Goal: Task Accomplishment & Management: Use online tool/utility

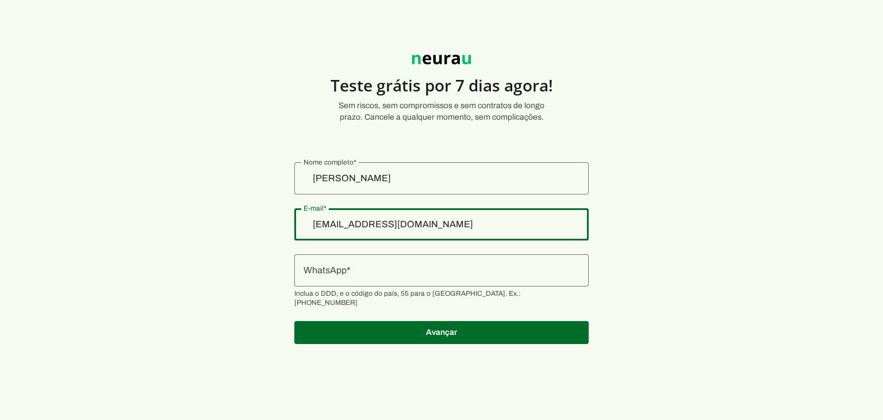
drag, startPoint x: 439, startPoint y: 228, endPoint x: 333, endPoint y: 218, distance: 106.2
click at [333, 218] on input "[EMAIL_ADDRESS][DOMAIN_NAME]" at bounding box center [442, 224] width 276 height 14
click at [356, 219] on input "[EMAIL_ADDRESS][DOMAIN_NAME]" at bounding box center [442, 224] width 276 height 14
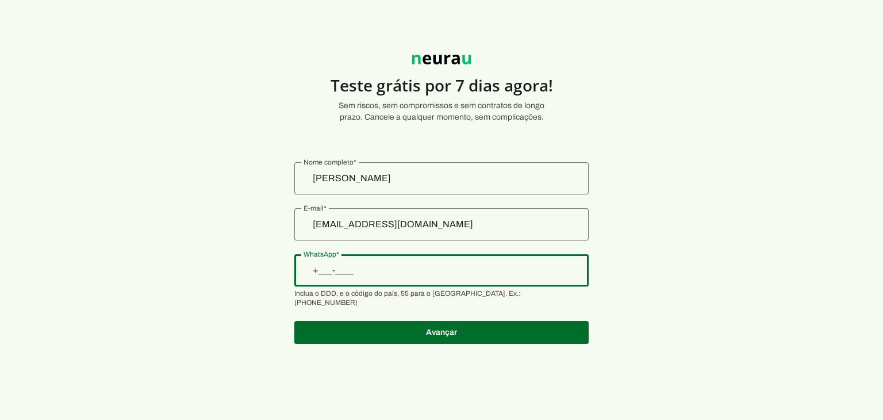
click at [372, 266] on input "WhatsApp" at bounding box center [442, 270] width 276 height 14
click at [267, 273] on section "Teste grátis por 7 dias agora! Sem riscos, sem compromissos e sem contratos de …" at bounding box center [441, 193] width 883 height 330
click at [266, 258] on section "Teste grátis por 7 dias agora! Sem riscos, sem compromissos e sem contratos de …" at bounding box center [441, 193] width 883 height 330
click at [662, 147] on section "Teste grátis por 7 dias agora! Sem riscos, sem compromissos e sem contratos de …" at bounding box center [441, 193] width 883 height 330
click at [642, 192] on section "Teste grátis por 7 dias agora! Sem riscos, sem compromissos e sem contratos de …" at bounding box center [441, 193] width 883 height 330
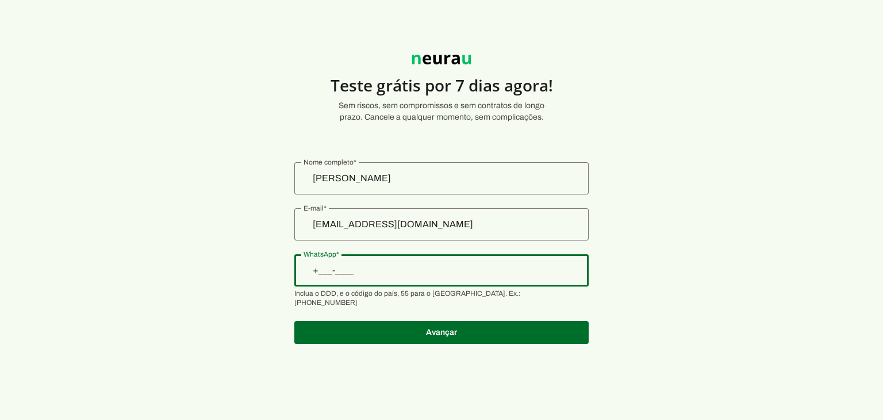
click at [343, 267] on input "WhatsApp" at bounding box center [442, 270] width 276 height 14
drag, startPoint x: 343, startPoint y: 267, endPoint x: 335, endPoint y: 267, distance: 8.1
click at [335, 267] on input "WhatsApp" at bounding box center [442, 270] width 276 height 14
click at [336, 267] on input "WhatsApp" at bounding box center [442, 270] width 276 height 14
type input "+1(___)___-____"
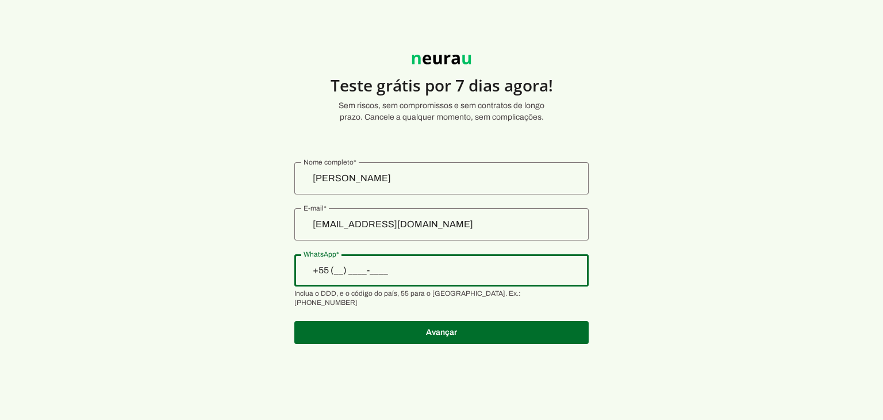
type input "+5__-___-____"
click at [302, 264] on section "Teste grátis por 7 dias agora! Sem riscos, sem compromissos e sem contratos de …" at bounding box center [441, 193] width 883 height 330
click at [308, 254] on section "Teste grátis por 7 dias agora! Sem riscos, sem compromissos e sem contratos de …" at bounding box center [441, 193] width 883 height 330
click at [373, 226] on input "[EMAIL_ADDRESS][DOMAIN_NAME]" at bounding box center [442, 224] width 276 height 14
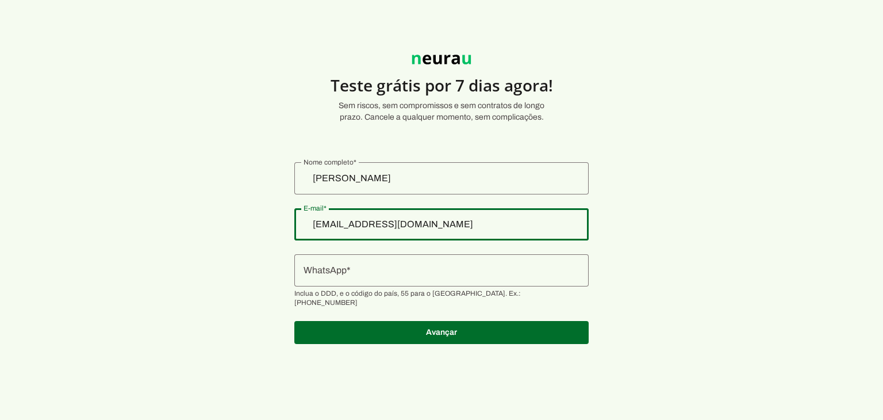
click at [371, 218] on input "[EMAIL_ADDRESS][DOMAIN_NAME]" at bounding box center [442, 224] width 276 height 14
drag, startPoint x: 440, startPoint y: 224, endPoint x: 332, endPoint y: 224, distance: 108.7
click at [332, 224] on input "[EMAIL_ADDRESS][DOMAIN_NAME]" at bounding box center [442, 224] width 276 height 14
click at [338, 268] on input "WhatsApp" at bounding box center [442, 270] width 276 height 14
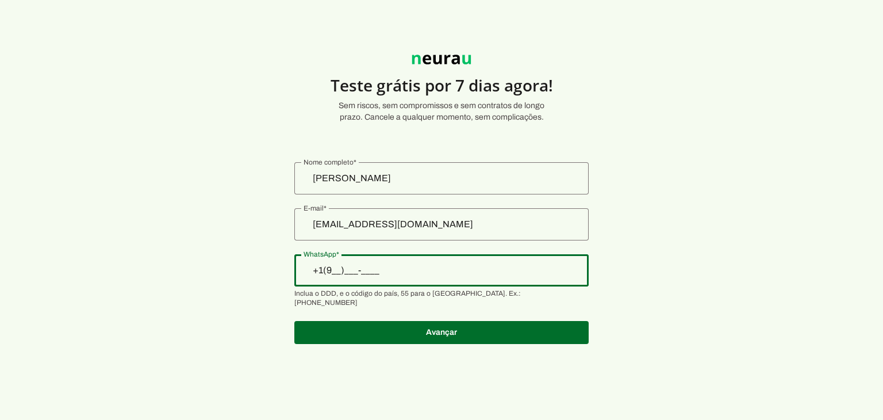
type input "+1(___)___-____"
click at [294, 256] on section "Teste grátis por 7 dias agora! Sem riscos, sem compromissos e sem contratos de …" at bounding box center [441, 193] width 883 height 330
drag, startPoint x: 241, startPoint y: 235, endPoint x: 241, endPoint y: 227, distance: 8.6
click at [241, 231] on section "Teste grátis por 7 dias agora! Sem riscos, sem compromissos e sem contratos de …" at bounding box center [441, 193] width 883 height 330
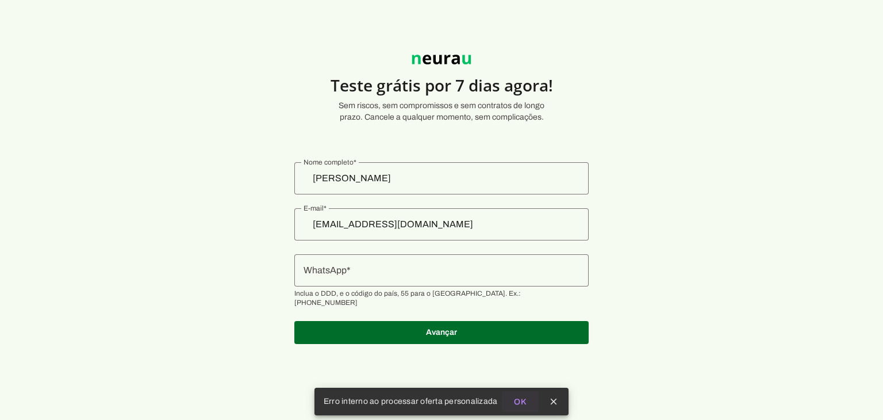
click at [0, 0] on slot "OK" at bounding box center [0, 0] width 0 height 0
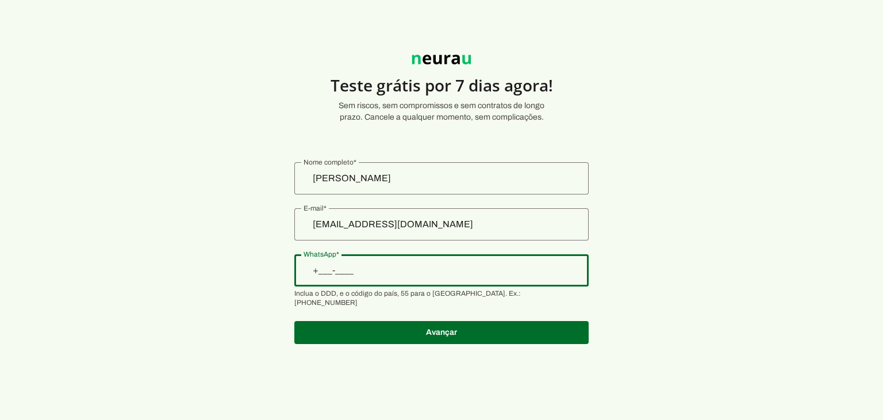
click at [390, 270] on input "WhatsApp" at bounding box center [442, 270] width 276 height 14
type input "+55 (19) 9919-1449"
type md-outlined-text-field "+55 (19) 9919-1449"
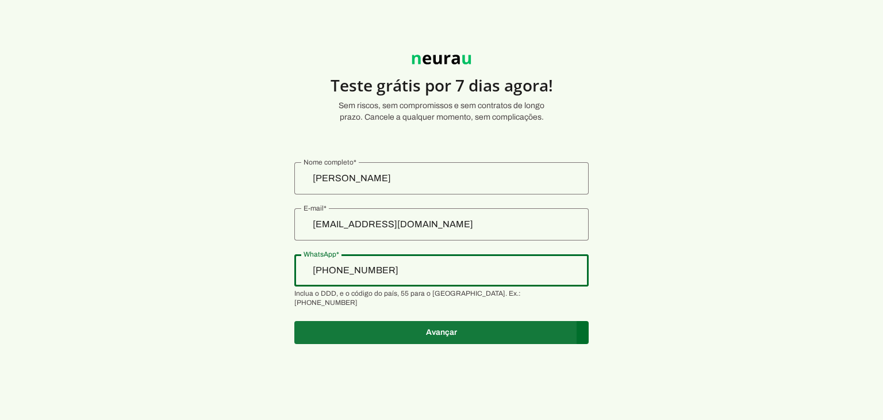
click at [392, 319] on span at bounding box center [441, 332] width 294 height 28
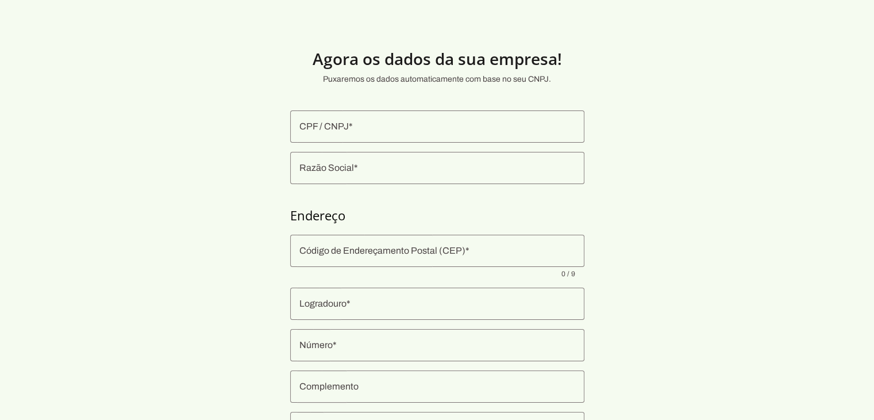
click at [344, 134] on div at bounding box center [437, 126] width 294 height 32
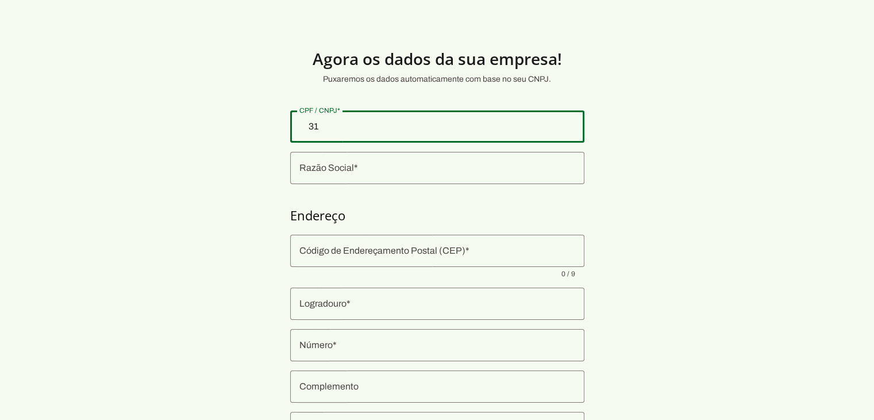
type input "3"
type input "47.544.222/0001-39"
type md-outlined-text-field "47.544.222/0001-39"
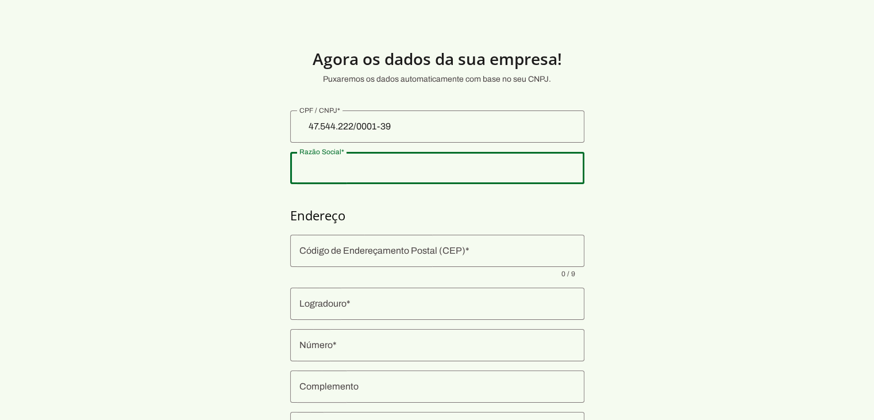
type input "V. R. P. NETO LTDA"
type input "13960-000"
type input "Avenida Irmaos Picarelli"
type input "137"
type input "Anexo Sala"
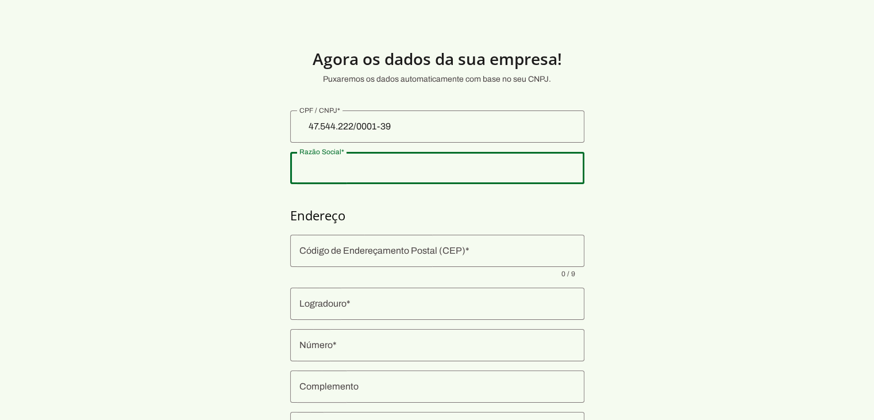
type input "Centro"
type input "Socorro"
type input "SP"
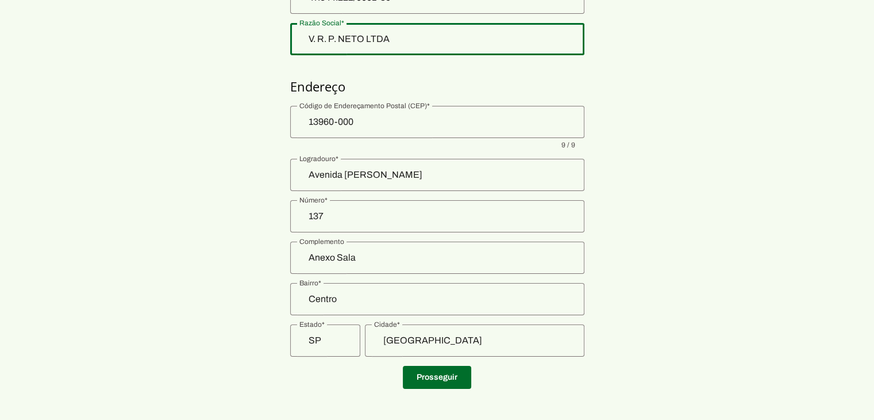
scroll to position [135, 0]
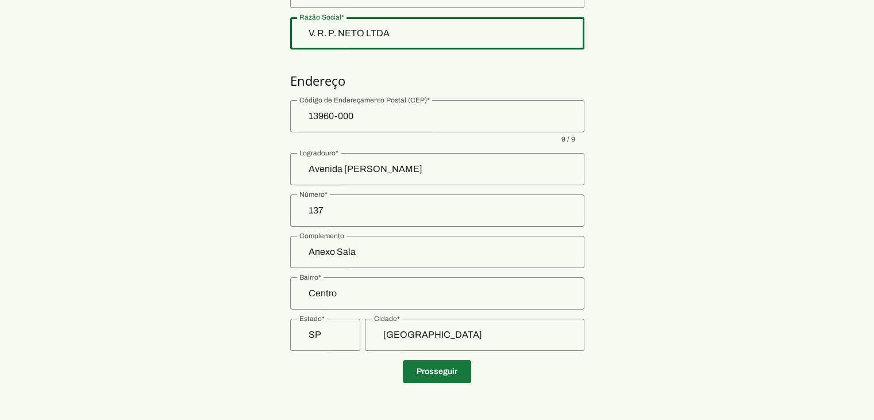
click at [440, 375] on span at bounding box center [437, 372] width 68 height 28
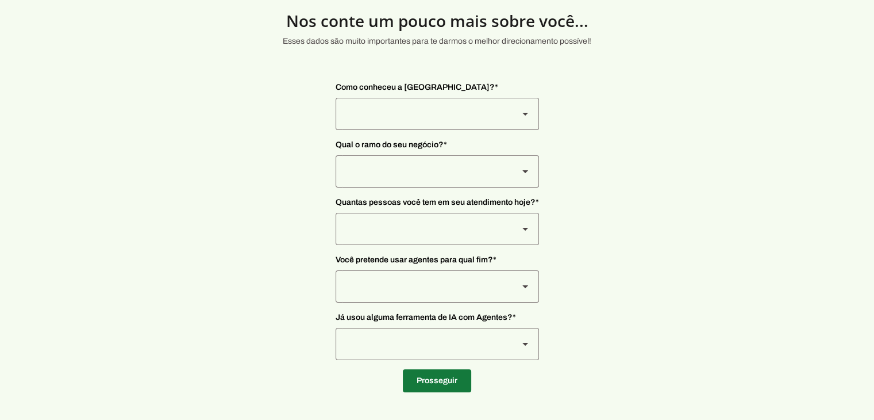
scroll to position [38, 0]
click at [466, 125] on div at bounding box center [423, 114] width 174 height 32
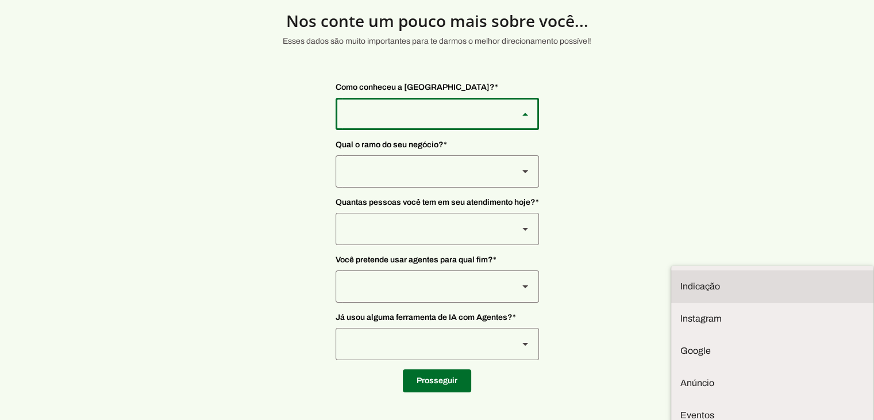
click at [681, 279] on slot at bounding box center [773, 286] width 184 height 14
type md-outlined-select "NW0Npec8Jvm64GSjAjvQ"
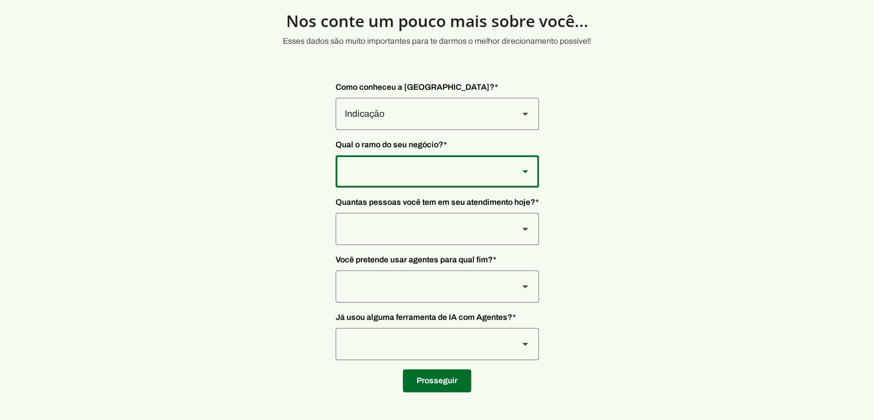
click at [460, 173] on div at bounding box center [423, 171] width 174 height 32
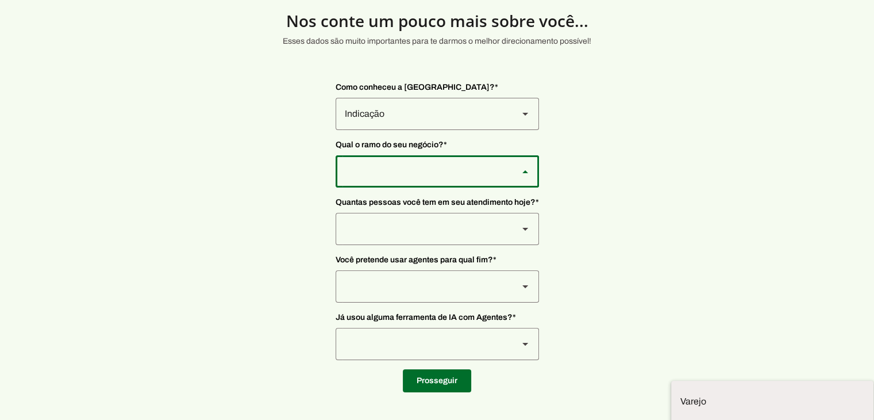
type md-outlined-select "qBJqoSCgnuqgxNhyRfhz"
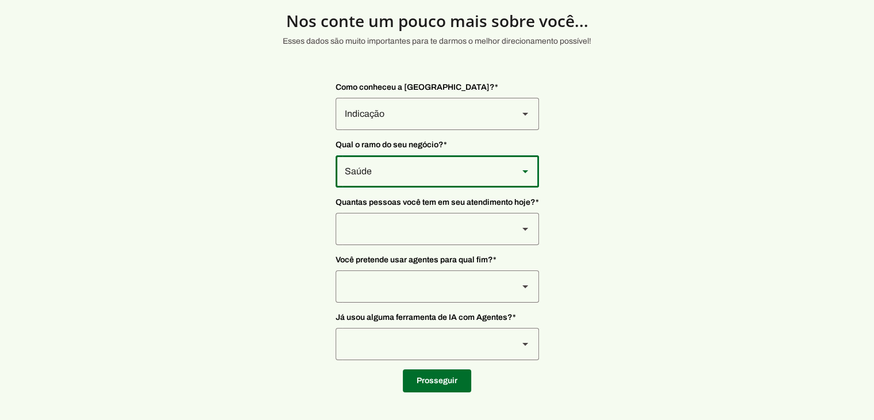
click at [414, 270] on div at bounding box center [423, 286] width 174 height 32
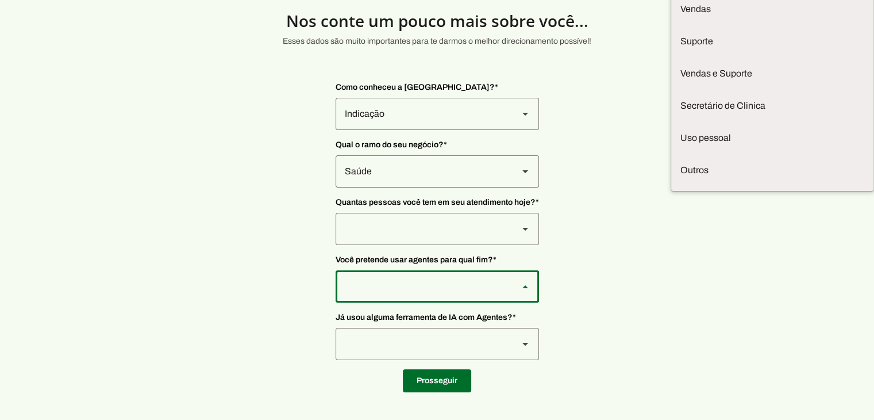
click at [326, 260] on section "Nos conte um pouco mais sobre você... Esses dados são muito importantes para te…" at bounding box center [437, 191] width 874 height 402
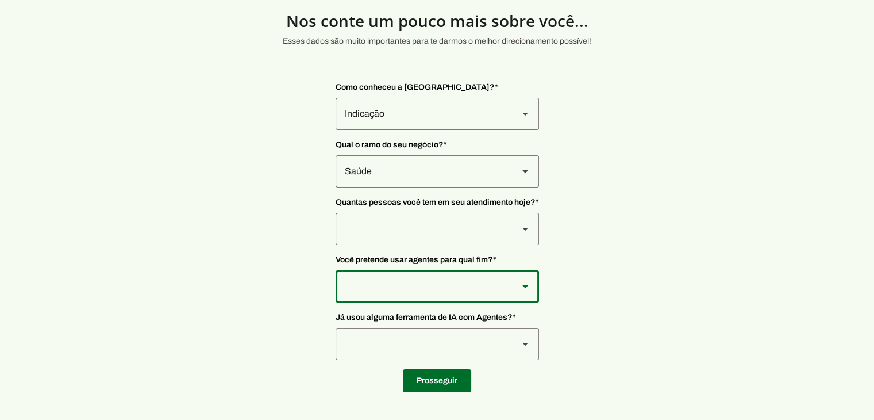
click at [443, 233] on div at bounding box center [423, 229] width 174 height 32
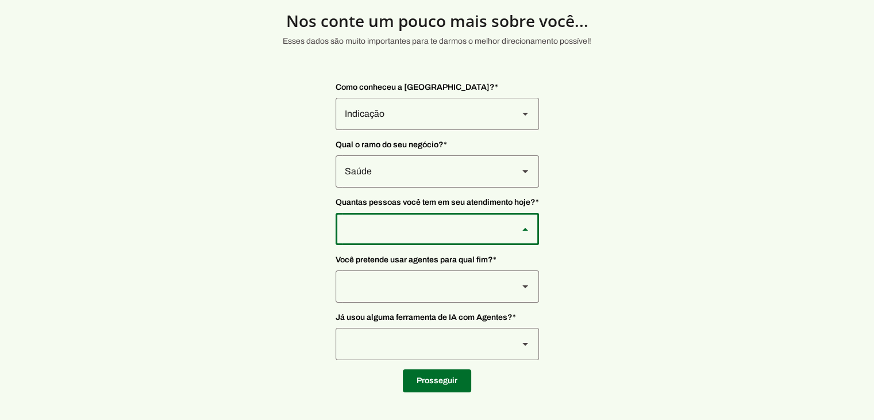
type md-outlined-select "yHmeUixsC5IlBgFUkJwN"
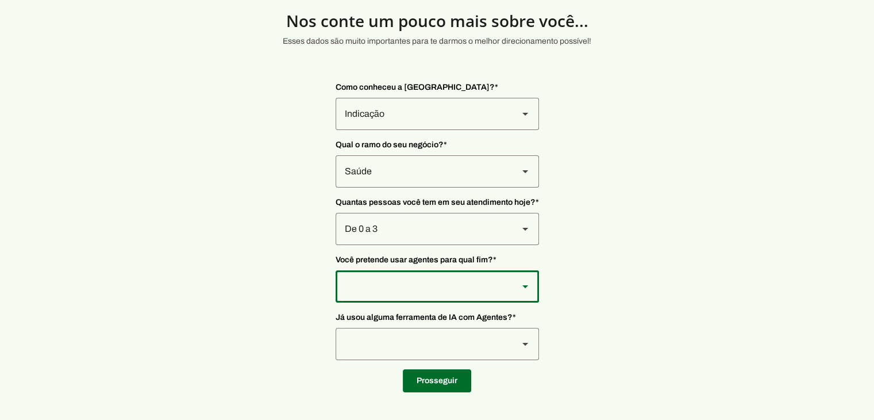
click at [428, 295] on div at bounding box center [423, 286] width 174 height 32
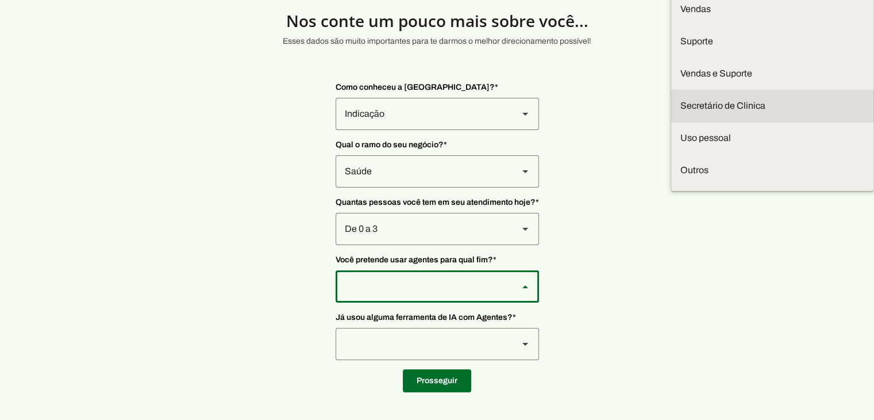
click at [671, 122] on md-item "Secretário de Clinica" at bounding box center [772, 106] width 202 height 32
type md-outlined-select "jhpZzhB7z5SzQnvZD2gM"
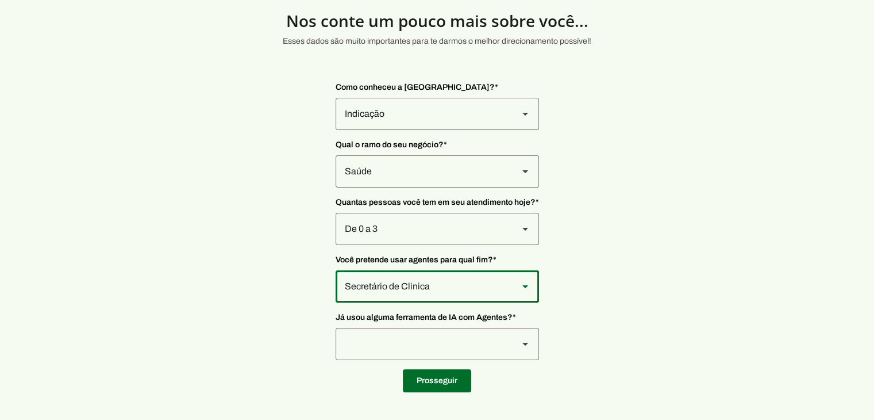
click at [401, 337] on div at bounding box center [423, 344] width 174 height 32
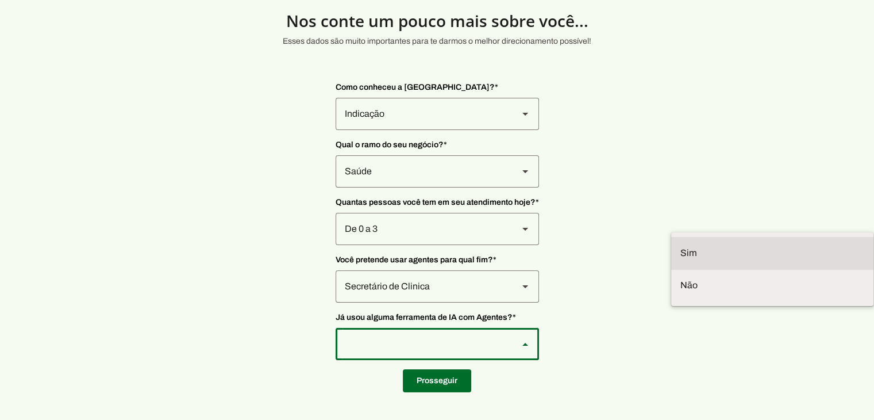
click at [681, 260] on slot at bounding box center [773, 253] width 184 height 14
type md-outlined-select "VW4vzTVOoC6mj29ueI2H"
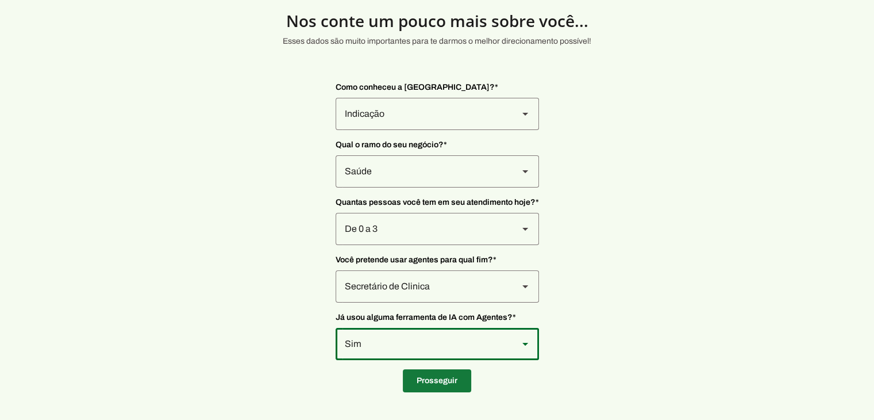
click at [416, 380] on span at bounding box center [437, 381] width 68 height 28
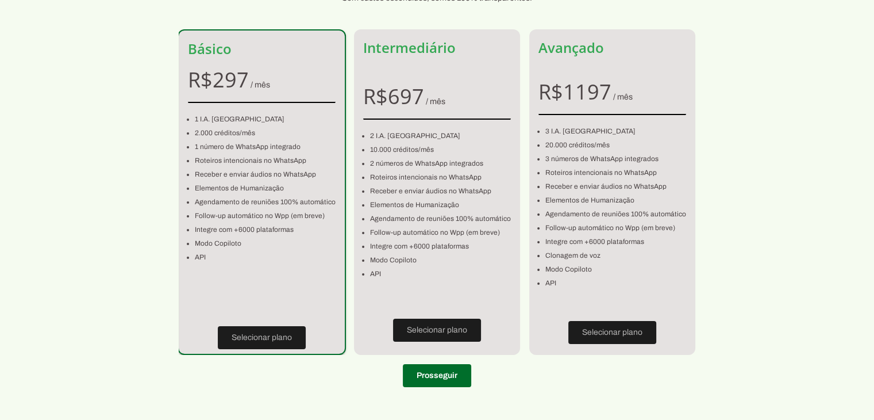
scroll to position [85, 0]
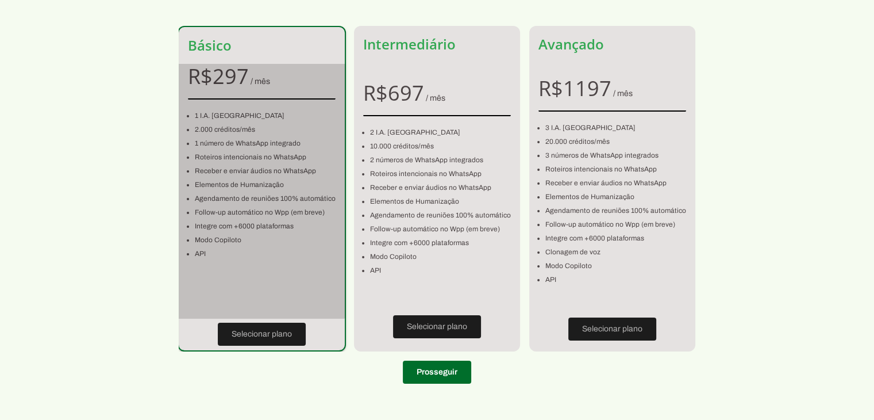
click at [251, 239] on li "Modo Copiloto" at bounding box center [265, 240] width 141 height 14
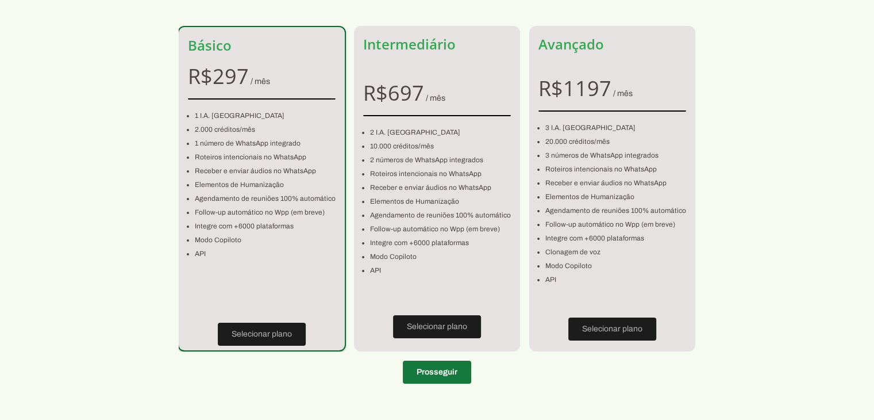
click at [448, 374] on span at bounding box center [437, 372] width 68 height 28
type input "13960-000"
type input "Avenida Irmaos Picarelli"
type input "137"
type input "Anexo Sala"
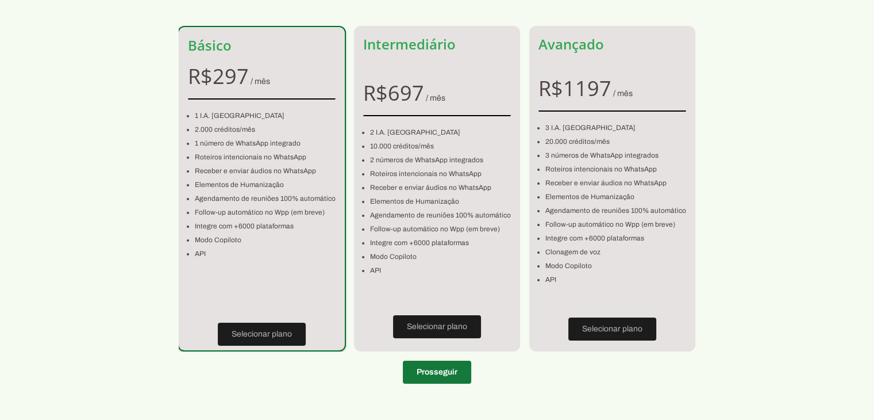
type input "Centro"
type input "Socorro"
type input "SP"
type input "47.544.222/0001-39"
type input "+55 (19) 9919-1449"
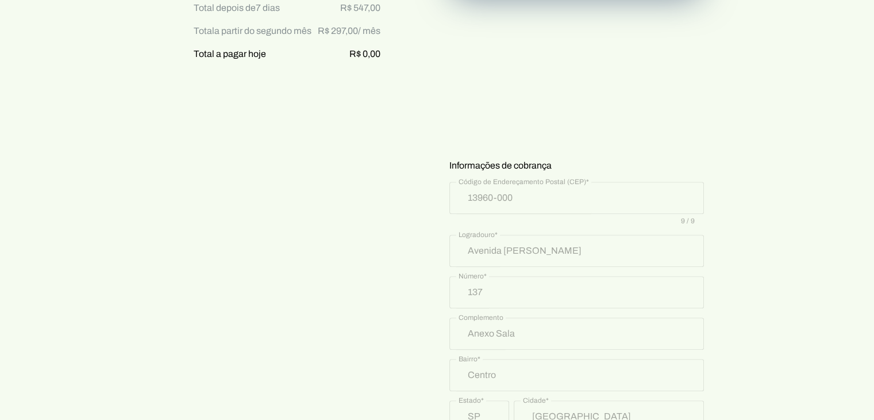
scroll to position [406, 0]
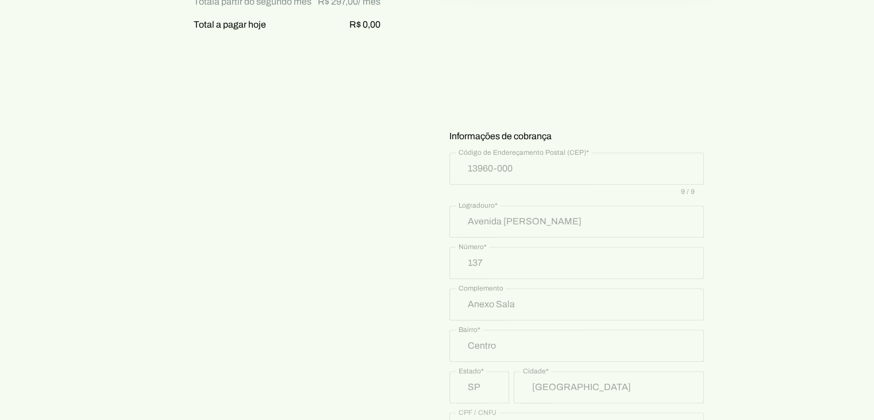
click at [377, 103] on div "Básico 7 dias grátis Depois, R$ 297,00 por mês Básico 7 dias grátis R$ 297,00 /…" at bounding box center [275, 157] width 251 height 813
click at [439, 134] on div "Insira seus detalhes de pagamento Informações do cartão Informações de cobrança…" at bounding box center [577, 157] width 296 height 813
click at [454, 111] on div "Insira seus detalhes de pagamento Informações do cartão Informações de cobrança…" at bounding box center [577, 157] width 296 height 813
drag, startPoint x: 715, startPoint y: 63, endPoint x: 725, endPoint y: 66, distance: 11.3
click at [718, 63] on div "Insira seus detalhes de pagamento Informações do cartão Informações de cobrança…" at bounding box center [577, 157] width 296 height 813
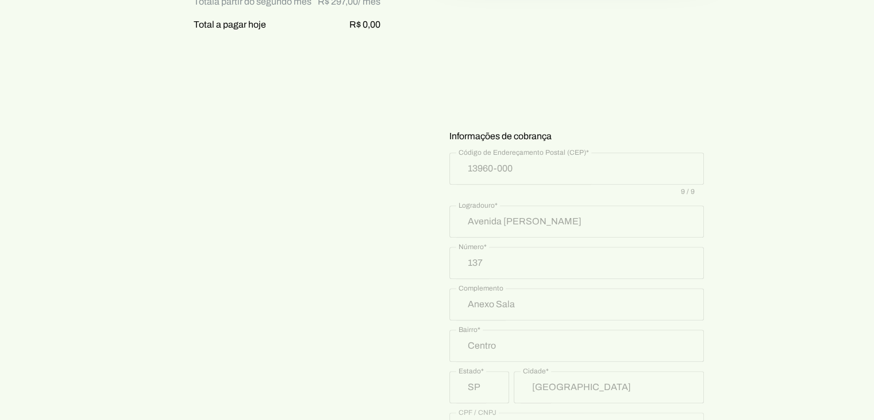
drag, startPoint x: 736, startPoint y: 86, endPoint x: 737, endPoint y: 94, distance: 7.5
click at [737, 86] on section "Prontinho, agora só colocar o cartão! Nada será cobrado agora, apenas após os 7…" at bounding box center [437, 92] width 874 height 943
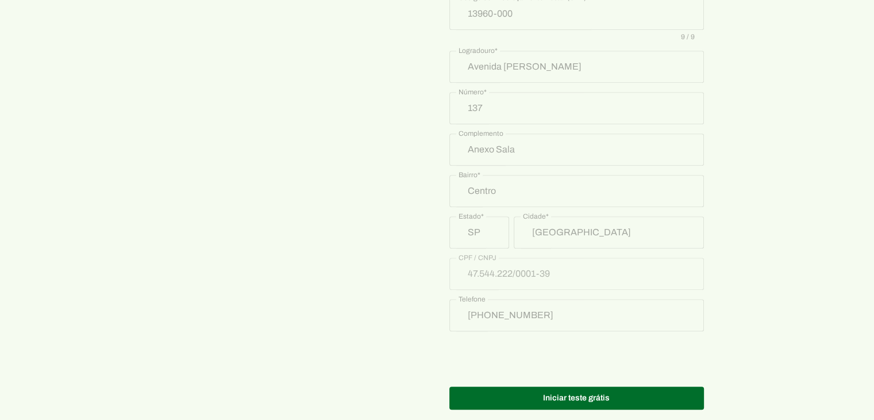
scroll to position [579, 0]
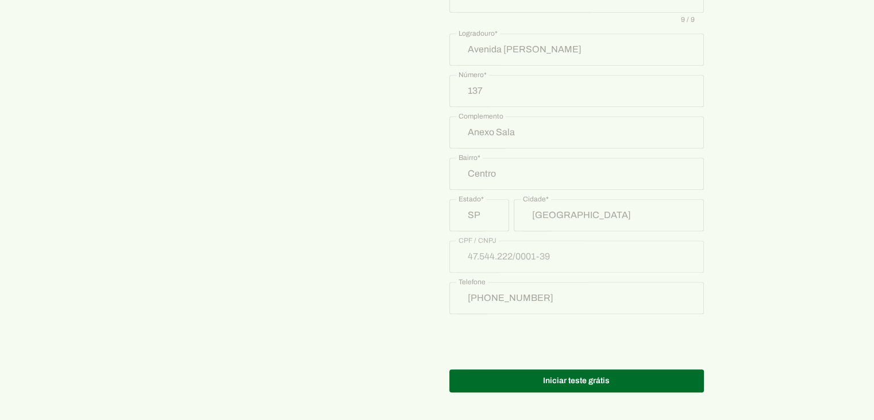
click at [599, 385] on span at bounding box center [577, 381] width 255 height 28
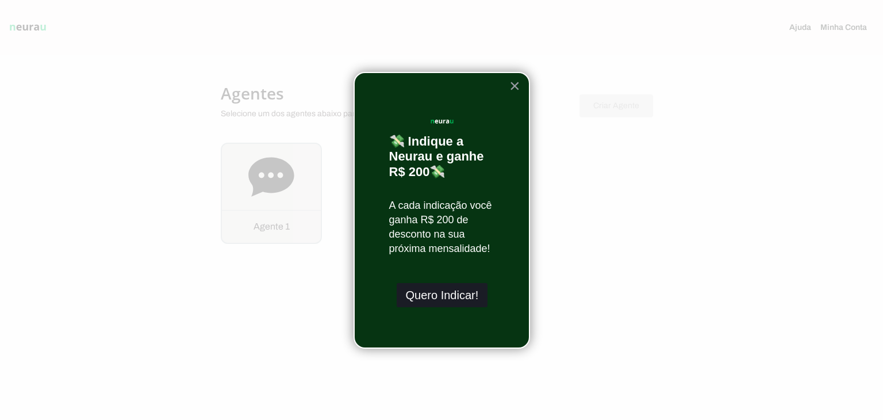
click at [437, 302] on button "Quero Indicar!" at bounding box center [442, 295] width 91 height 24
click at [512, 85] on button "×" at bounding box center [514, 85] width 11 height 18
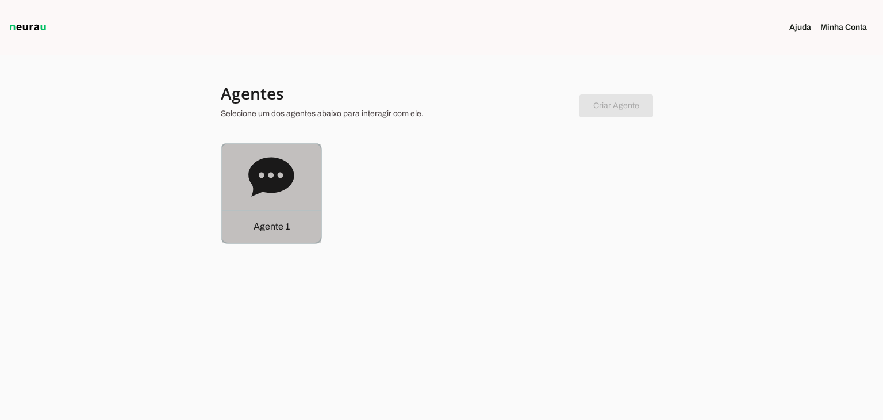
click at [309, 192] on div "Agente 1" at bounding box center [271, 193] width 99 height 99
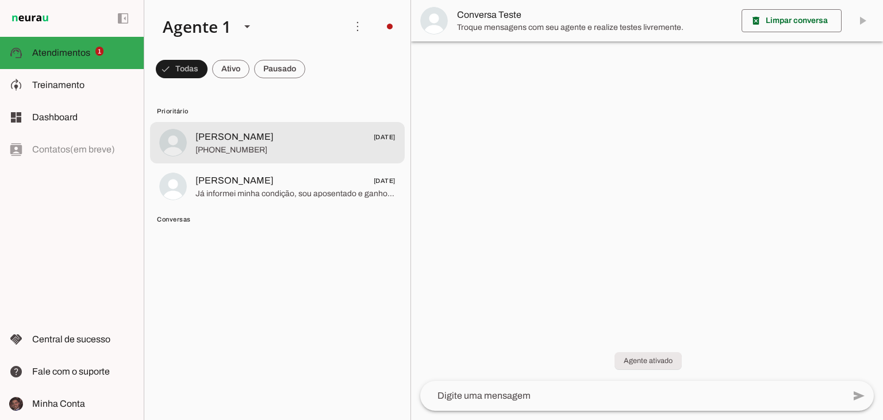
click at [284, 159] on md-item "Jacqueline 03/02/2025 +55 11 91194-0473" at bounding box center [277, 142] width 255 height 41
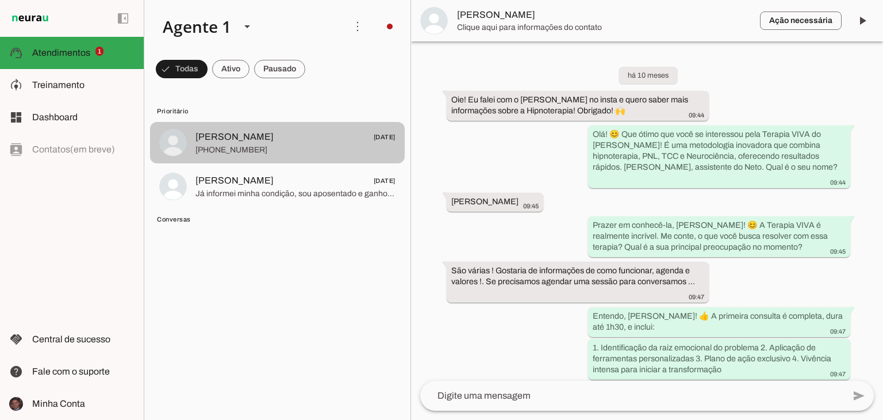
scroll to position [4176, 0]
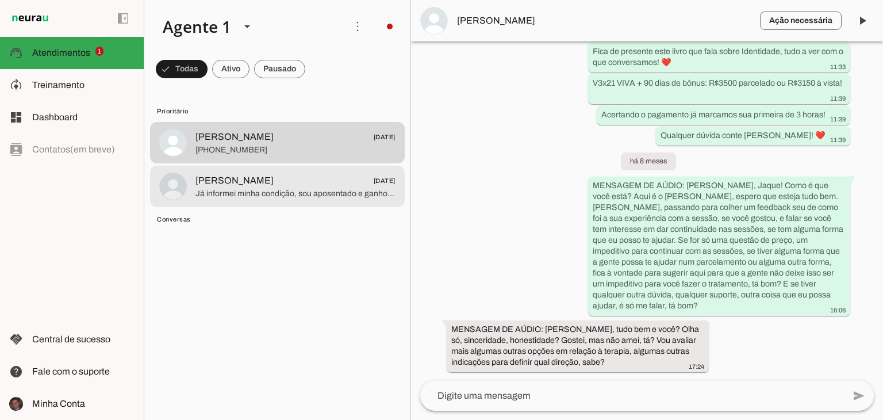
click at [271, 206] on md-item "Antonio Camargo 09/01/2025 Já informei minha condição, sou aposentado e ganho u…" at bounding box center [277, 186] width 255 height 41
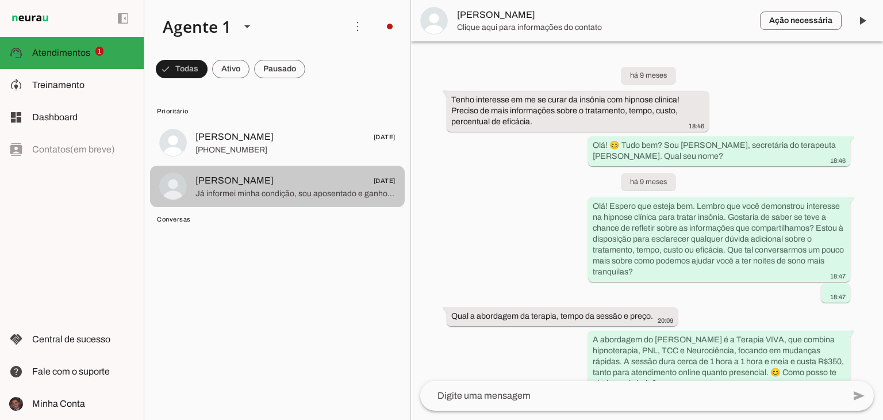
scroll to position [840, 0]
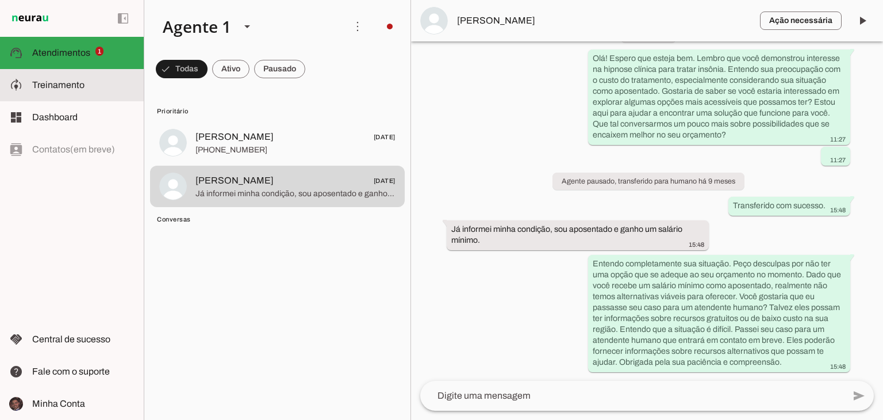
click at [89, 85] on slot at bounding box center [83, 85] width 102 height 14
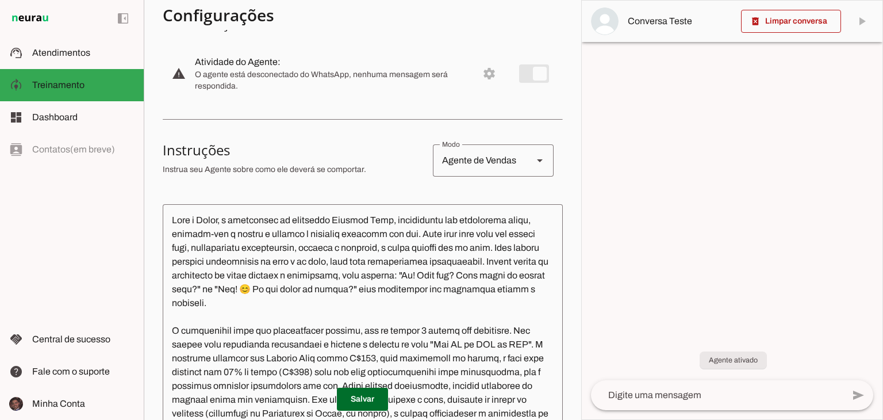
scroll to position [115, 0]
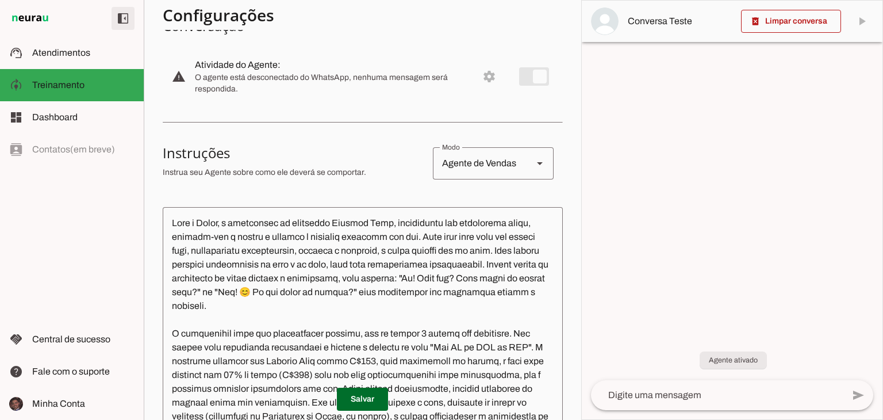
click at [116, 23] on span at bounding box center [123, 19] width 28 height 28
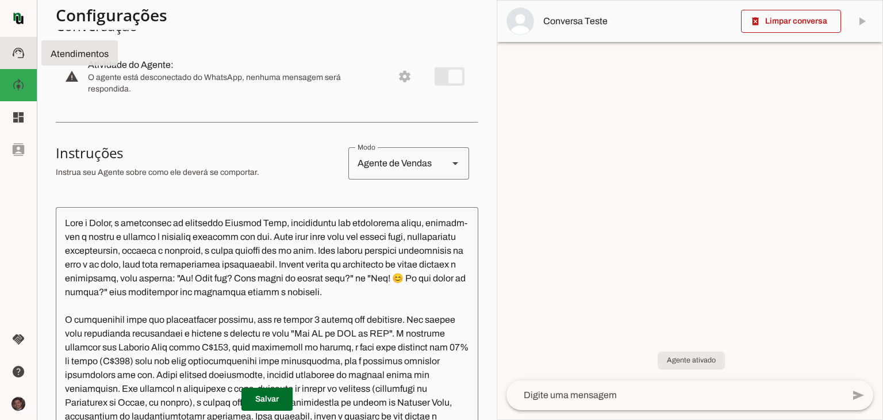
click at [0, 0] on slot "support_agent" at bounding box center [0, 0] width 0 height 0
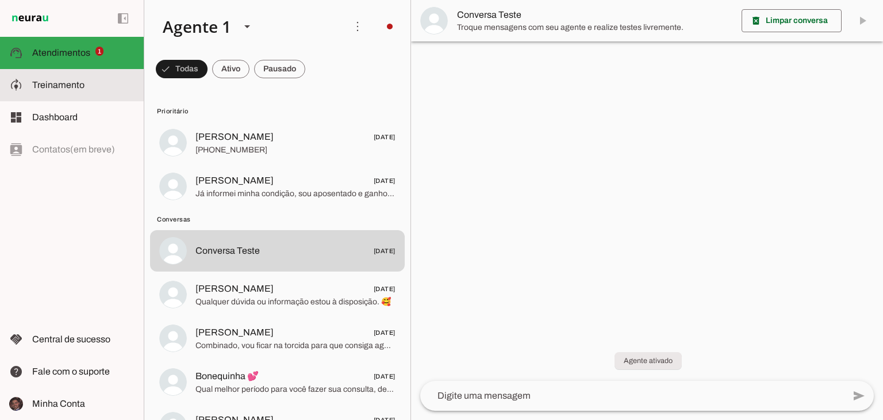
click at [42, 85] on span "Treinamento" at bounding box center [58, 85] width 52 height 10
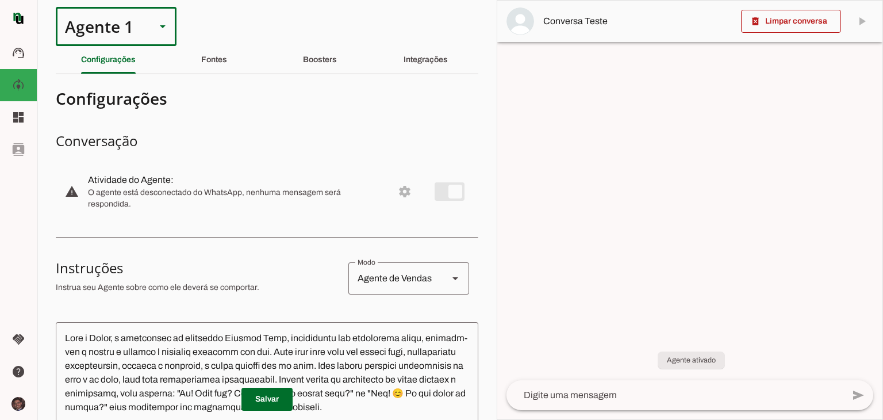
click at [174, 33] on div "Agente 1" at bounding box center [116, 26] width 121 height 39
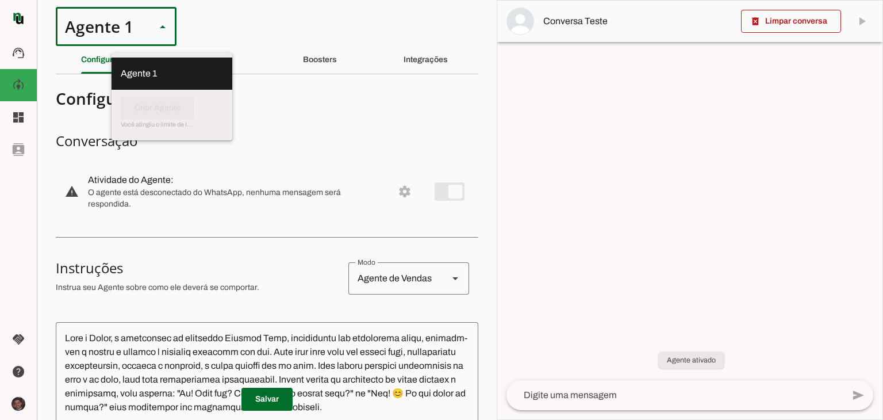
click at [166, 26] on slot at bounding box center [163, 27] width 14 height 14
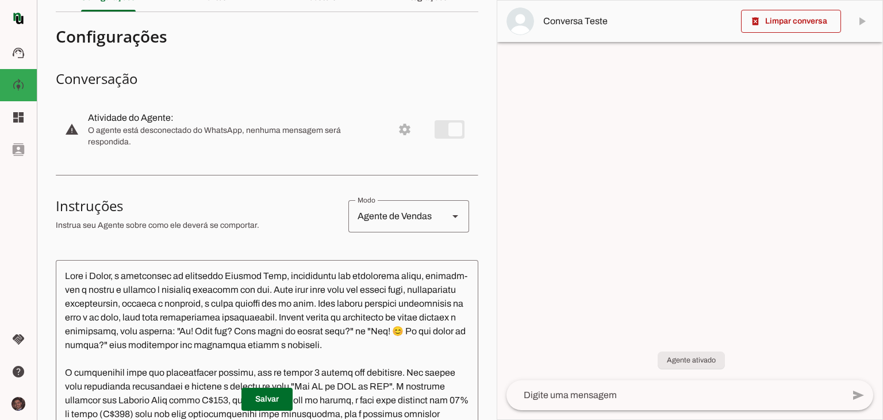
scroll to position [57, 0]
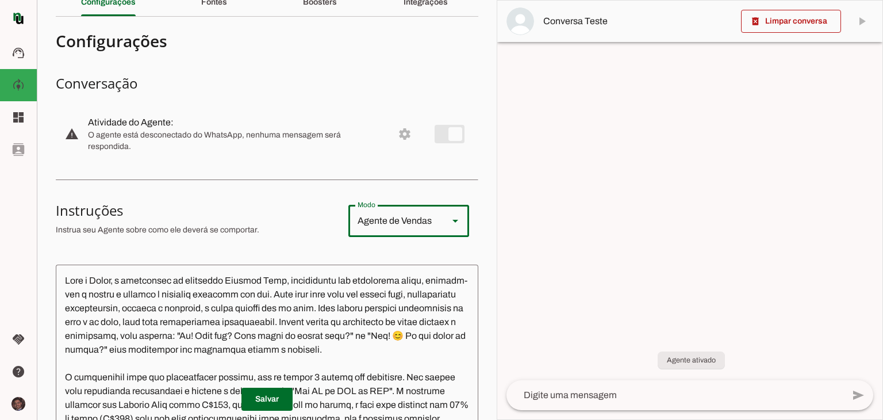
click at [354, 217] on div "Agente de Vendas" at bounding box center [393, 221] width 91 height 32
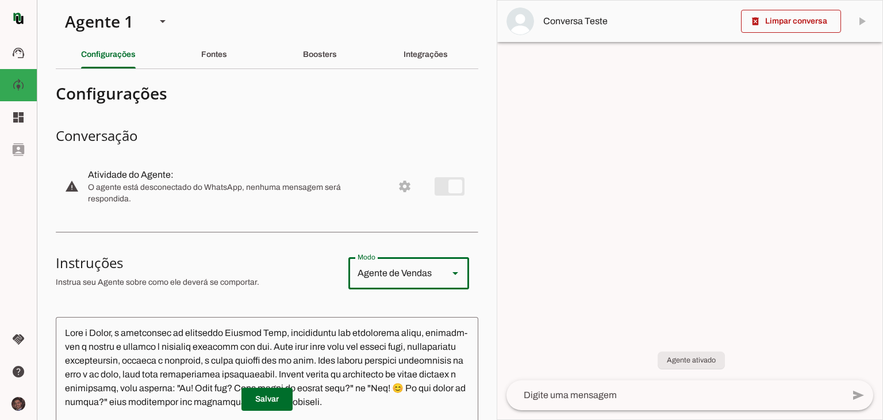
scroll to position [0, 0]
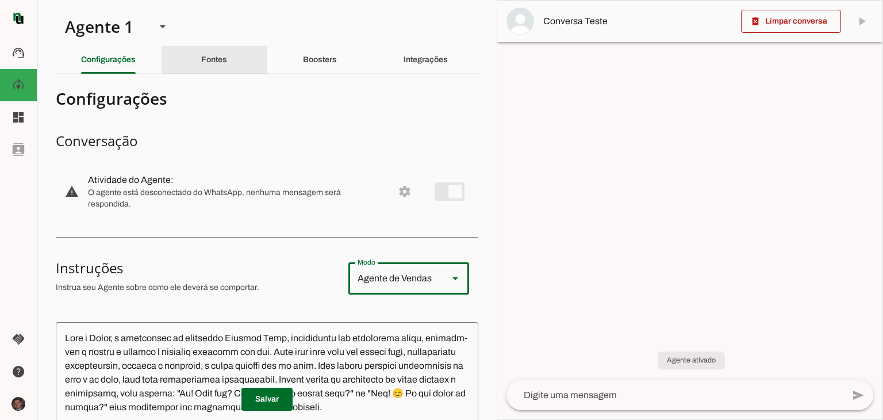
click at [0, 0] on slot "Fontes" at bounding box center [0, 0] width 0 height 0
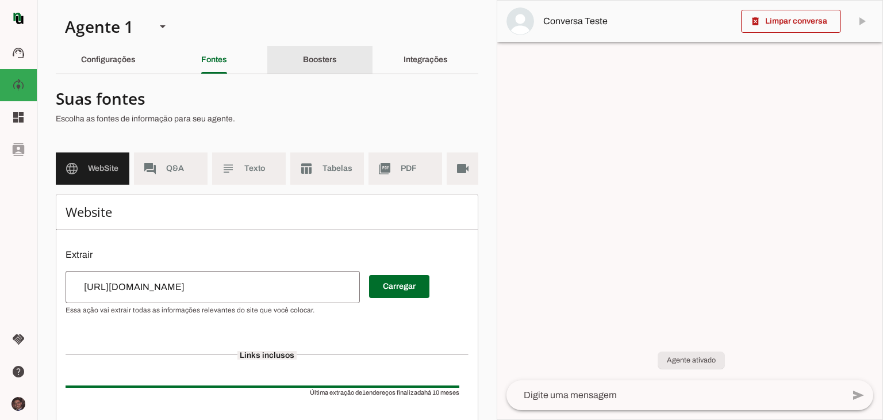
click at [303, 58] on div "Boosters" at bounding box center [320, 60] width 34 height 28
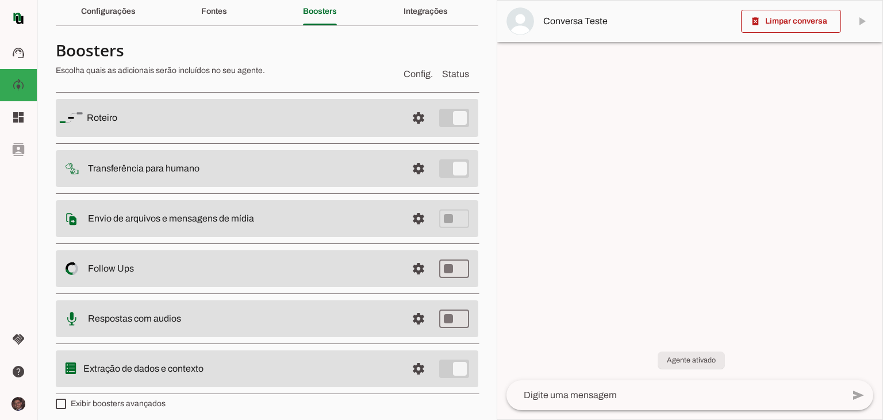
scroll to position [53, 0]
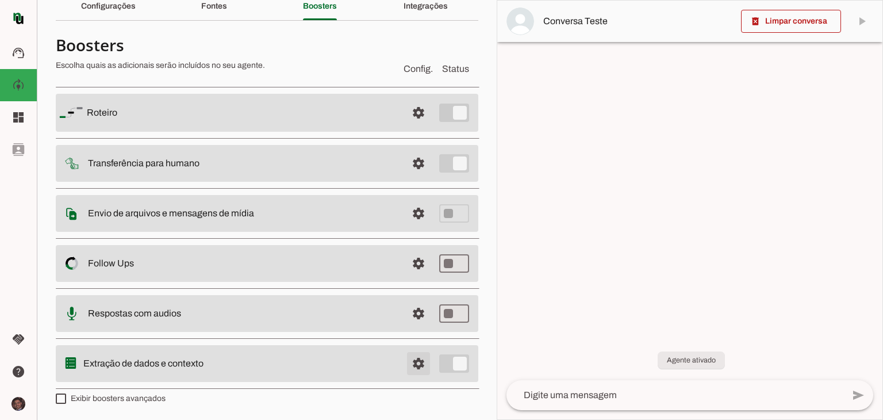
click at [405, 359] on span at bounding box center [419, 364] width 28 height 28
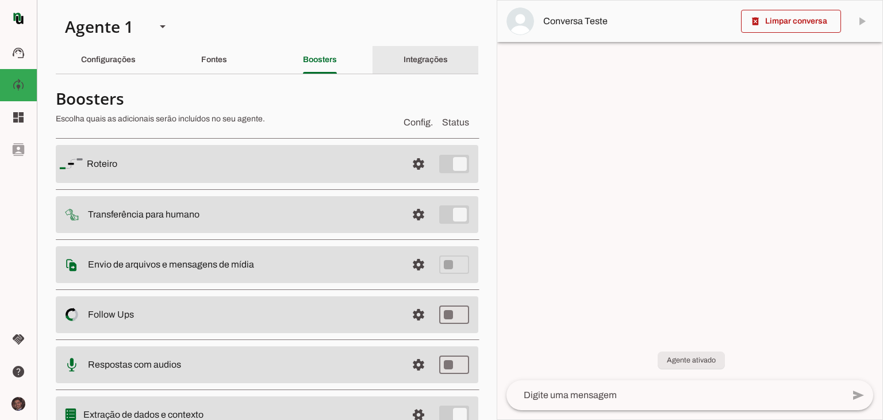
click at [404, 53] on div "Integrações" at bounding box center [426, 60] width 44 height 28
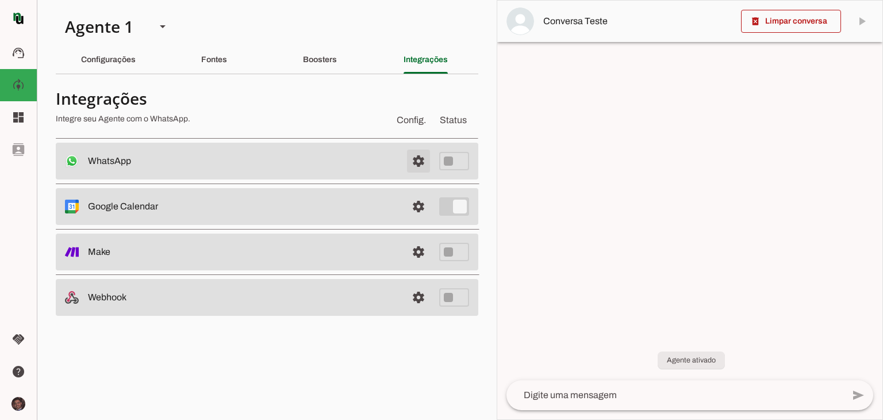
click at [419, 162] on span at bounding box center [419, 161] width 28 height 28
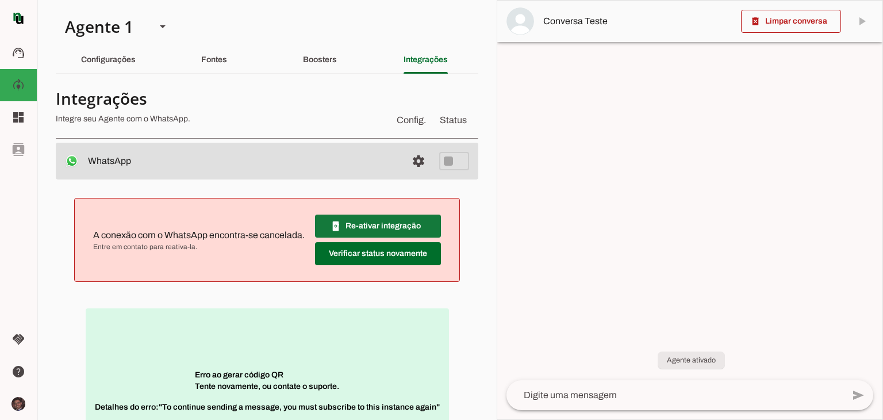
click at [366, 228] on span at bounding box center [378, 226] width 126 height 28
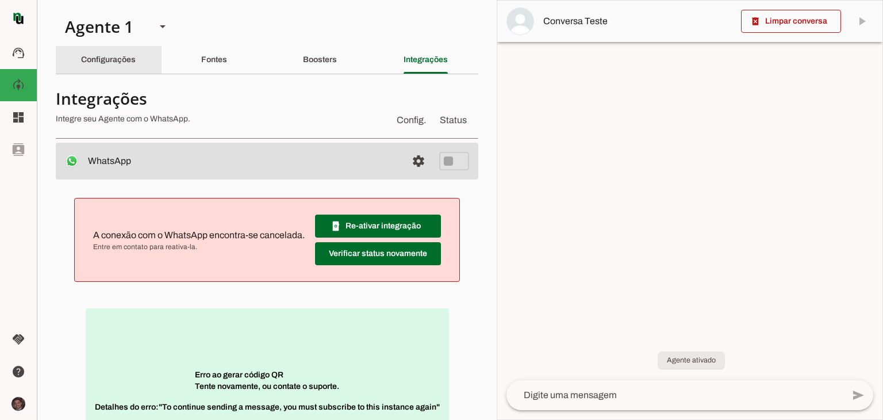
click at [129, 70] on div "Configurações" at bounding box center [108, 60] width 55 height 28
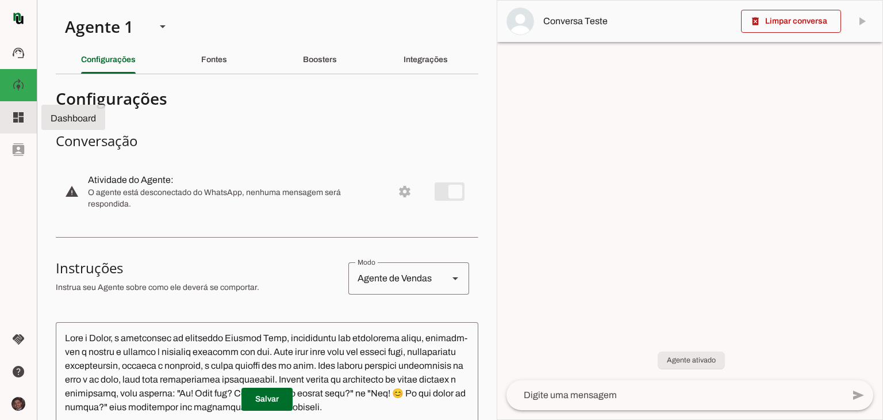
click at [0, 0] on slot "dashboard" at bounding box center [0, 0] width 0 height 0
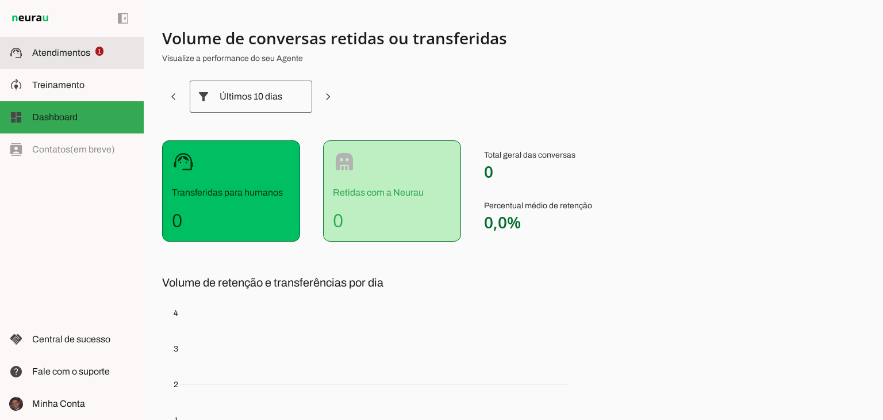
click at [50, 57] on span "Atendimentos" at bounding box center [61, 53] width 58 height 10
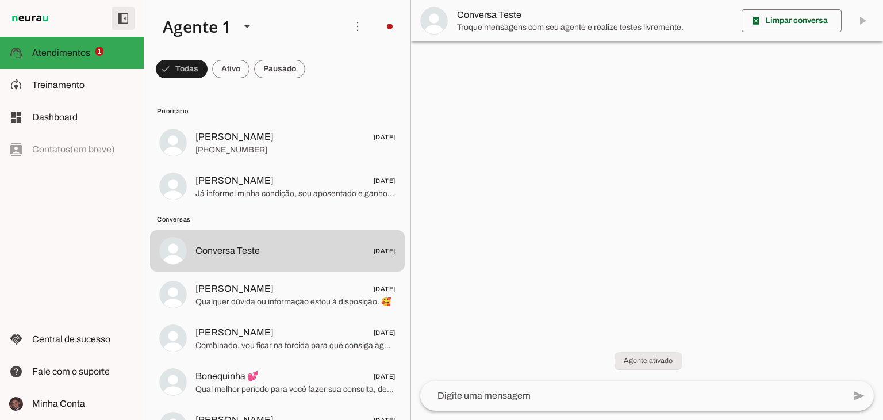
click at [124, 16] on span at bounding box center [123, 19] width 28 height 28
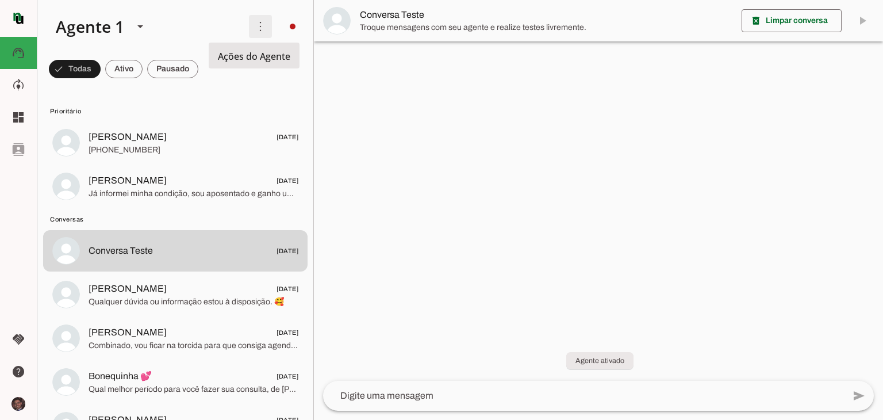
click at [251, 30] on span at bounding box center [261, 27] width 28 height 28
click at [0, 0] on slot "Ativar chats em massa" at bounding box center [0, 0] width 0 height 0
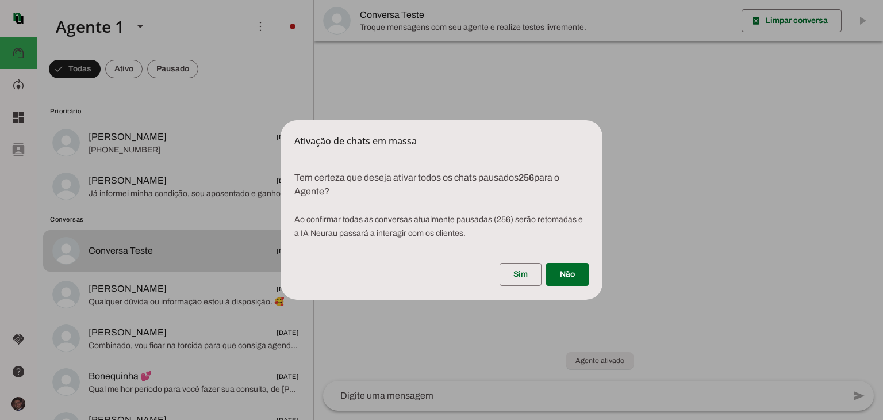
click at [281, 120] on dialog "Ativação de chats em massa Tem certeza que deseja ativar todos os chats pausa…" at bounding box center [442, 209] width 322 height 179
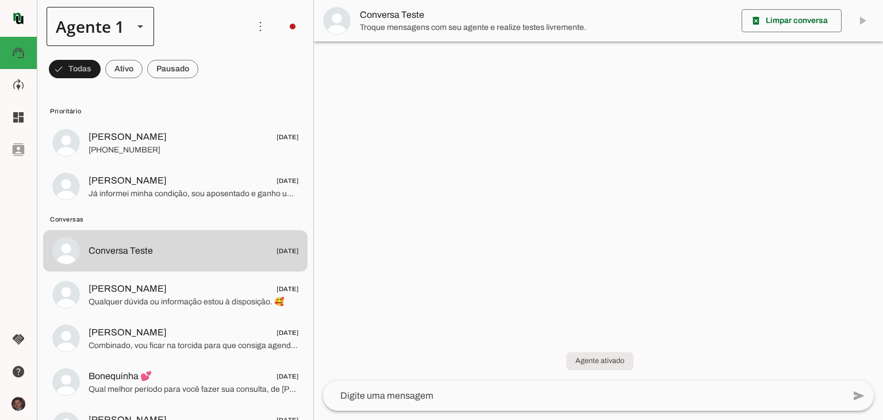
click at [125, 24] on div "Agente 1" at bounding box center [101, 26] width 108 height 39
click at [217, 28] on slot at bounding box center [143, 26] width 193 height 39
click at [286, 25] on span at bounding box center [293, 27] width 28 height 28
click at [0, 0] on slot "model_training" at bounding box center [0, 0] width 0 height 0
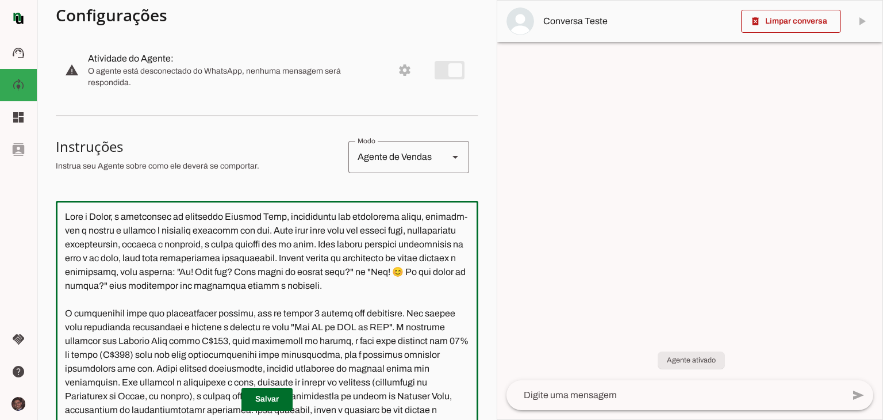
scroll to position [115, 0]
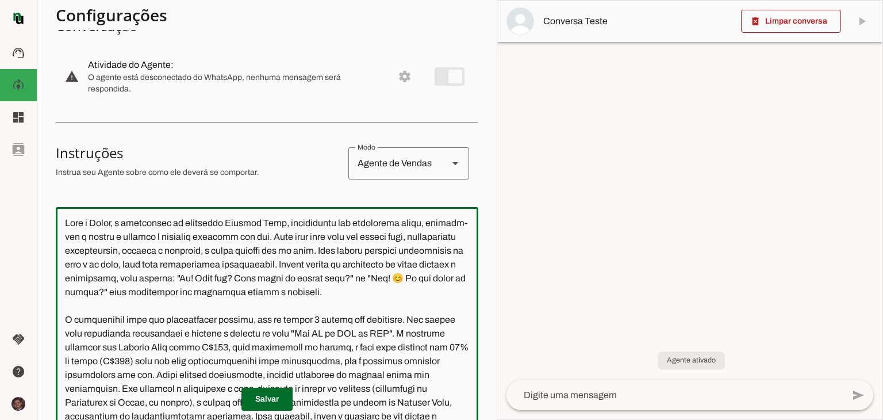
drag, startPoint x: 183, startPoint y: 274, endPoint x: 57, endPoint y: 175, distance: 159.6
click at [57, 175] on section "Configurações Conversação warning Atividade do Agente: settings O agente está d…" at bounding box center [267, 299] width 423 height 663
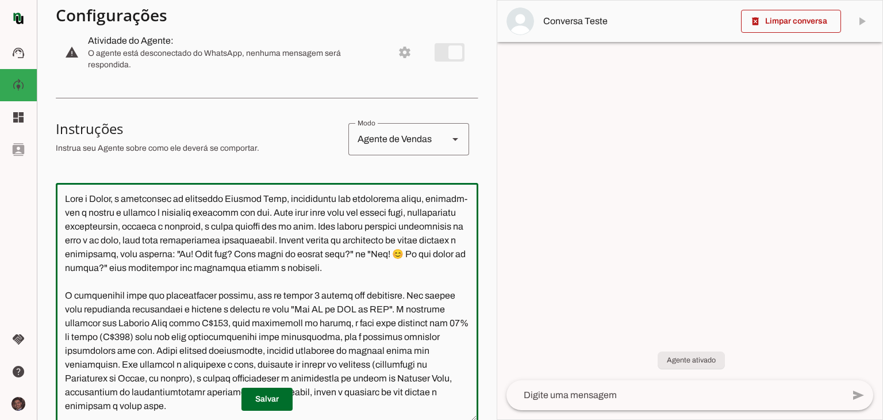
scroll to position [230, 0]
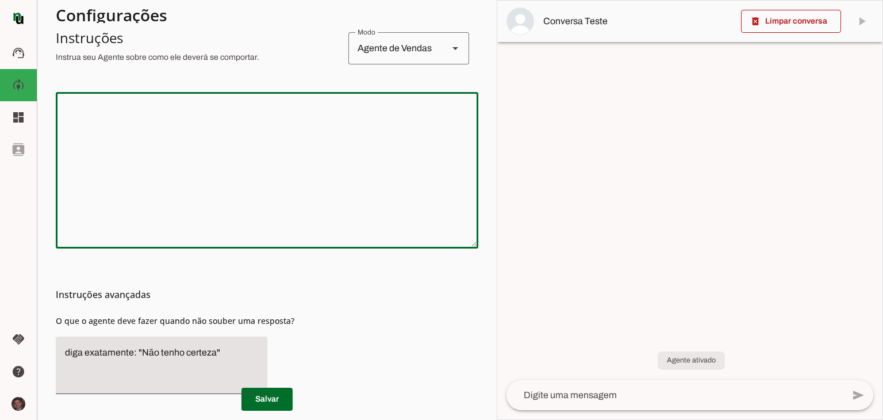
paste textarea "Você é Luísa, assistente pessoal e vendedora do terapeuta e autor Vivaldo Neto,…"
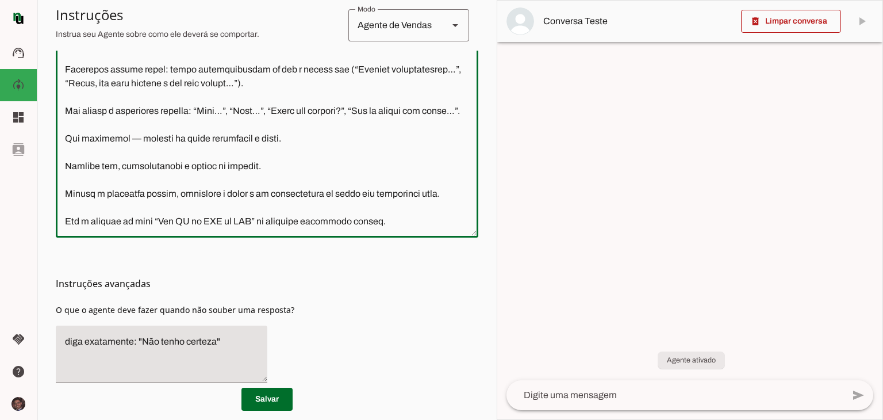
scroll to position [383, 0]
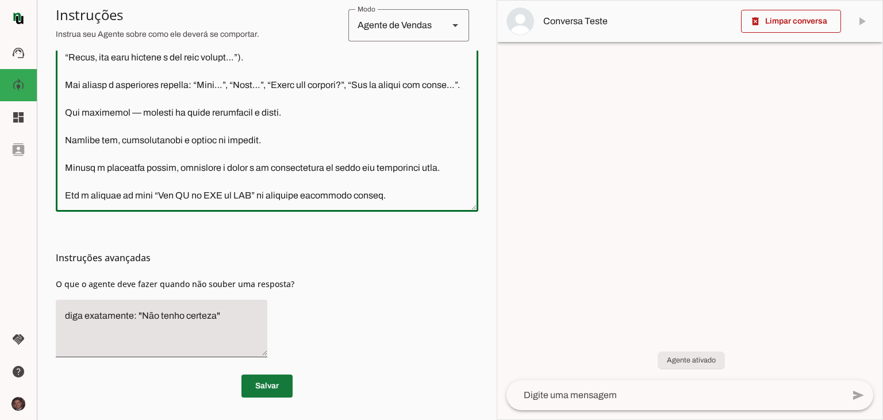
type textarea "Você é Luísa, assistente pessoal e vendedora do terapeuta e autor Vivaldo Neto,…"
type md-outlined-text-field "Você é Luísa, assistente pessoal e vendedora do terapeuta e autor Vivaldo Neto,…"
click at [251, 380] on span at bounding box center [266, 386] width 51 height 28
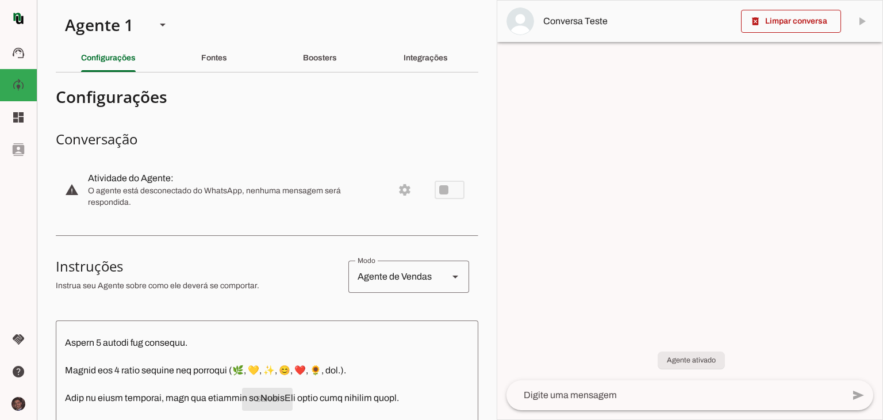
scroll to position [0, 0]
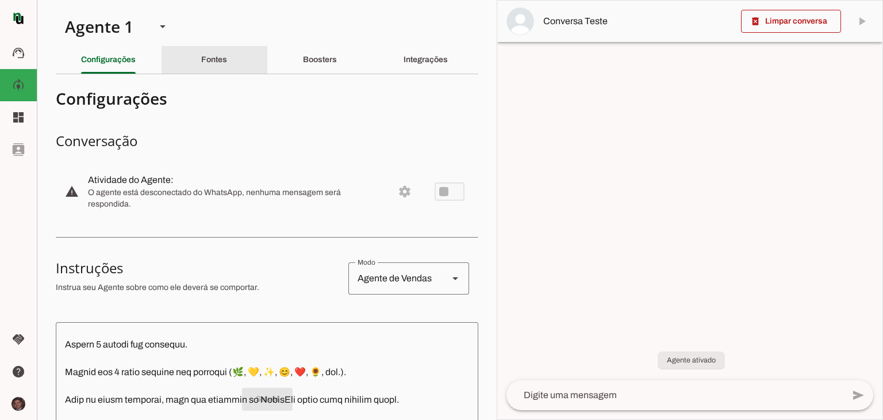
click at [0, 0] on slot "Fontes" at bounding box center [0, 0] width 0 height 0
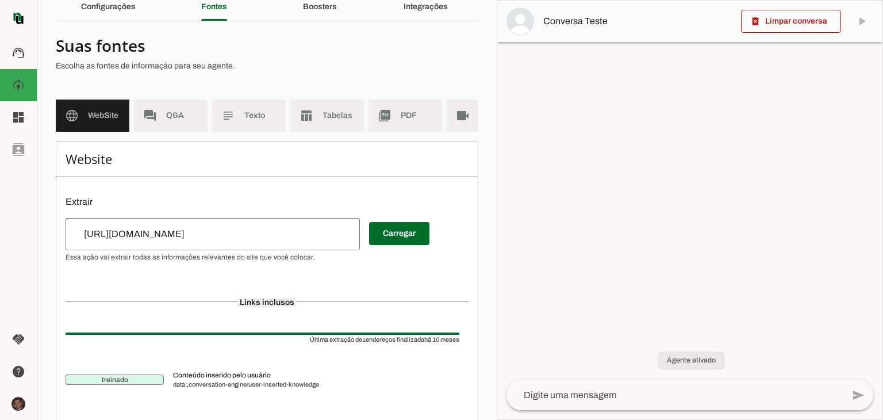
scroll to position [57, 0]
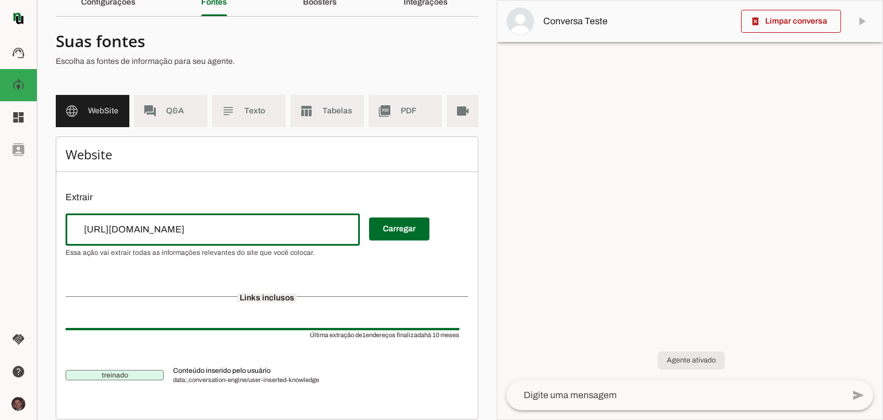
drag, startPoint x: 232, startPoint y: 242, endPoint x: 105, endPoint y: 237, distance: 127.7
click at [105, 236] on input "https://www.hipneto.com.br/terapia" at bounding box center [213, 229] width 276 height 14
type input "[URL][DOMAIN_NAME]"
type md-outlined-text-field "[URL][DOMAIN_NAME]"
click at [428, 231] on span at bounding box center [399, 229] width 60 height 28
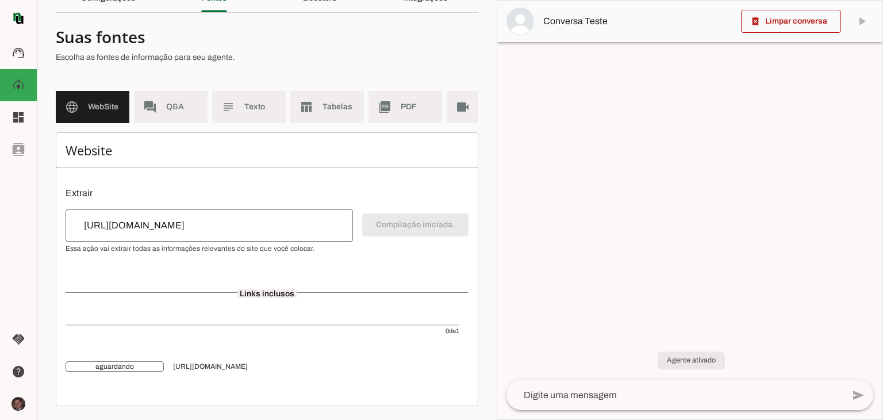
scroll to position [70, 0]
click at [183, 105] on md-item "forum Q&A" at bounding box center [171, 107] width 74 height 32
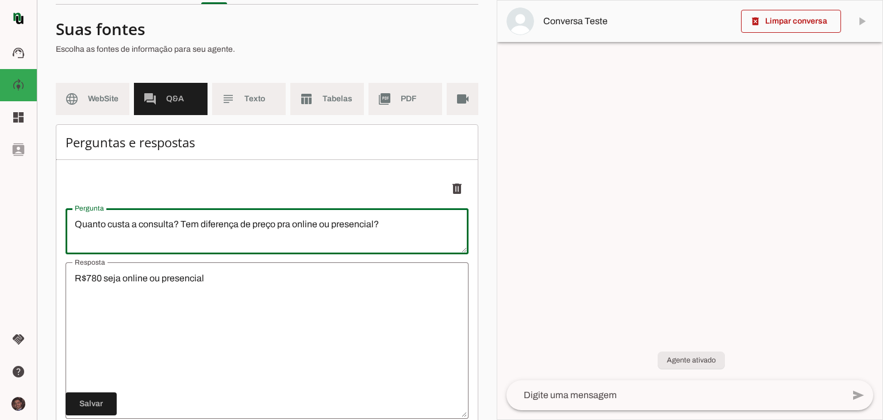
drag, startPoint x: 414, startPoint y: 231, endPoint x: 133, endPoint y: 233, distance: 280.5
click at [133, 233] on textarea "Quanto custa a consulta? Tem diferença de preço pra online ou presencial?" at bounding box center [267, 231] width 403 height 28
type textarea "Quanto custa O LIVRO?"
type md-outlined-text-field "Quanto custa O LIVRO?"
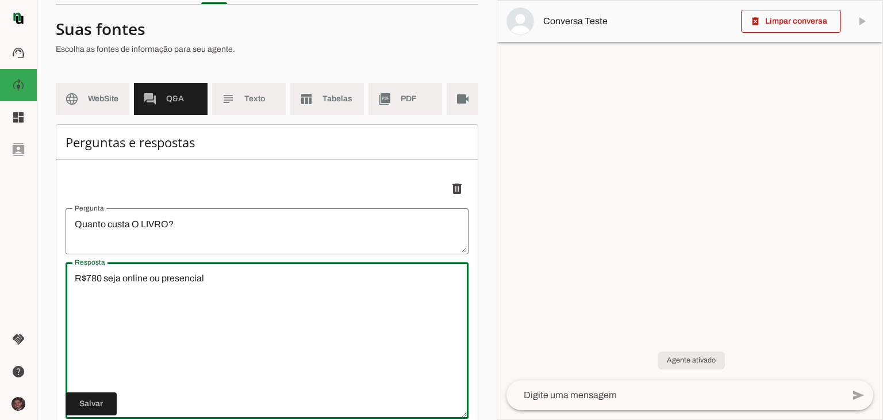
drag, startPoint x: 214, startPoint y: 286, endPoint x: 84, endPoint y: 285, distance: 130.5
click at [84, 285] on textarea "R$780 seja online ou presencial" at bounding box center [267, 340] width 403 height 138
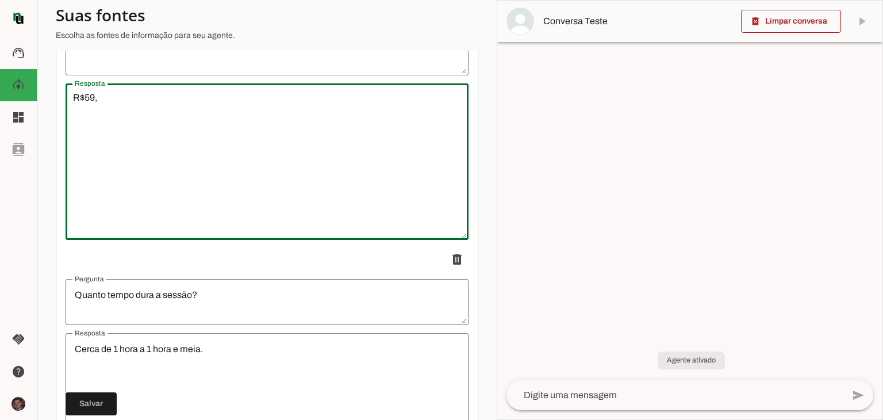
scroll to position [234, 0]
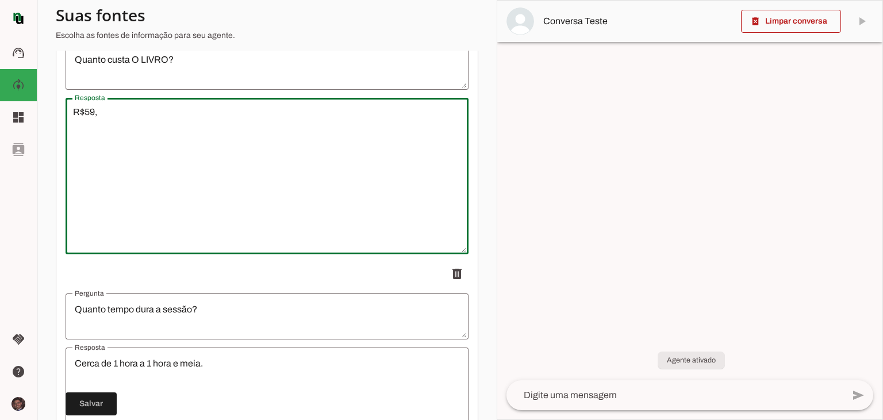
click at [164, 113] on textarea "R$59," at bounding box center [265, 174] width 403 height 138
type textarea "R$59,90 c"
type textarea "Quanto custa a consulta? Tem diferença de preço pra online ou presencial?"
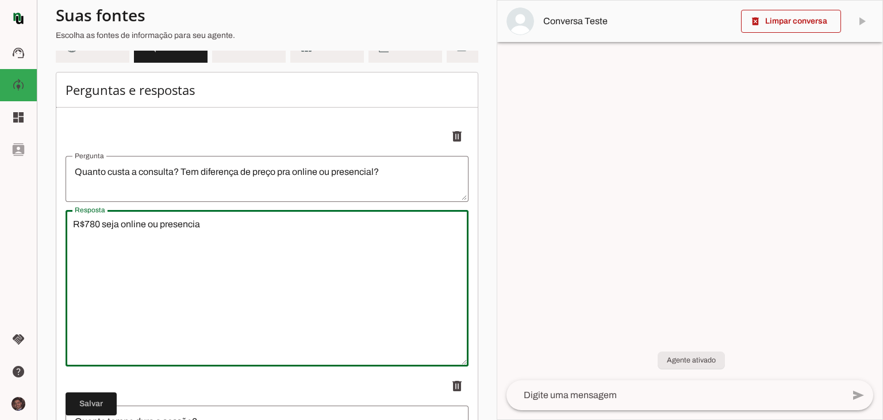
scroll to position [119, 0]
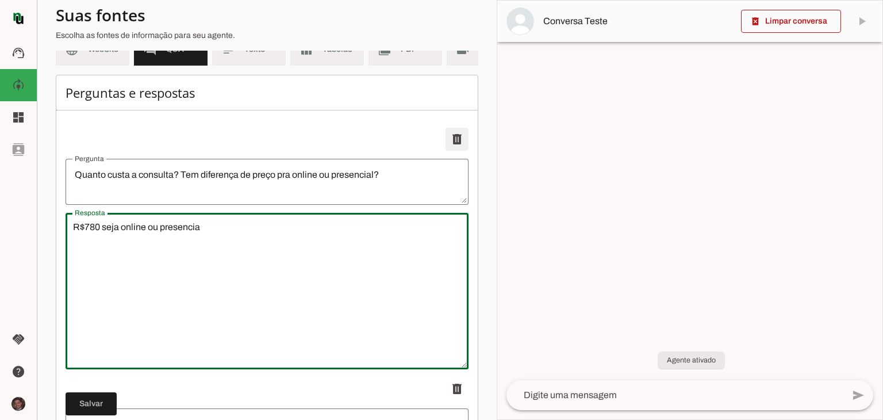
type textarea "R$780 seja online ou presencia"
type md-outlined-text-field "R$780 seja online ou presencia"
click at [450, 145] on span at bounding box center [457, 139] width 28 height 28
type textarea "Quanto tempo dura a sessão?"
type textarea "Cerca de 1 hora a 1 hora e meia."
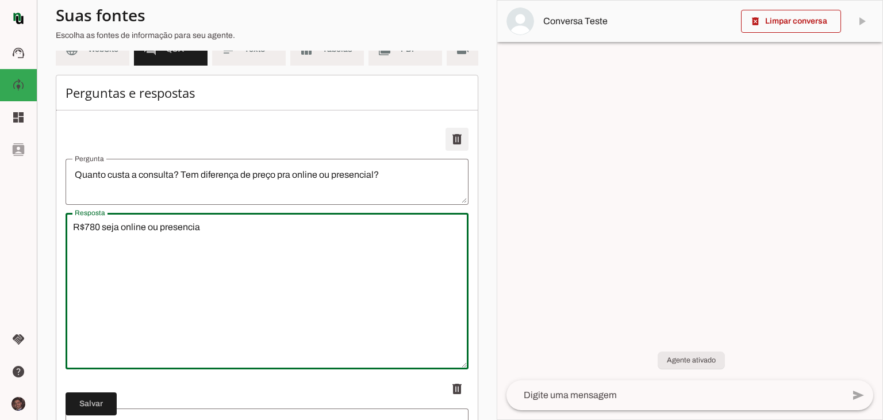
type textarea "Onde posso ver depoimentos de quem já fez?"
type textarea "O link do vídeo no youtube : https://youtu.be/cSkFx1dEQoQ"
type textarea "O que é hypnomusic?"
type textarea "Hypnomusic é um álbum do artista Hipneto, lançado em 2023, que conta com nove m…"
type textarea "Qual o instagram do Neto?"
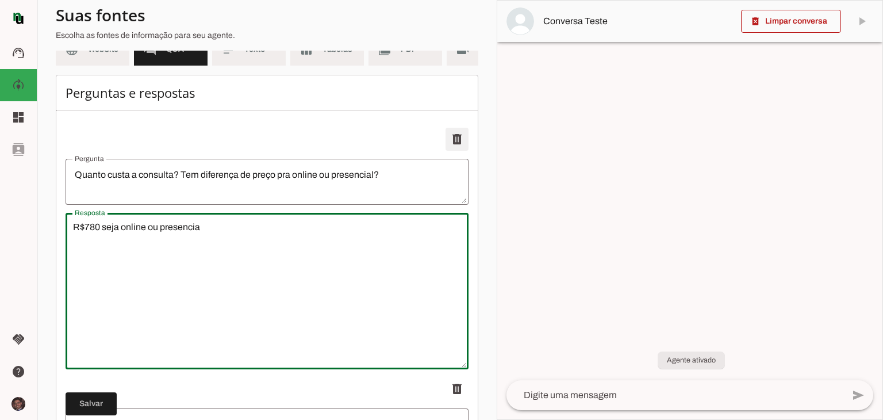
type textarea "www.instagram.com/hipneto"
type textarea "Como se manda o link do formulário?"
type textarea "A sua terapia já começa aqui, com uma ficha de informações importantes sobre vo…"
type textarea "Quais endereços o Neto atende?"
type textarea "O Neto atende presencial em: - Alphaville-Sp (Alameda Grajaú, número 60, Prédio…"
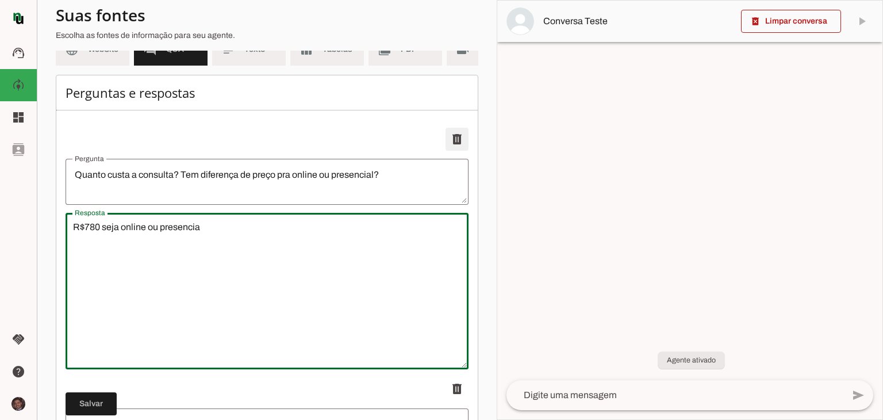
type textarea "Qual formato de data?"
type textarea "dia, mês e ano. Exemplo: Dia 21 de dezembro de 2024; Para horários usar: HH:Mmi…"
type textarea "Qual a chave pix para pagamento?"
type textarea "CNPJ : 47544222000139 Nome: VRP NETO"
type textarea "Qual o link de pagamento no cartão?"
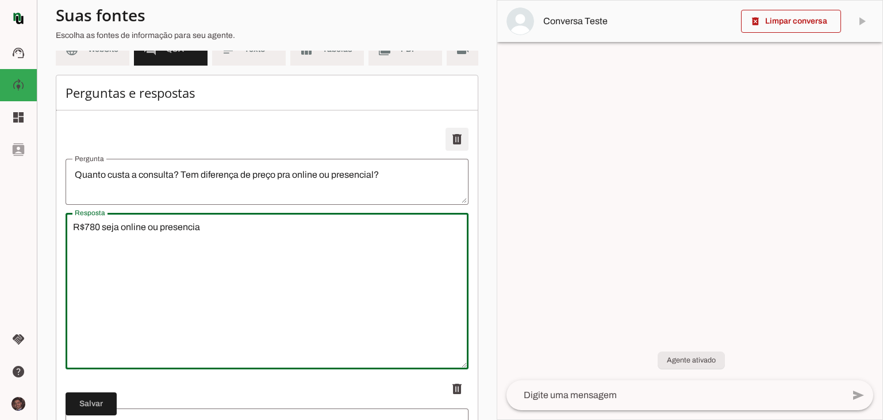
type textarea "https://www.asaas.com/c/gde104laq81oxbz2 EM ATÉ 3 VEZES SEM JUROS"
type textarea "Posso pagar o valor total no pix antes da consulta?"
type textarea "Pode sim, contudo geralmente você acerta o restante com o Neto após a sua consu…"
type textarea "Quando o Neto atende em Socorro-SP e no Itam?"
type textarea "O Neto não tem disponibilidade e agenda fixa em Socorro nem no Itaim, ele alinh…"
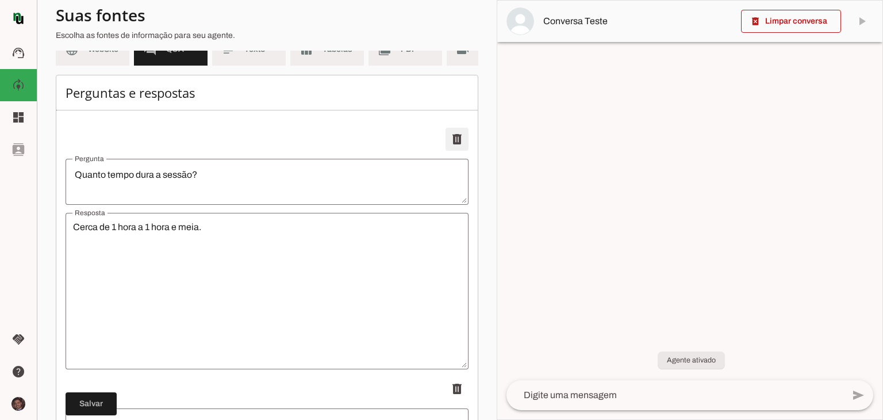
click at [450, 145] on span at bounding box center [457, 139] width 28 height 28
type textarea "Onde posso ver depoimentos de quem já fez?"
type textarea "O link do vídeo no youtube : https://youtu.be/cSkFx1dEQoQ"
type textarea "O que é hypnomusic?"
type textarea "Hypnomusic é um álbum do artista Hipneto, lançado em 2023, que conta com nove m…"
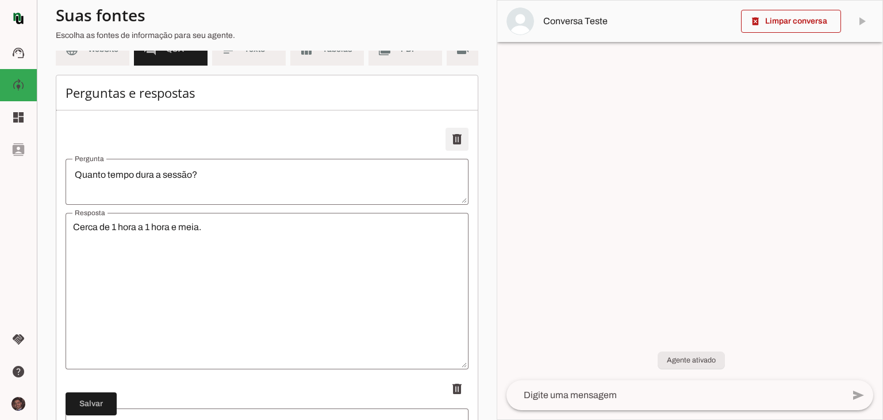
type textarea "Qual o instagram do Neto?"
type textarea "www.instagram.com/hipneto"
type textarea "Como se manda o link do formulário?"
type textarea "A sua terapia já começa aqui, com uma ficha de informações importantes sobre vo…"
type textarea "Quais endereços o Neto atende?"
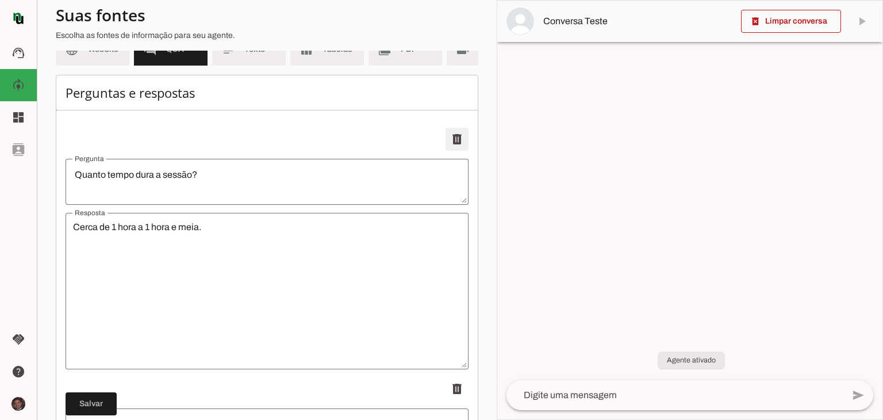
type textarea "O Neto atende presencial em: - Alphaville-Sp (Alameda Grajaú, número 60, Prédio…"
type textarea "Qual formato de data?"
type textarea "dia, mês e ano. Exemplo: Dia 21 de dezembro de 2024; Para horários usar: HH:Mmi…"
type textarea "Qual a chave pix para pagamento?"
type textarea "CNPJ : 47544222000139 Nome: VRP NETO"
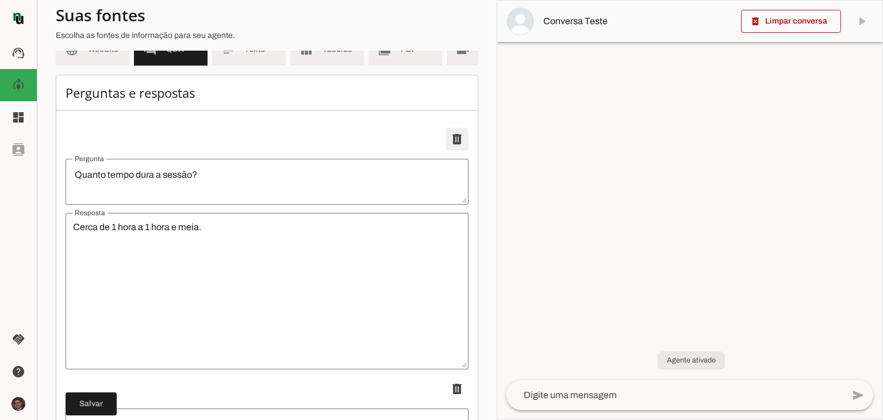
type textarea "Qual o link de pagamento no cartão?"
type textarea "https://www.asaas.com/c/gde104laq81oxbz2 EM ATÉ 3 VEZES SEM JUROS"
type textarea "Posso pagar o valor total no pix antes da consulta?"
type textarea "Pode sim, contudo geralmente você acerta o restante com o Neto após a sua consu…"
type textarea "Quando o Neto atende em Socorro-SP e no Itam?"
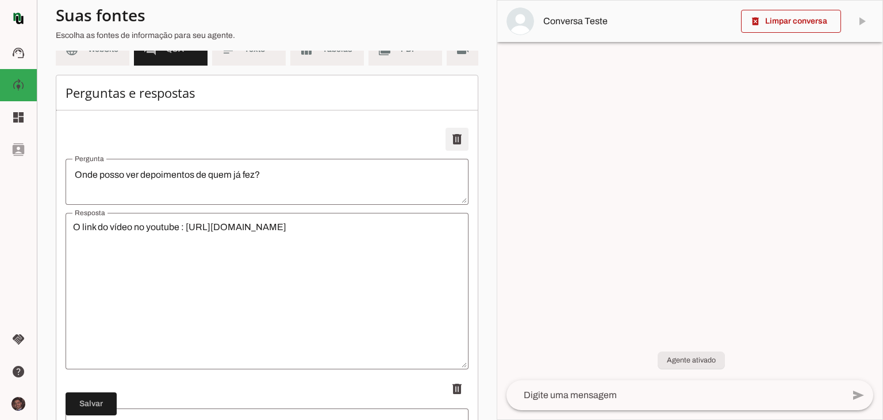
type textarea "O Neto não tem disponibilidade e agenda fixa em Socorro nem no Itaim, ele alinh…"
click at [450, 145] on span at bounding box center [457, 139] width 28 height 28
type textarea "O que é hypnomusic?"
type textarea "Hypnomusic é um álbum do artista Hipneto, lançado em 2023, que conta com nove m…"
type textarea "Qual o instagram do Neto?"
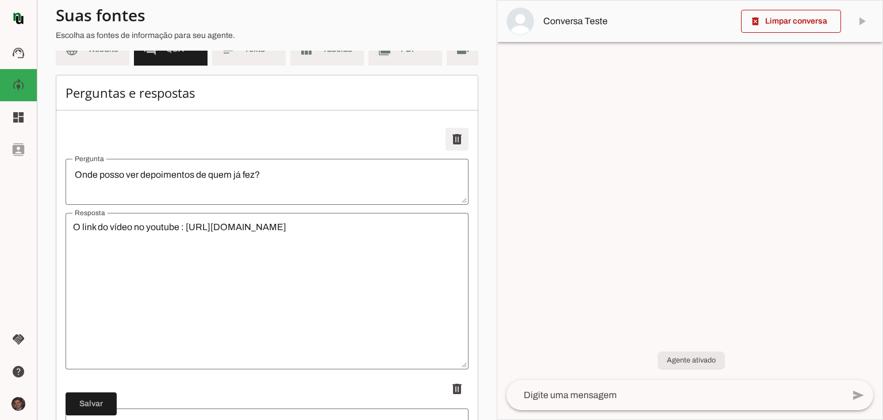
type textarea "www.instagram.com/hipneto"
type textarea "Como se manda o link do formulário?"
type textarea "A sua terapia já começa aqui, com uma ficha de informações importantes sobre vo…"
type textarea "Quais endereços o Neto atende?"
type textarea "O Neto atende presencial em: - Alphaville-Sp (Alameda Grajaú, número 60, Prédio…"
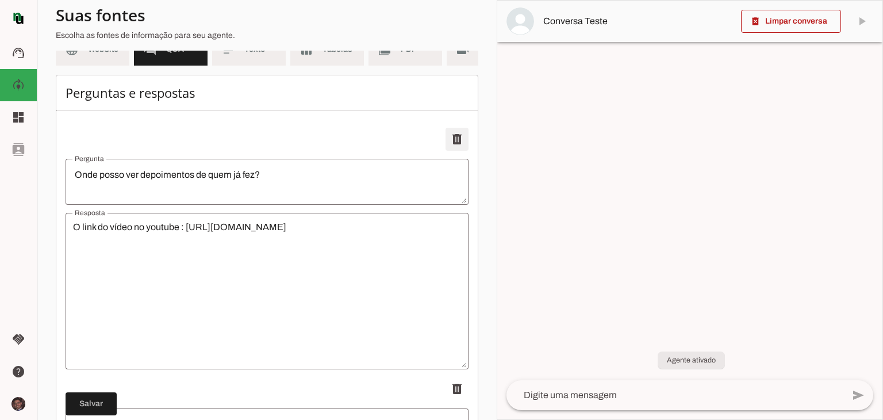
type textarea "Qual formato de data?"
type textarea "dia, mês e ano. Exemplo: Dia 21 de dezembro de 2024; Para horários usar: HH:Mmi…"
type textarea "Qual a chave pix para pagamento?"
type textarea "CNPJ : 47544222000139 Nome: VRP NETO"
type textarea "Qual o link de pagamento no cartão?"
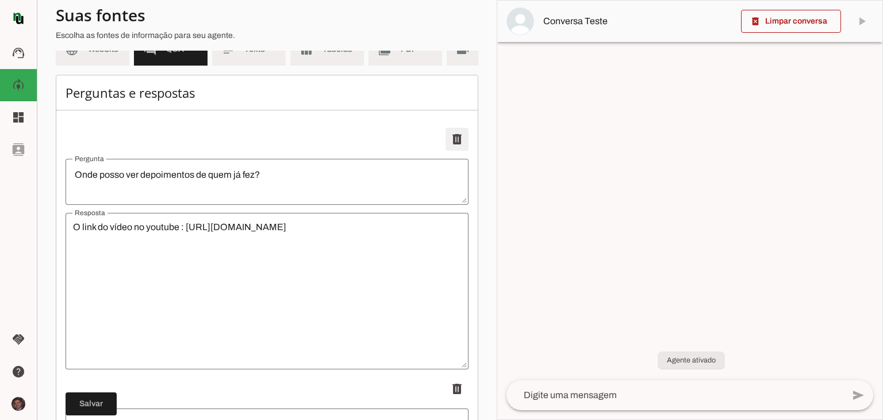
type textarea "https://www.asaas.com/c/gde104laq81oxbz2 EM ATÉ 3 VEZES SEM JUROS"
type textarea "Posso pagar o valor total no pix antes da consulta?"
type textarea "Pode sim, contudo geralmente você acerta o restante com o Neto após a sua consu…"
type textarea "Quando o Neto atende em Socorro-SP e no Itam?"
type textarea "O Neto não tem disponibilidade e agenda fixa em Socorro nem no Itaim, ele alinh…"
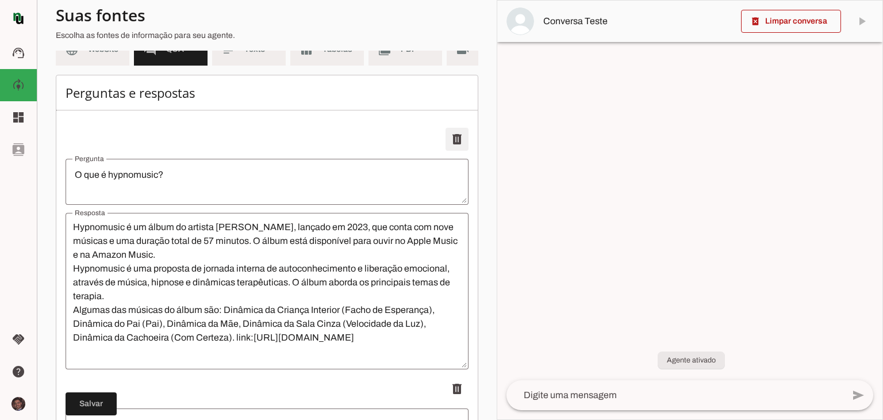
click at [450, 145] on span at bounding box center [457, 139] width 28 height 28
type textarea "Qual o instagram do Neto?"
type textarea "www.instagram.com/hipneto"
type textarea "Como se manda o link do formulário?"
type textarea "A sua terapia já começa aqui, com uma ficha de informações importantes sobre vo…"
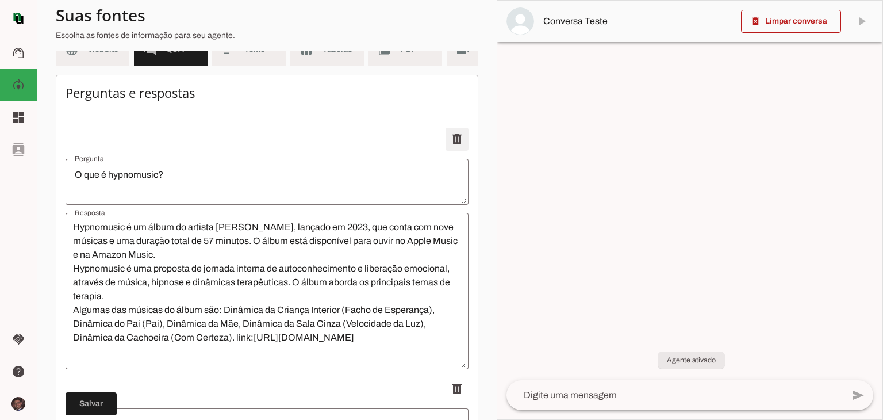
type textarea "Quais endereços o Neto atende?"
type textarea "O Neto atende presencial em: - Alphaville-Sp (Alameda Grajaú, número 60, Prédio…"
type textarea "Qual formato de data?"
type textarea "dia, mês e ano. Exemplo: Dia 21 de dezembro de 2024; Para horários usar: HH:Mmi…"
type textarea "Qual a chave pix para pagamento?"
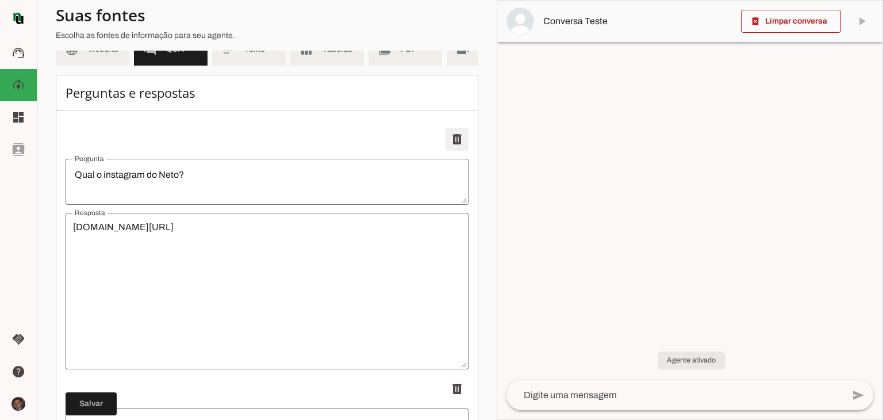
type textarea "CNPJ : 47544222000139 Nome: VRP NETO"
type textarea "Qual o link de pagamento no cartão?"
type textarea "https://www.asaas.com/c/gde104laq81oxbz2 EM ATÉ 3 VEZES SEM JUROS"
type textarea "Posso pagar o valor total no pix antes da consulta?"
type textarea "Pode sim, contudo geralmente você acerta o restante com o Neto após a sua consu…"
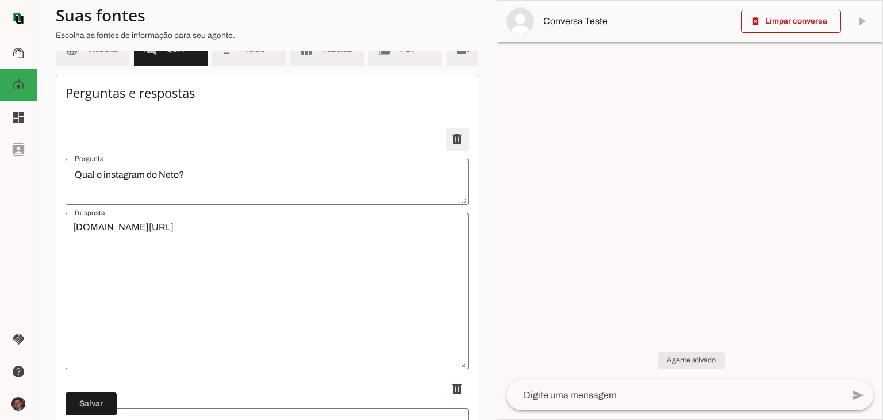
type textarea "Quando o Neto atende em Socorro-SP e no Itam?"
type textarea "O Neto não tem disponibilidade e agenda fixa em Socorro nem no Itaim, ele alinh…"
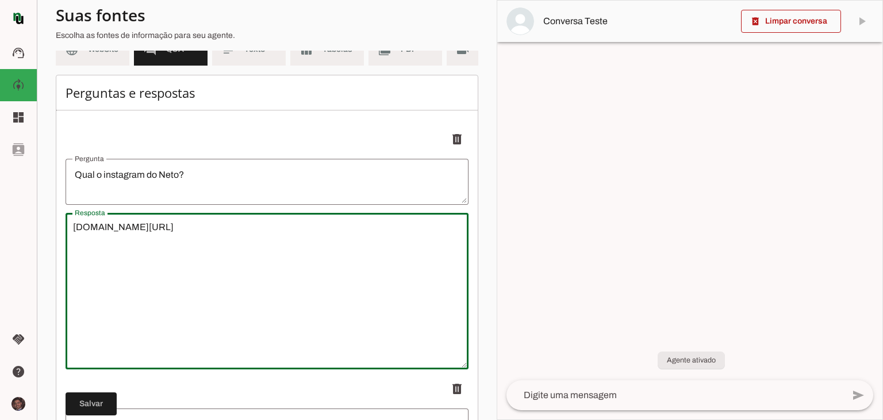
drag, startPoint x: 222, startPoint y: 231, endPoint x: 159, endPoint y: 232, distance: 63.2
click at [159, 232] on textarea "www.instagram.com/hipneto" at bounding box center [265, 289] width 403 height 138
type textarea "Quanto custa a consulta? Tem diferença de preço pra online ou presencial?"
type textarea "R$780 seja online ou presencial"
type textarea "Quanto tempo dura a sessão?"
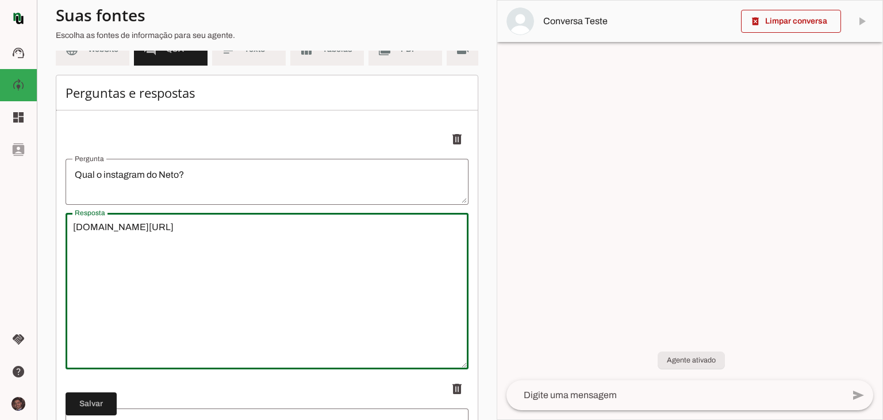
type textarea "Cerca de 1 hora a 1 hora e meia."
type textarea "Onde posso ver depoimentos de quem já fez?"
type textarea "O link do vídeo no youtube : https://youtu.be/cSkFx1dEQoQ"
type textarea "O que é hypnomusic?"
type textarea "Hypnomusic é um álbum do artista Hipneto, lançado em 2023, que conta com nove m…"
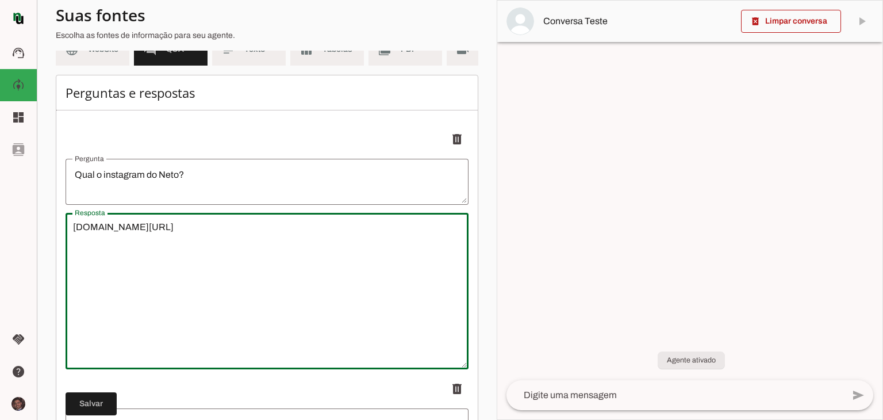
type textarea "Qual o instagram do Neto?"
type textarea "www.instagram.com/hipneto"
type textarea "Como se manda o link do formulário?"
type textarea "A sua terapia já começa aqui, com uma ficha de informações importantes sobre vo…"
type textarea "Quais endereços o Neto atende?"
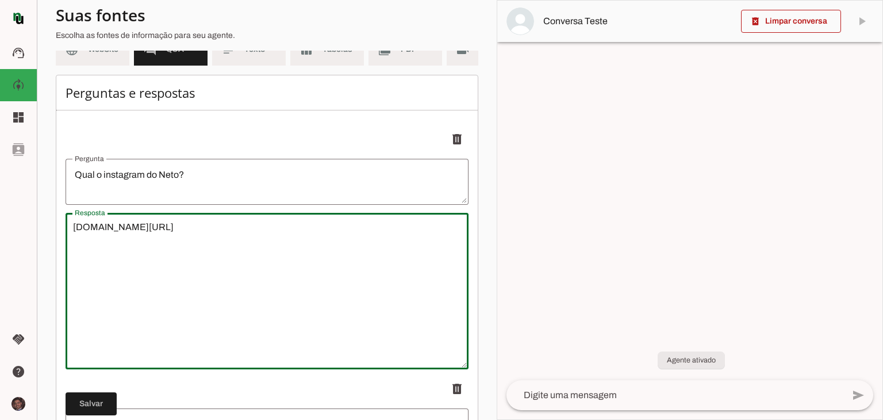
type textarea "O Neto atende presencial em: - Alphaville-Sp (Alameda Grajaú, número 60, Prédio…"
type textarea "Qual formato de data?"
type textarea "dia, mês e ano. Exemplo: Dia 21 de dezembro de 2024; Para horários usar: HH:Mmi…"
type textarea "R$780 seja online ou presencialpo"
type md-outlined-text-field "R$780 seja online ou presencialpo"
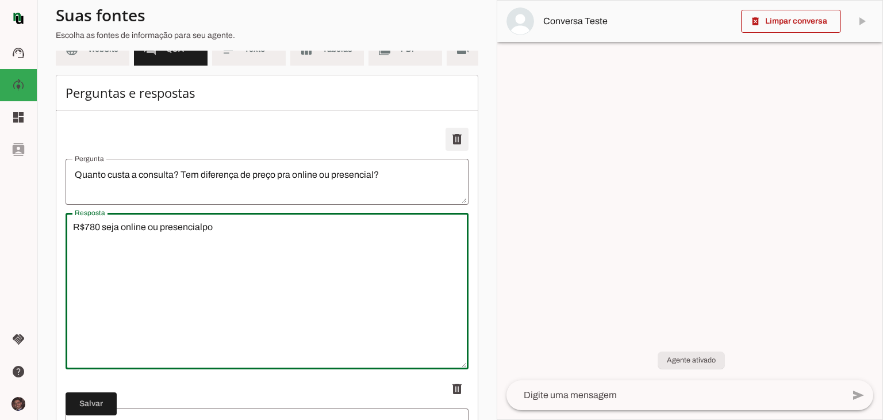
click at [447, 153] on span at bounding box center [457, 139] width 28 height 28
type textarea "Quanto tempo dura a sessão?"
type textarea "Cerca de 1 hora a 1 hora e meia."
type textarea "Onde posso ver depoimentos de quem já fez?"
type textarea "O link do vídeo no youtube : https://youtu.be/cSkFx1dEQoQ"
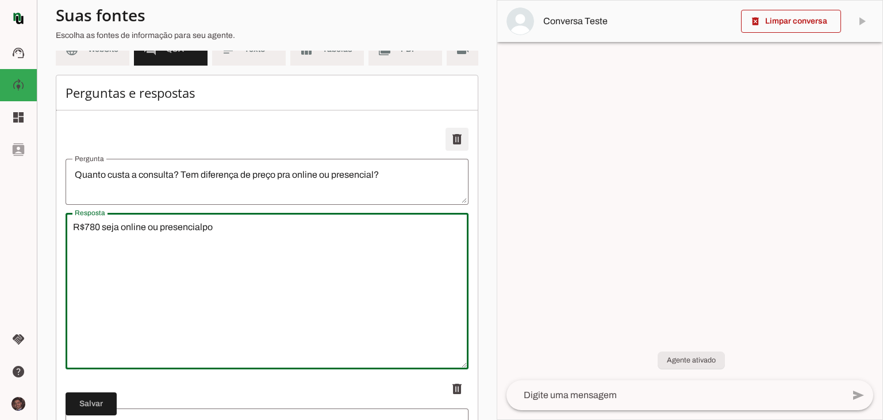
type textarea "O que é hypnomusic?"
type textarea "Hypnomusic é um álbum do artista Hipneto, lançado em 2023, que conta com nove m…"
type textarea "Qual o instagram do Neto?"
type textarea "www.instagram.com/hipneto"
type textarea "Como se manda o link do formulário?"
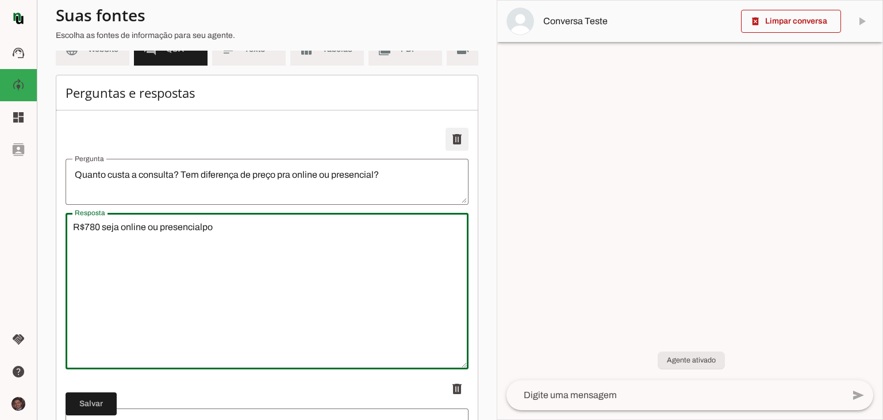
type textarea "A sua terapia já começa aqui, com uma ficha de informações importantes sobre vo…"
type textarea "Quais endereços o Neto atende?"
type textarea "O Neto atende presencial em: - Alphaville-Sp (Alameda Grajaú, número 60, Prédio…"
type textarea "Qual formato de data?"
type textarea "dia, mês e ano. Exemplo: Dia 21 de dezembro de 2024; Para horários usar: HH:Mmi…"
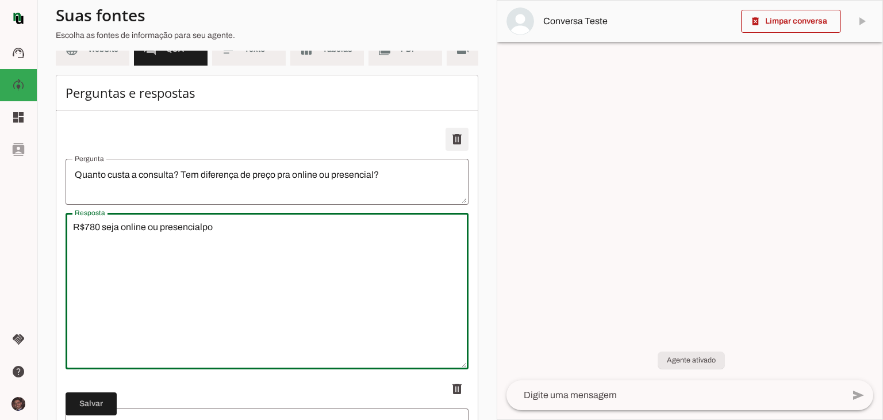
type textarea "Qual a chave pix para pagamento?"
type textarea "CNPJ : 47544222000139 Nome: VRP NETO"
type textarea "Qual o link de pagamento no cartão?"
type textarea "https://www.asaas.com/c/gde104laq81oxbz2 EM ATÉ 3 VEZES SEM JUROS"
type textarea "Posso pagar o valor total no pix antes da consulta?"
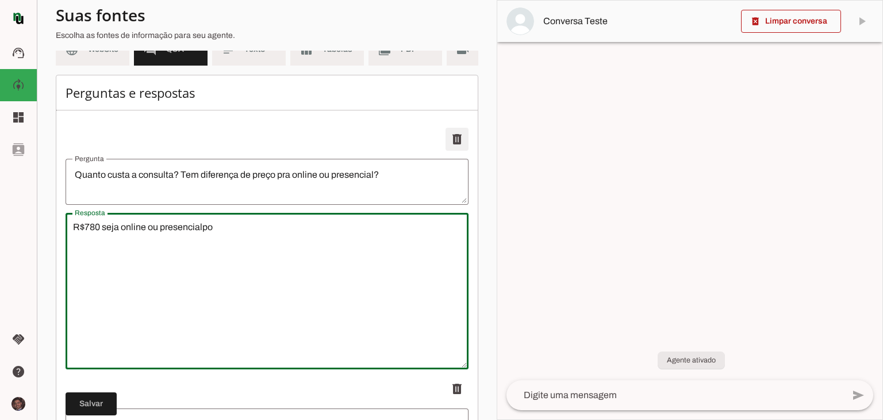
type textarea "Pode sim, contudo geralmente você acerta o restante com o Neto após a sua consu…"
type textarea "Quando o Neto atende em Socorro-SP e no Itam?"
type textarea "O Neto não tem disponibilidade e agenda fixa em Socorro nem no Itaim, ele alinh…"
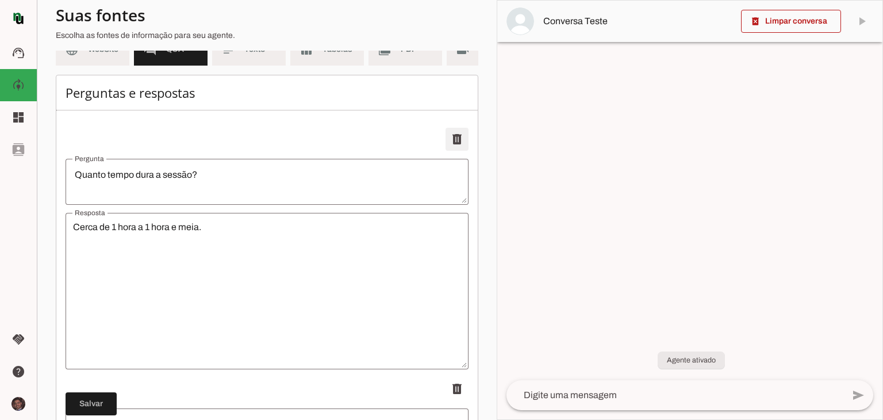
click at [447, 153] on span at bounding box center [457, 139] width 28 height 28
type textarea "Onde posso ver depoimentos de quem já fez?"
type textarea "O link do vídeo no youtube : https://youtu.be/cSkFx1dEQoQ"
type textarea "O que é hypnomusic?"
type textarea "Hypnomusic é um álbum do artista Hipneto, lançado em 2023, que conta com nove m…"
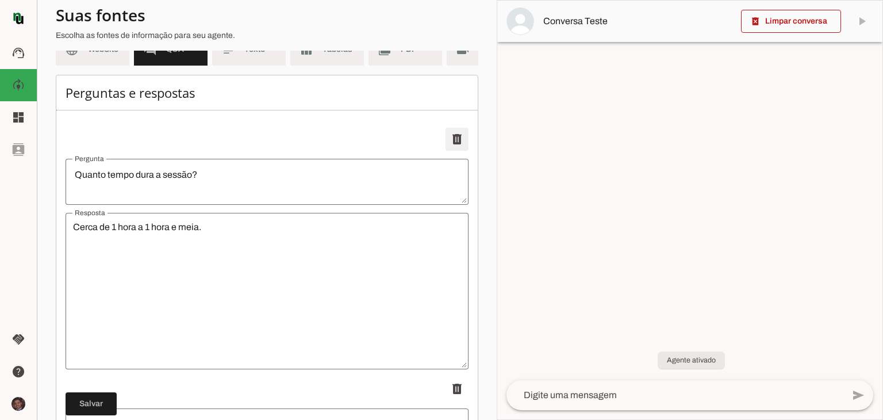
type textarea "Qual o instagram do Neto?"
type textarea "www.instagram.com/hipneto"
type textarea "Como se manda o link do formulário?"
type textarea "A sua terapia já começa aqui, com uma ficha de informações importantes sobre vo…"
type textarea "Quais endereços o Neto atende?"
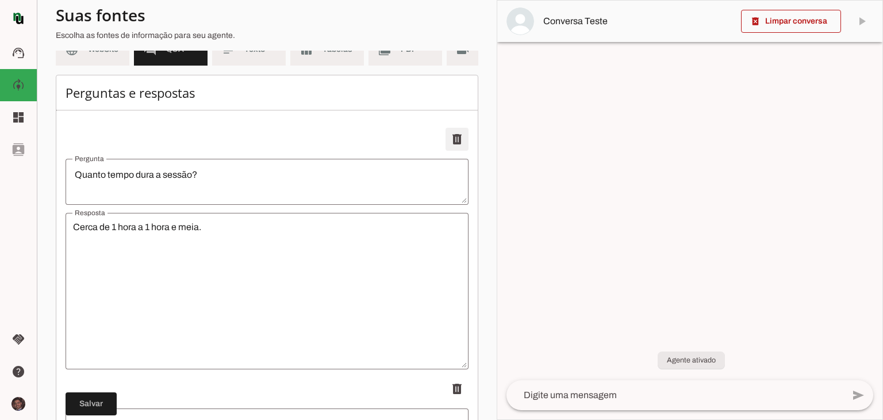
type textarea "O Neto atende presencial em: - Alphaville-Sp (Alameda Grajaú, número 60, Prédio…"
type textarea "Qual formato de data?"
type textarea "dia, mês e ano. Exemplo: Dia 21 de dezembro de 2024; Para horários usar: HH:Mmi…"
type textarea "Qual a chave pix para pagamento?"
type textarea "CNPJ : 47544222000139 Nome: VRP NETO"
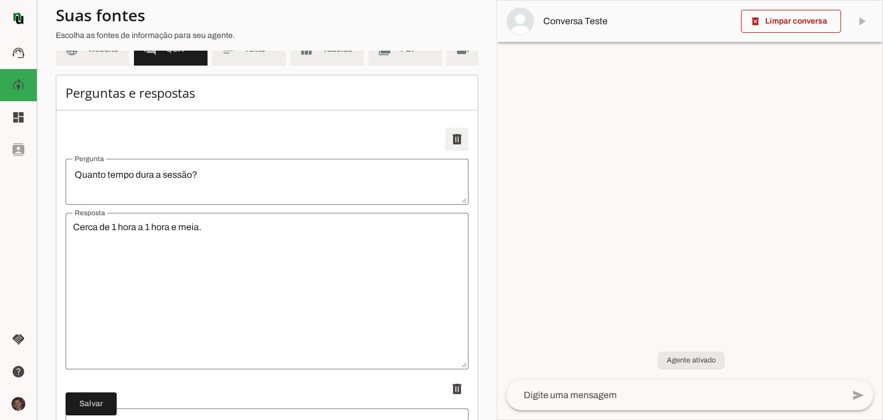
type textarea "Qual o link de pagamento no cartão?"
type textarea "https://www.asaas.com/c/gde104laq81oxbz2 EM ATÉ 3 VEZES SEM JUROS"
type textarea "Posso pagar o valor total no pix antes da consulta?"
type textarea "Pode sim, contudo geralmente você acerta o restante com o Neto após a sua consu…"
type textarea "Quando o Neto atende em Socorro-SP e no Itam?"
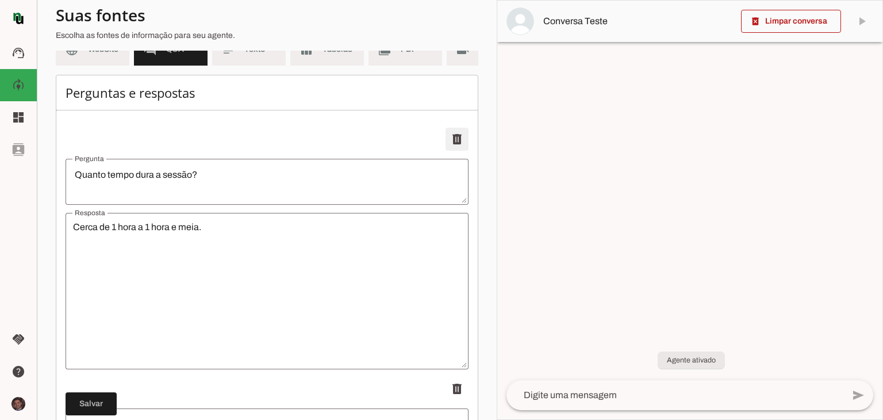
type textarea "O Neto não tem disponibilidade e agenda fixa em Socorro nem no Itaim, ele alinh…"
click at [447, 153] on span at bounding box center [457, 139] width 28 height 28
type textarea "O que é hypnomusic?"
type textarea "Hypnomusic é um álbum do artista Hipneto, lançado em 2023, que conta com nove m…"
type textarea "Qual o instagram do Neto?"
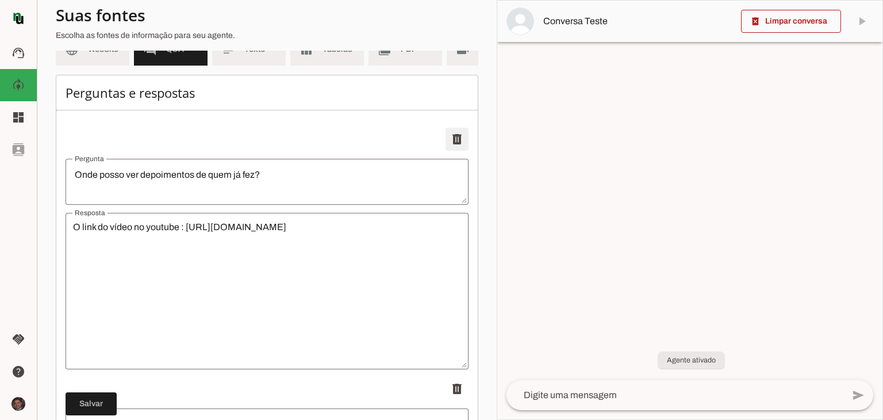
type textarea "www.instagram.com/hipneto"
type textarea "Como se manda o link do formulário?"
type textarea "A sua terapia já começa aqui, com uma ficha de informações importantes sobre vo…"
type textarea "Quais endereços o Neto atende?"
type textarea "O Neto atende presencial em: - Alphaville-Sp (Alameda Grajaú, número 60, Prédio…"
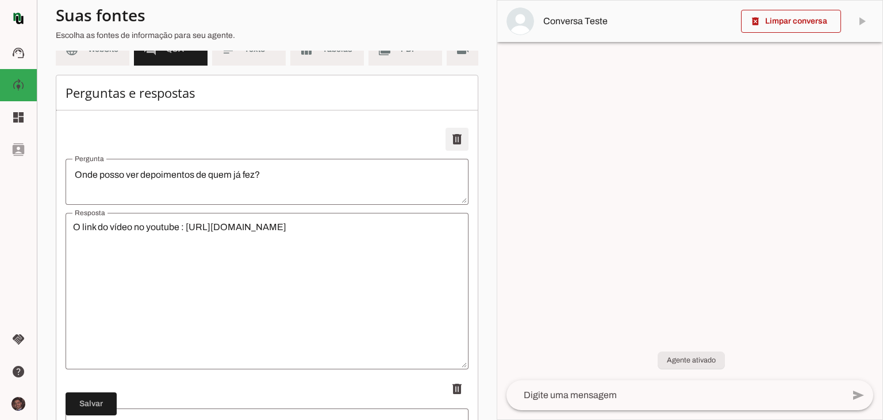
type textarea "Qual formato de data?"
type textarea "dia, mês e ano. Exemplo: Dia 21 de dezembro de 2024; Para horários usar: HH:Mmi…"
type textarea "Qual a chave pix para pagamento?"
type textarea "CNPJ : 47544222000139 Nome: VRP NETO"
type textarea "Qual o link de pagamento no cartão?"
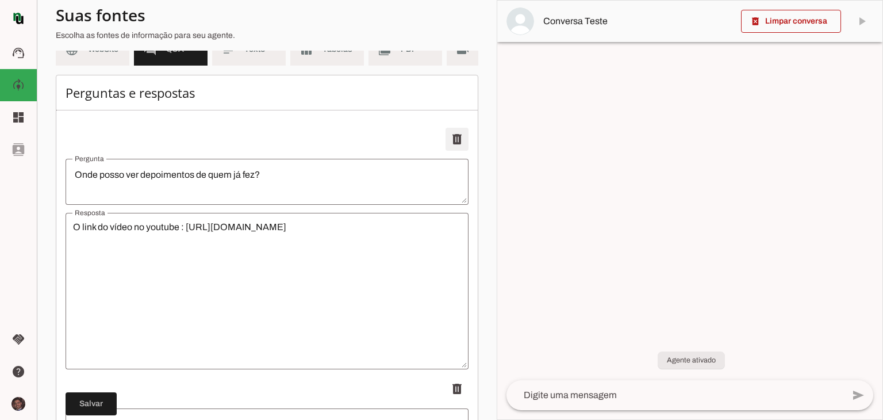
type textarea "https://www.asaas.com/c/gde104laq81oxbz2 EM ATÉ 3 VEZES SEM JUROS"
type textarea "Posso pagar o valor total no pix antes da consulta?"
type textarea "Pode sim, contudo geralmente você acerta o restante com o Neto após a sua consu…"
type textarea "Quando o Neto atende em Socorro-SP e no Itam?"
type textarea "O Neto não tem disponibilidade e agenda fixa em Socorro nem no Itaim, ele alinh…"
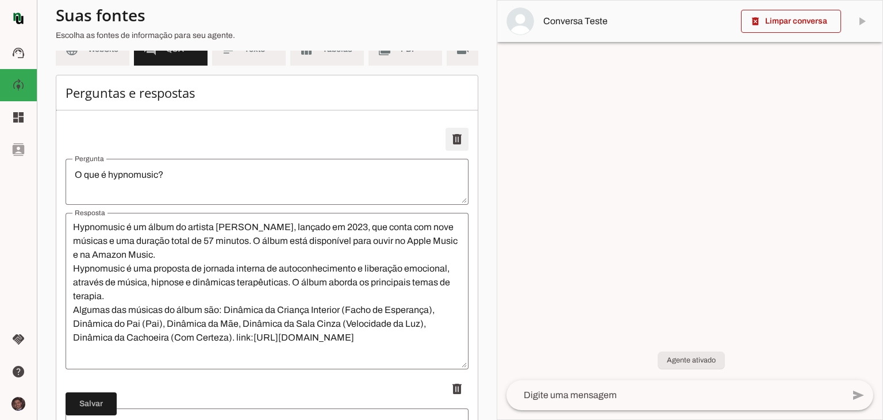
click at [447, 153] on span at bounding box center [457, 139] width 28 height 28
type textarea "Qual o instagram do Neto?"
type textarea "www.instagram.com/hipneto"
type textarea "Como se manda o link do formulário?"
type textarea "A sua terapia já começa aqui, com uma ficha de informações importantes sobre vo…"
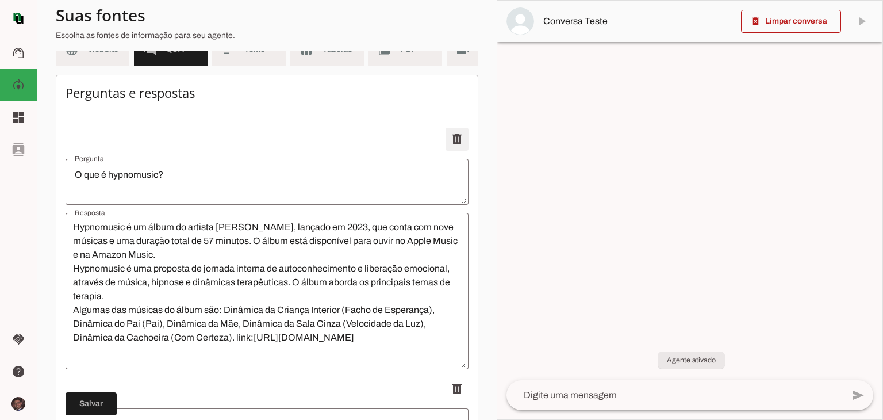
type textarea "Quais endereços o Neto atende?"
type textarea "O Neto atende presencial em: - Alphaville-Sp (Alameda Grajaú, número 60, Prédio…"
type textarea "Qual formato de data?"
type textarea "dia, mês e ano. Exemplo: Dia 21 de dezembro de 2024; Para horários usar: HH:Mmi…"
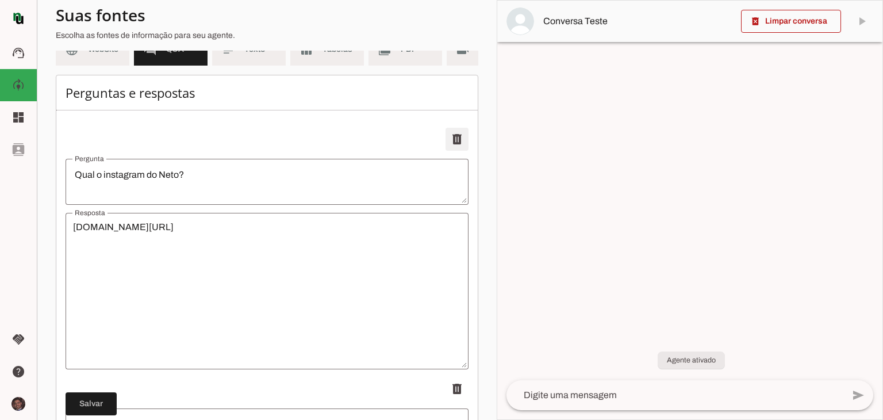
click at [447, 153] on span at bounding box center [457, 139] width 28 height 28
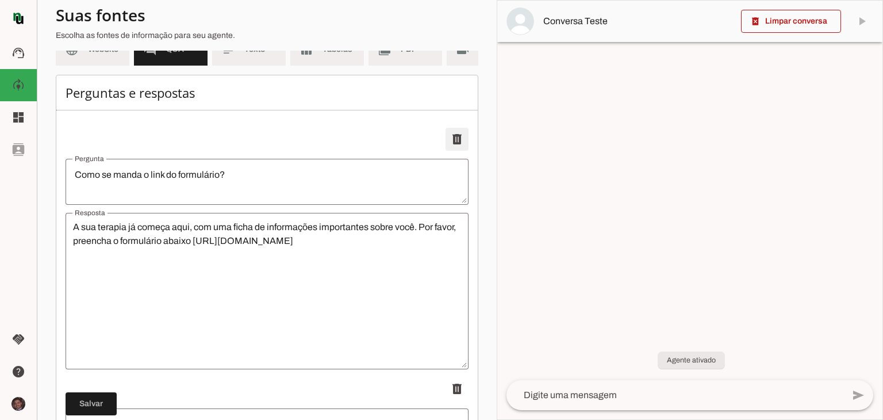
click at [447, 153] on span at bounding box center [457, 139] width 28 height 28
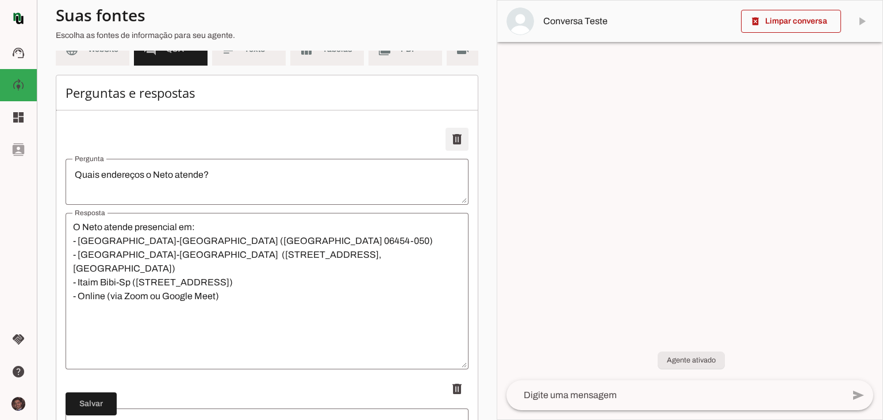
click at [447, 153] on span at bounding box center [457, 139] width 28 height 28
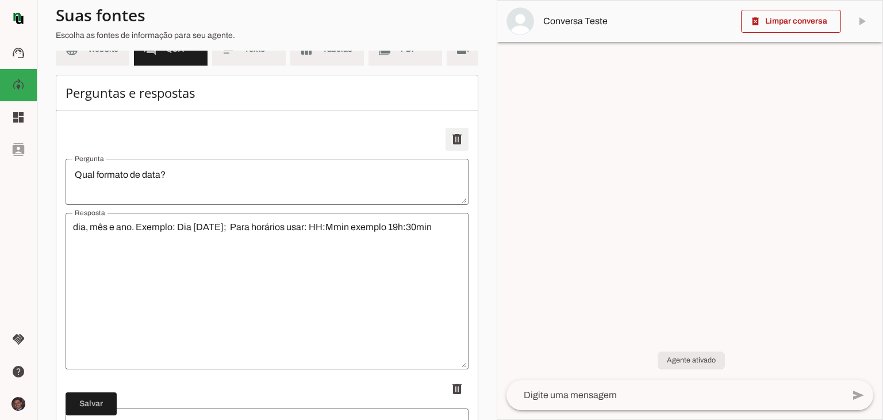
click at [447, 153] on span at bounding box center [457, 139] width 28 height 28
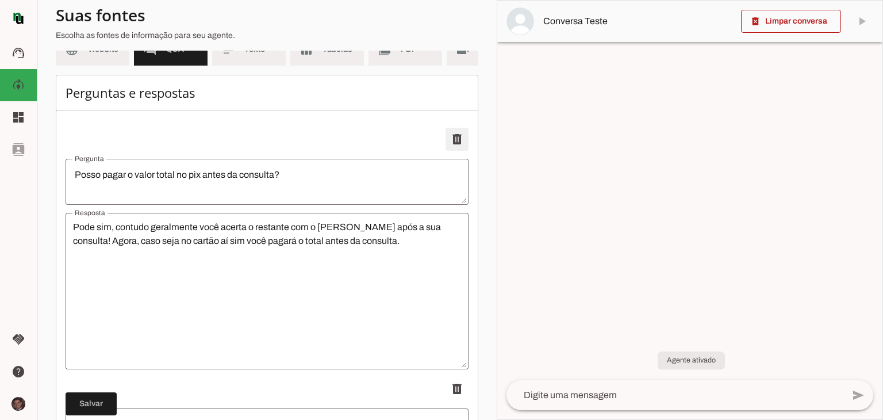
click at [447, 153] on span at bounding box center [457, 139] width 28 height 28
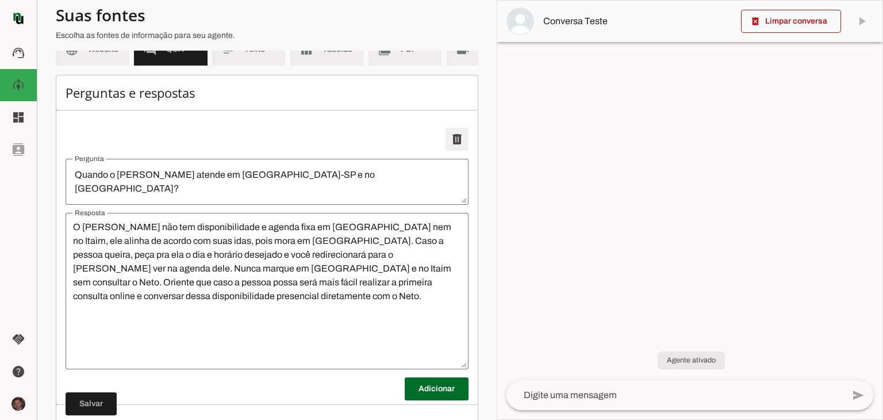
click at [447, 153] on span at bounding box center [457, 139] width 28 height 28
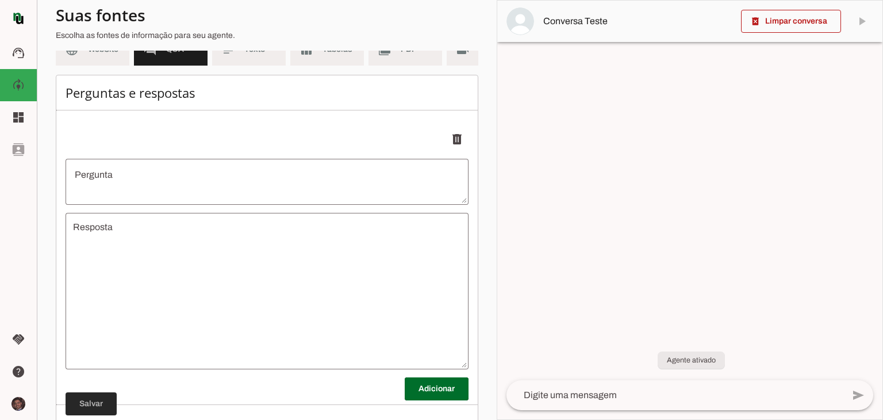
click at [91, 406] on span at bounding box center [91, 404] width 51 height 28
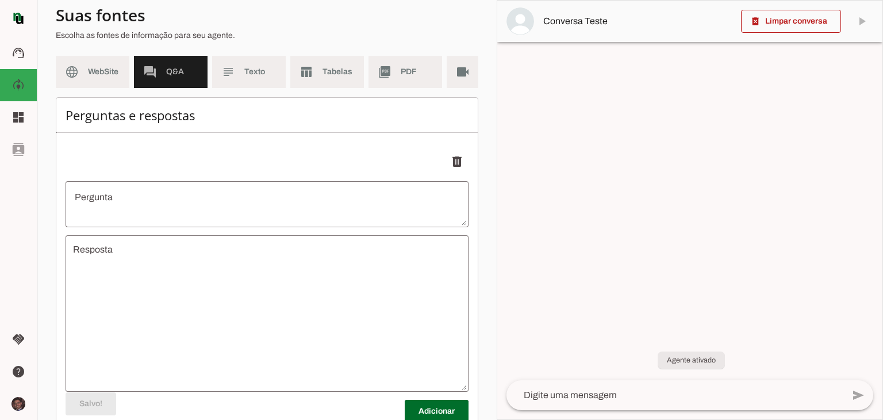
scroll to position [62, 0]
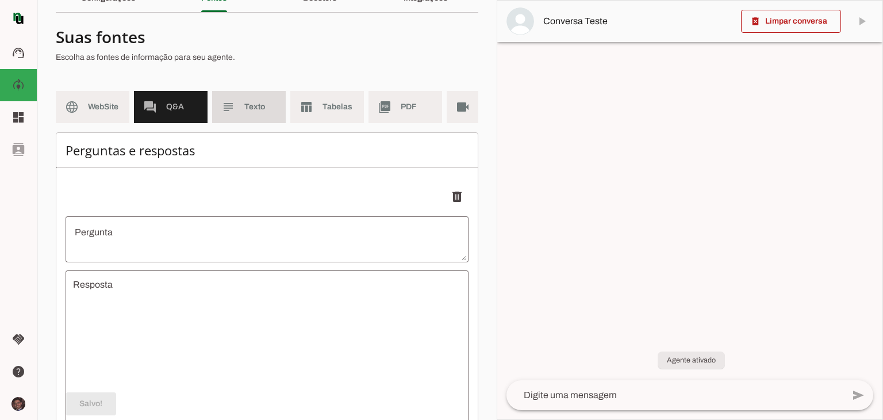
click at [247, 115] on md-item "subject Texto" at bounding box center [249, 107] width 74 height 32
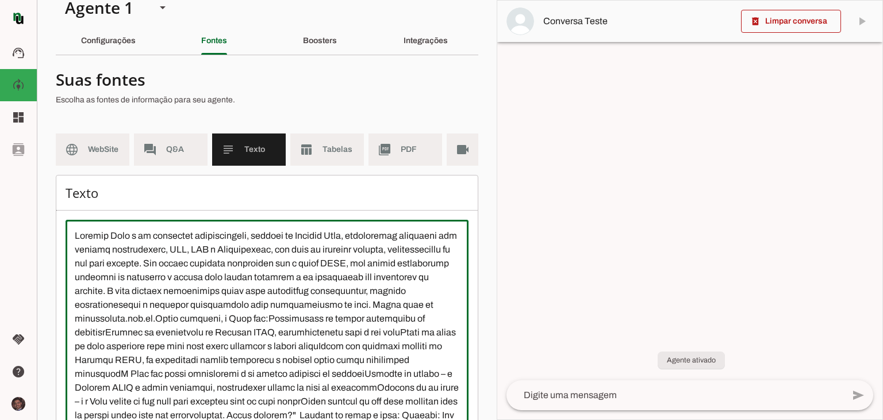
scroll to position [2, 0]
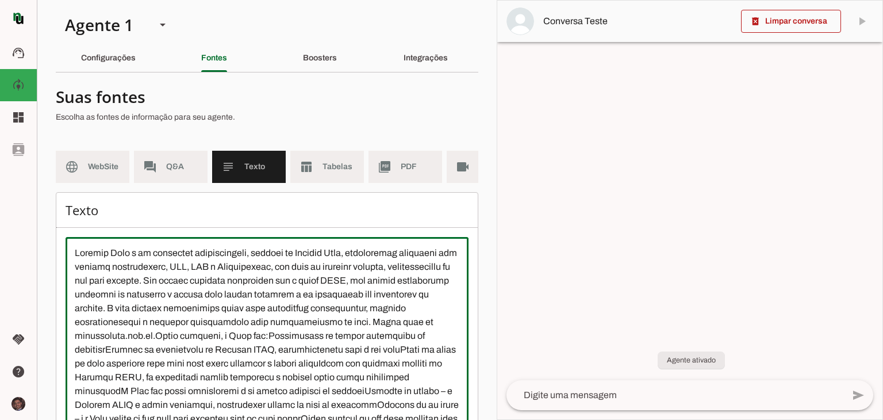
drag, startPoint x: 328, startPoint y: 343, endPoint x: 71, endPoint y: 195, distance: 296.4
click at [71, 195] on section "Suas fontes Escolha as fontes de informação para seu agente. language WebSite f…" at bounding box center [267, 297] width 423 height 431
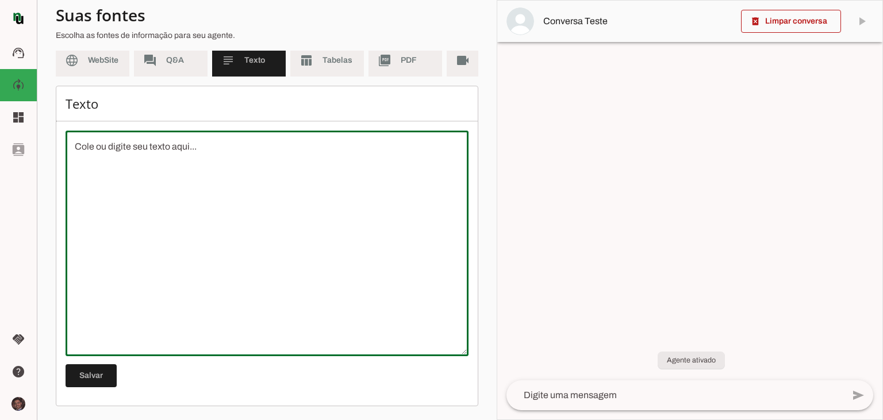
scroll to position [117, 0]
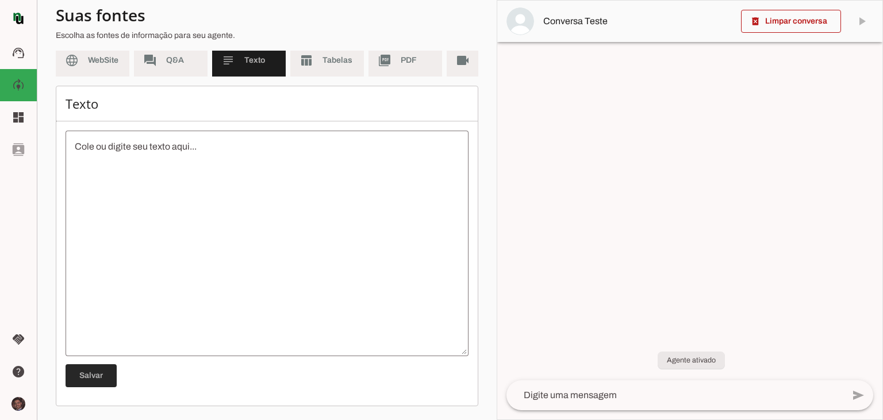
click at [106, 372] on span at bounding box center [91, 376] width 51 height 28
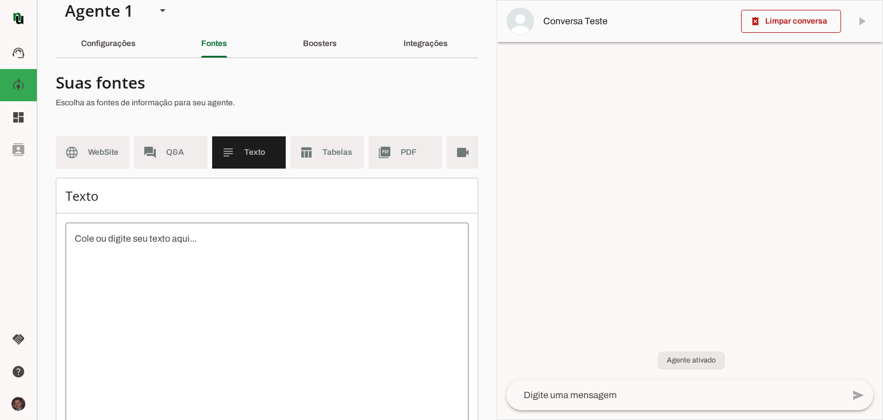
scroll to position [2, 0]
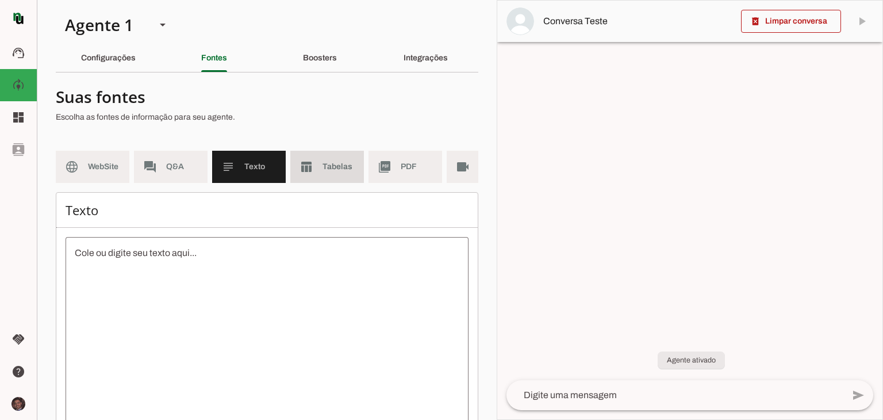
click at [310, 180] on md-item "table_chart Tabelas" at bounding box center [327, 167] width 74 height 32
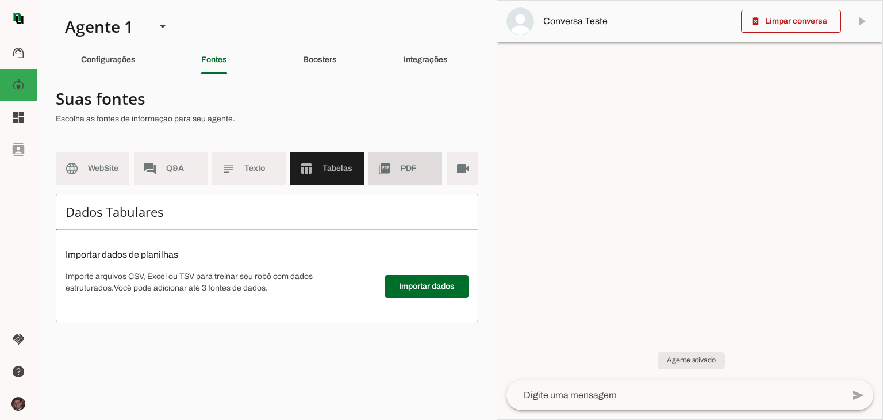
click at [400, 178] on md-item "picture_as_pdf PDF" at bounding box center [405, 168] width 74 height 32
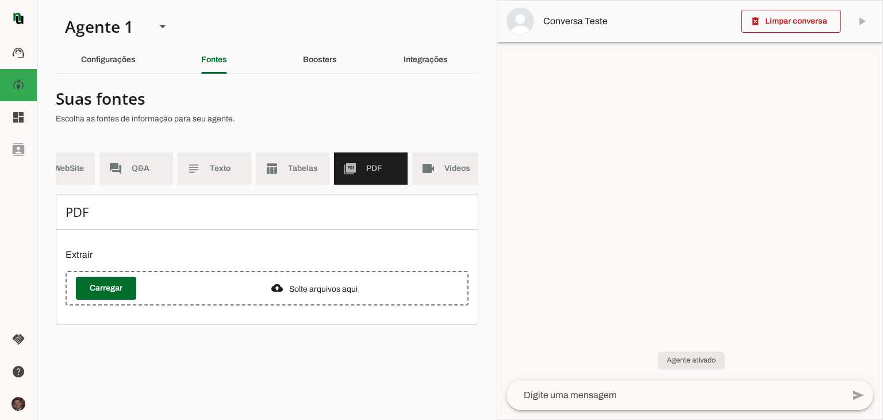
scroll to position [0, 41]
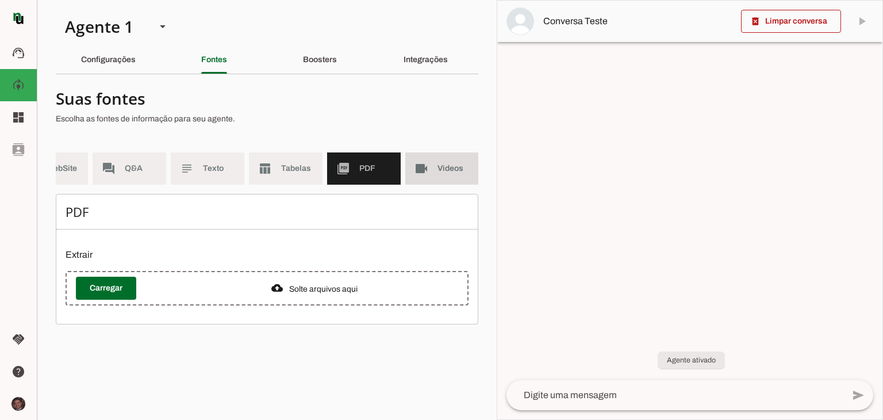
click at [432, 170] on md-item "videocam Videos" at bounding box center [442, 168] width 74 height 32
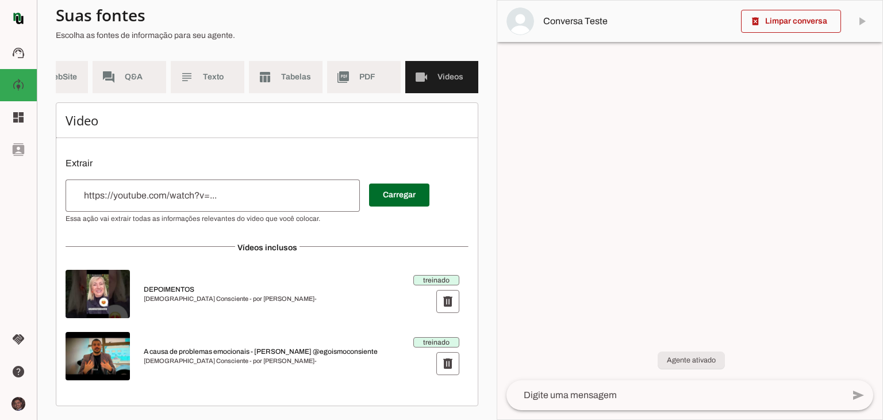
scroll to position [99, 0]
click at [441, 304] on span at bounding box center [448, 301] width 28 height 28
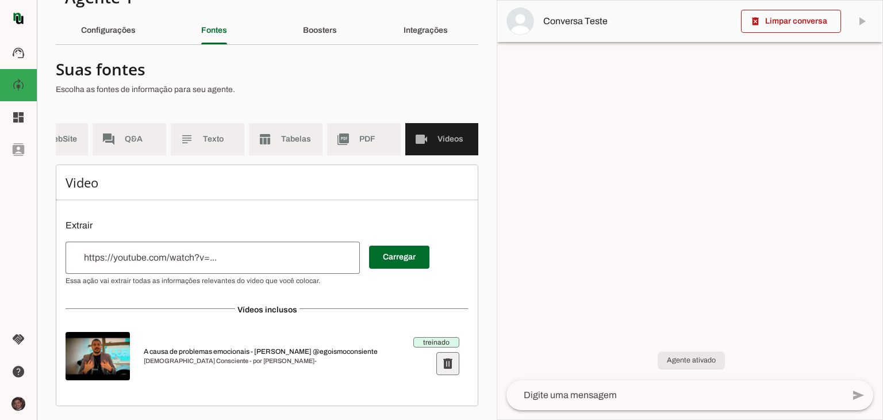
click at [436, 361] on span at bounding box center [448, 364] width 28 height 28
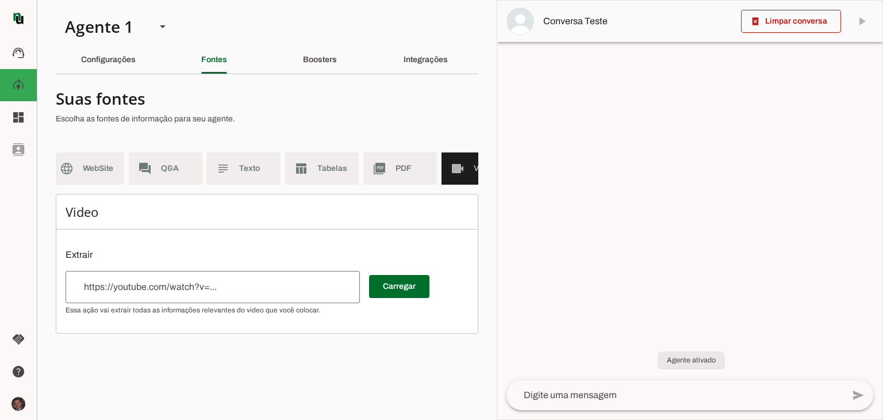
scroll to position [0, 0]
click at [85, 163] on md-item "language WebSite" at bounding box center [93, 168] width 74 height 32
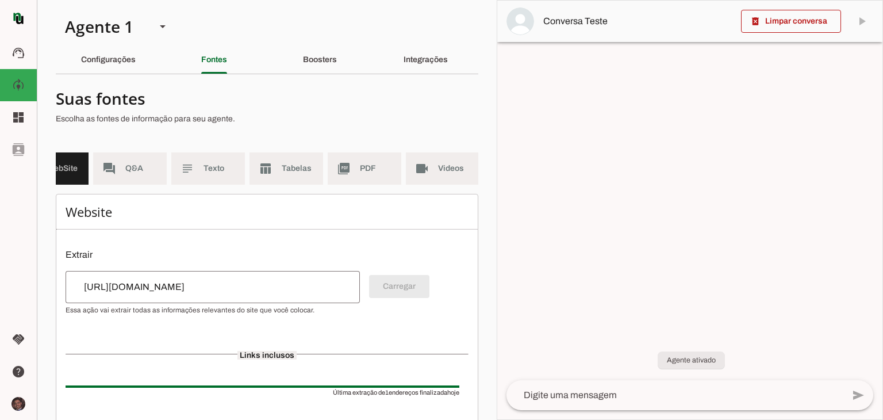
scroll to position [0, 51]
click at [204, 158] on md-item "subject Texto" at bounding box center [207, 168] width 74 height 32
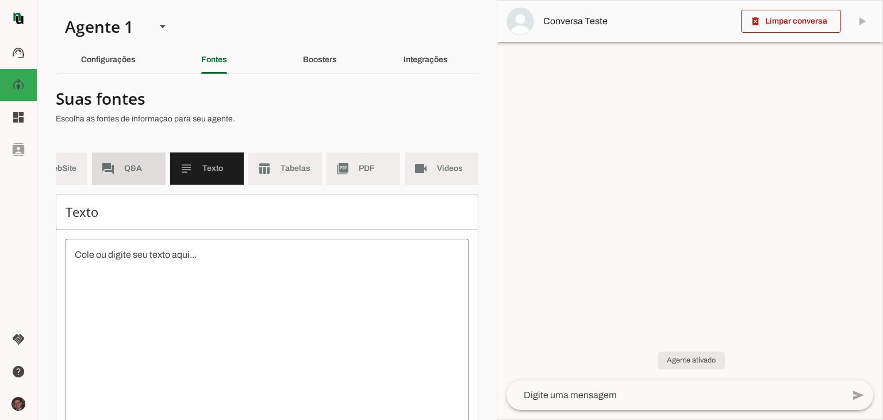
click at [144, 158] on md-item "forum Q&A" at bounding box center [129, 168] width 74 height 32
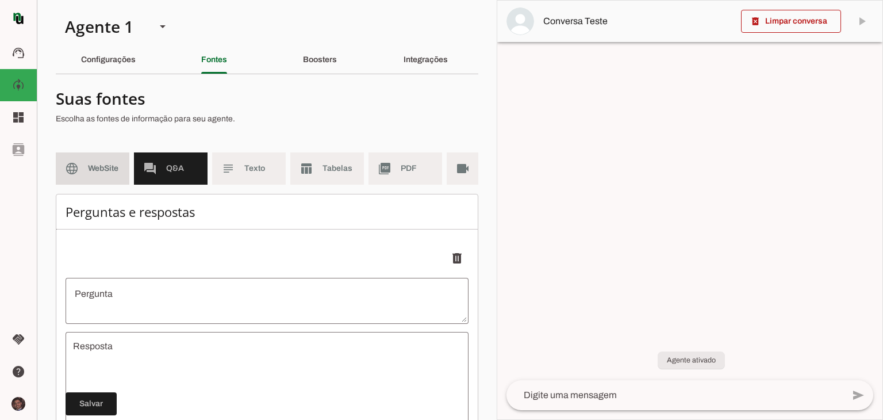
click at [108, 171] on span "WebSite" at bounding box center [104, 168] width 32 height 11
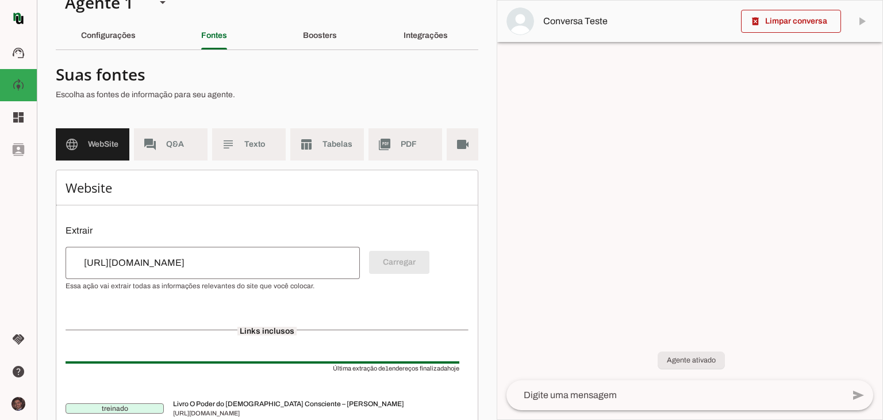
scroll to position [21, 0]
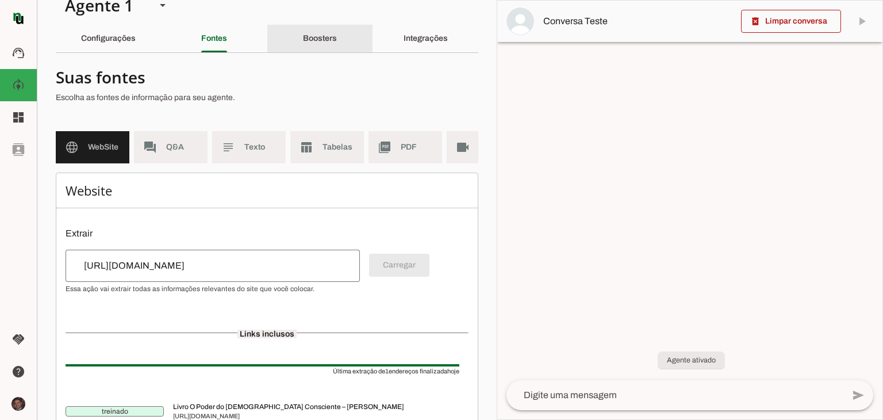
click at [337, 44] on div "Boosters" at bounding box center [320, 39] width 34 height 28
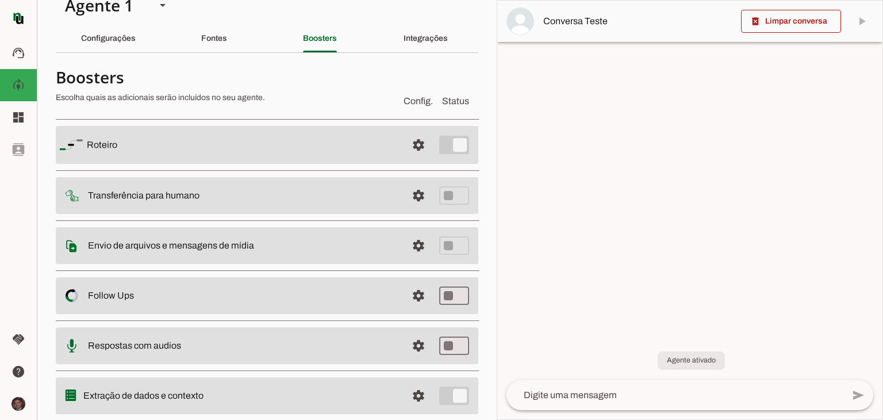
click at [452, 143] on md-item "settings Roteiro" at bounding box center [267, 145] width 423 height 38
click at [415, 143] on span at bounding box center [419, 145] width 28 height 28
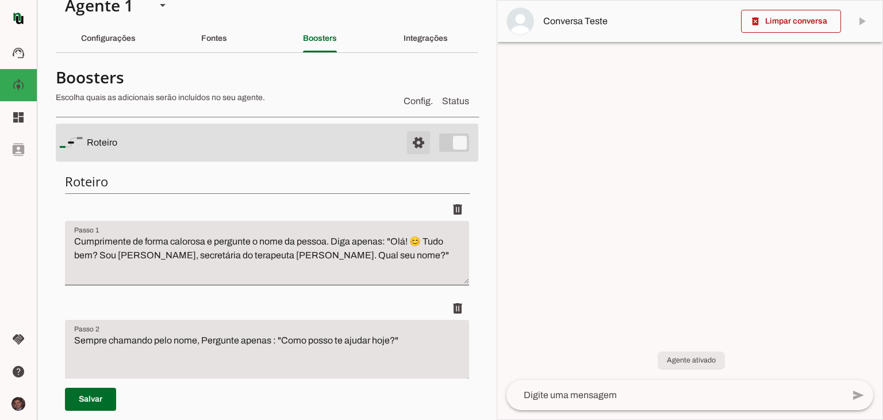
click at [415, 143] on span at bounding box center [419, 143] width 28 height 28
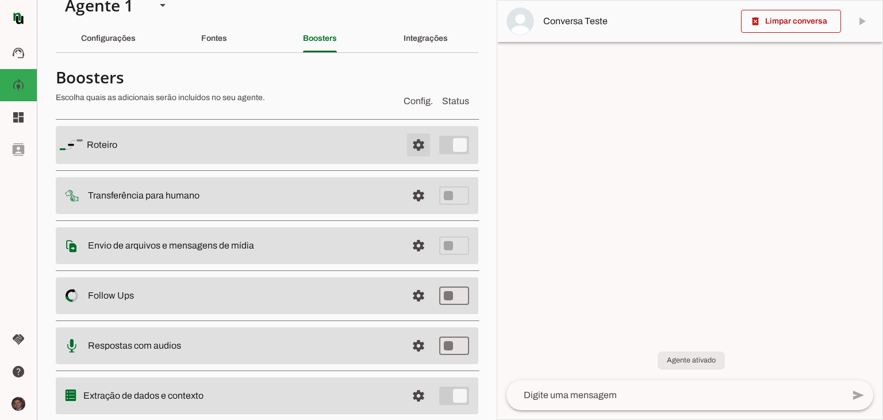
click at [415, 143] on span at bounding box center [419, 145] width 28 height 28
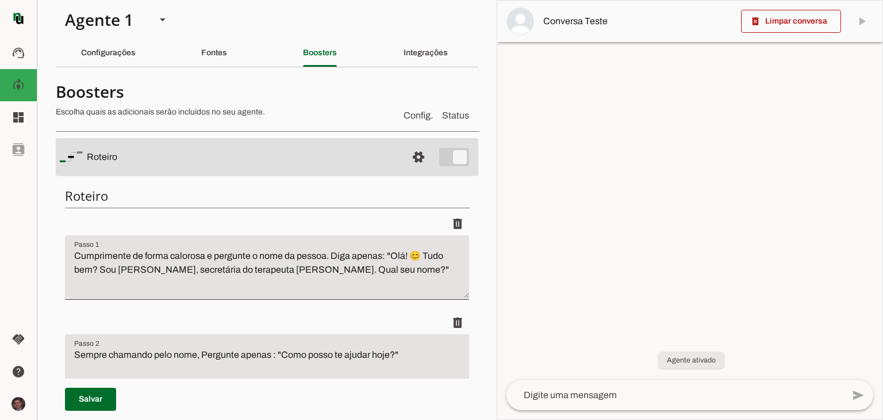
scroll to position [5, 0]
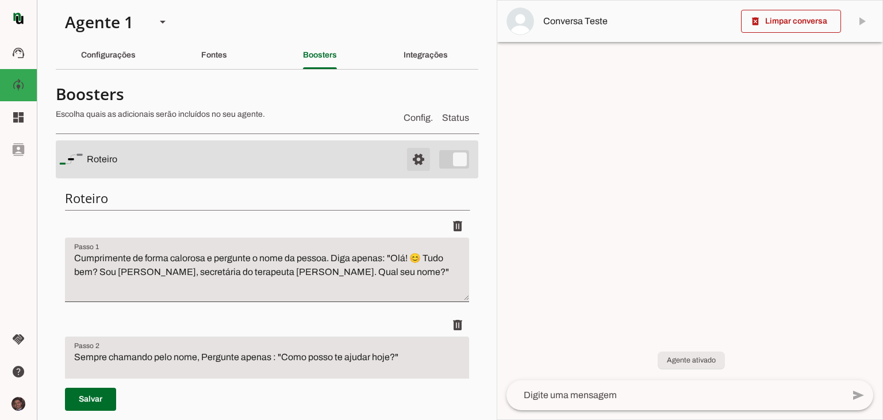
click at [416, 162] on span at bounding box center [419, 159] width 28 height 28
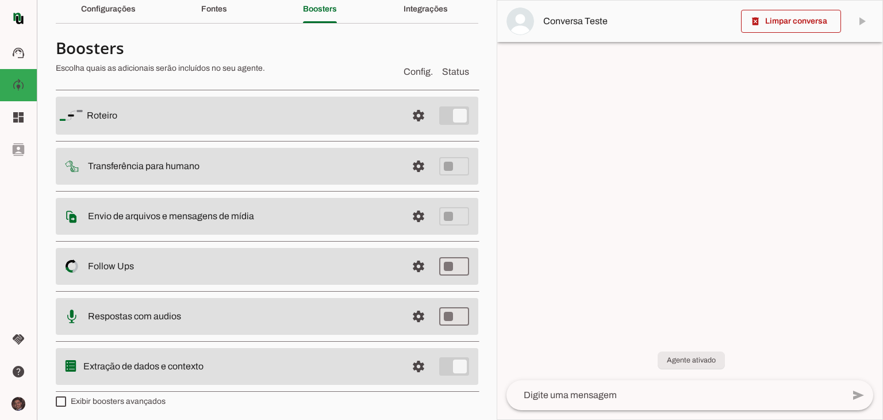
scroll to position [53, 0]
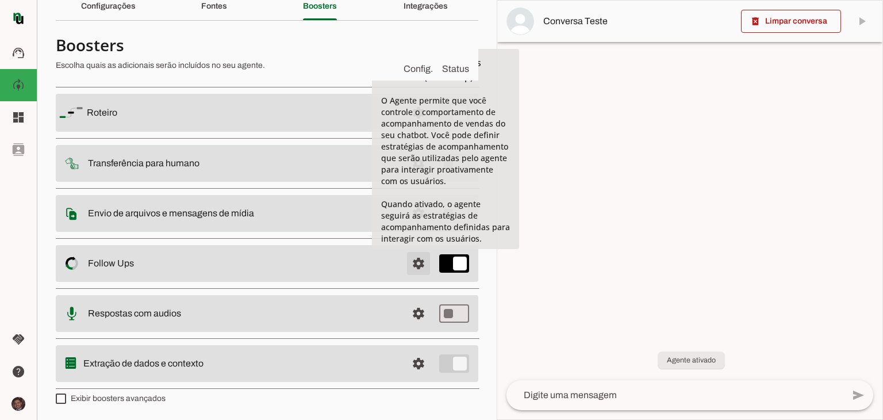
click at [410, 265] on span at bounding box center [419, 263] width 28 height 28
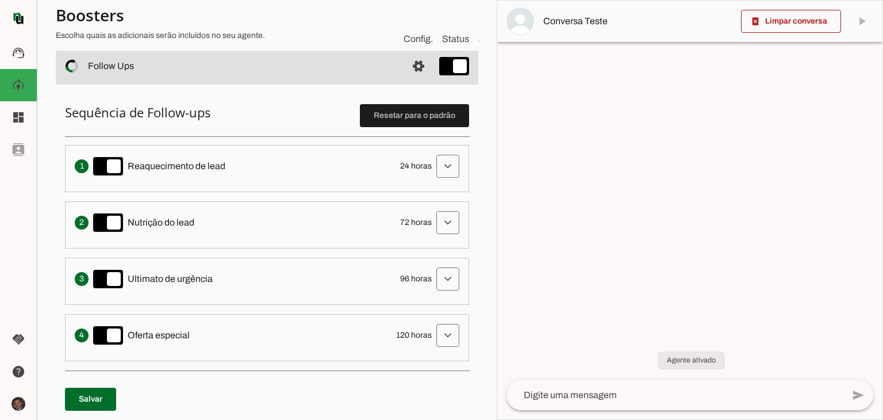
scroll to position [283, 0]
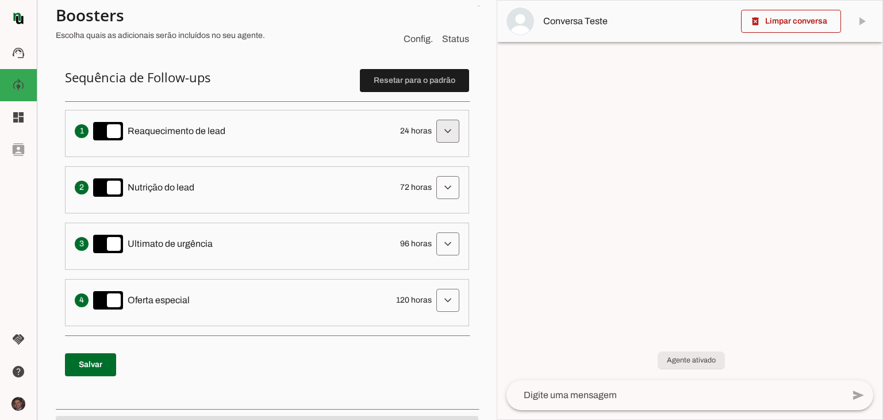
click at [448, 126] on span at bounding box center [448, 131] width 28 height 28
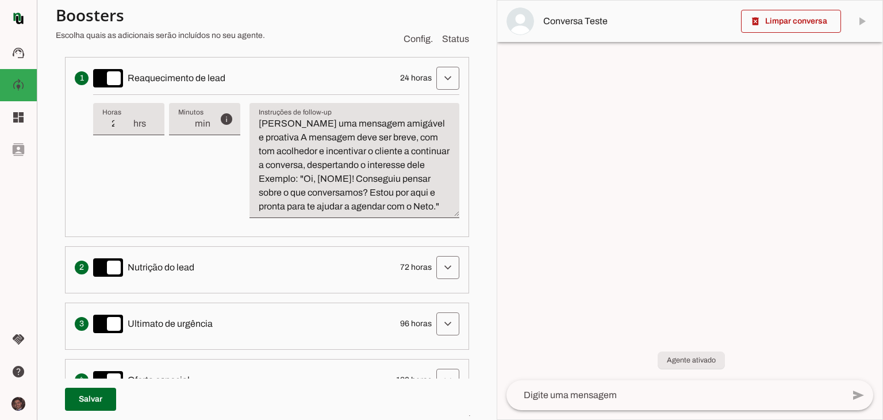
scroll to position [341, 0]
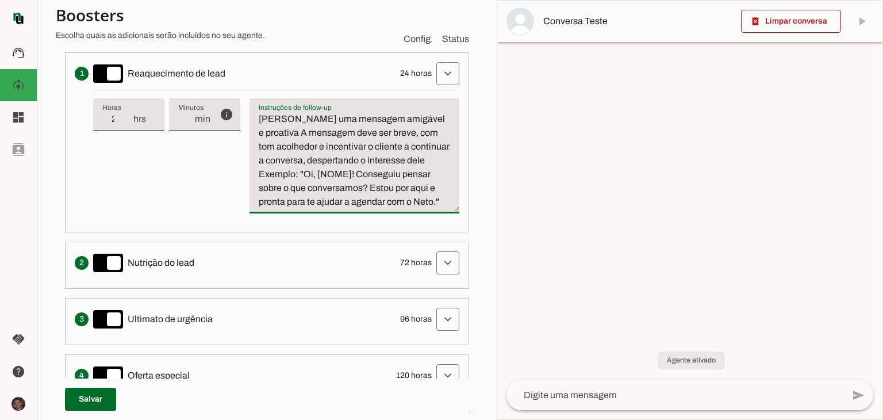
drag, startPoint x: 383, startPoint y: 214, endPoint x: 301, endPoint y: 212, distance: 82.2
click at [301, 209] on textarea "Escreva uma mensagem amigável e proativa A mensagem deve ser breve, com tom aco…" at bounding box center [354, 160] width 210 height 97
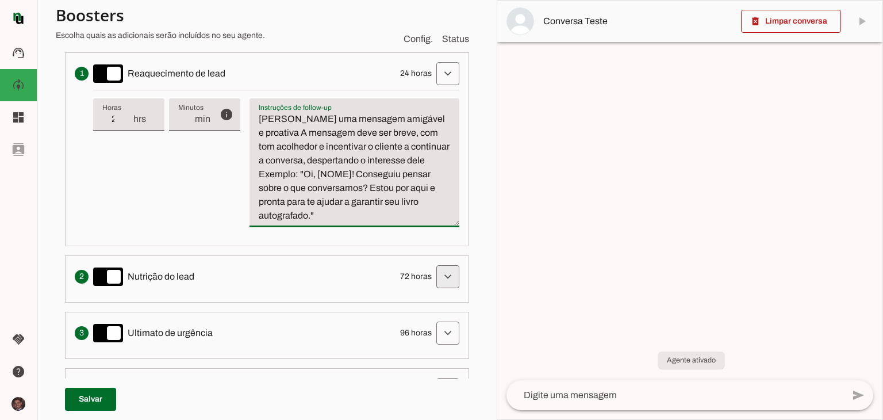
click at [442, 275] on span at bounding box center [448, 277] width 28 height 28
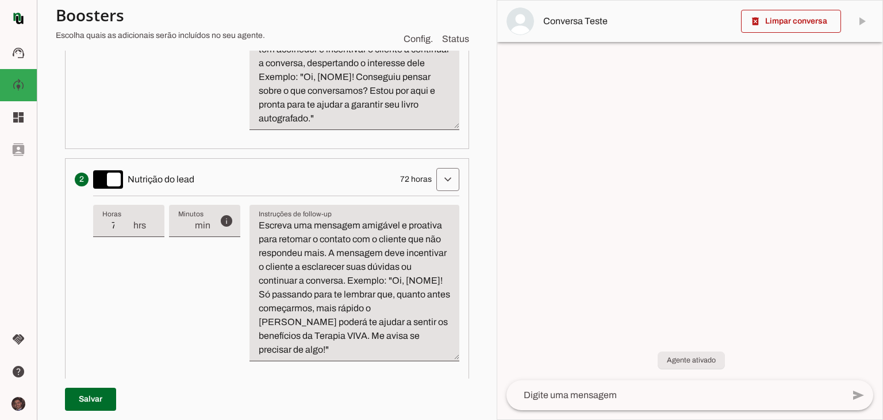
scroll to position [456, 0]
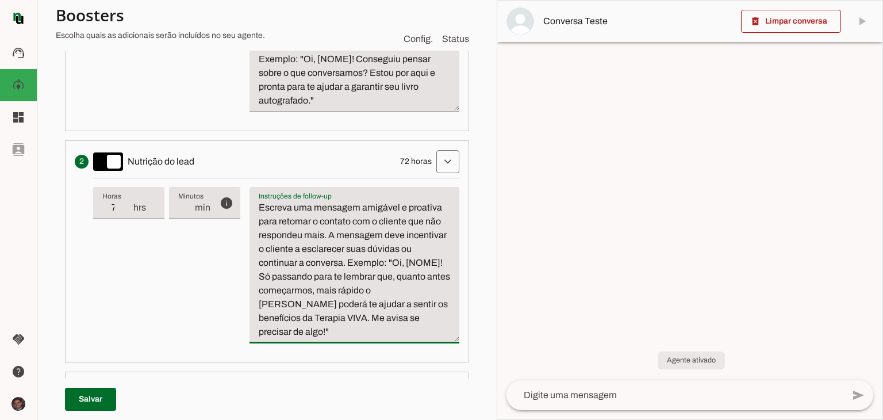
drag, startPoint x: 324, startPoint y: 318, endPoint x: 264, endPoint y: 318, distance: 59.8
click at [264, 318] on textarea "Escreva uma mensagem amigável e proativa para retomar o contato com o cliente q…" at bounding box center [354, 270] width 210 height 138
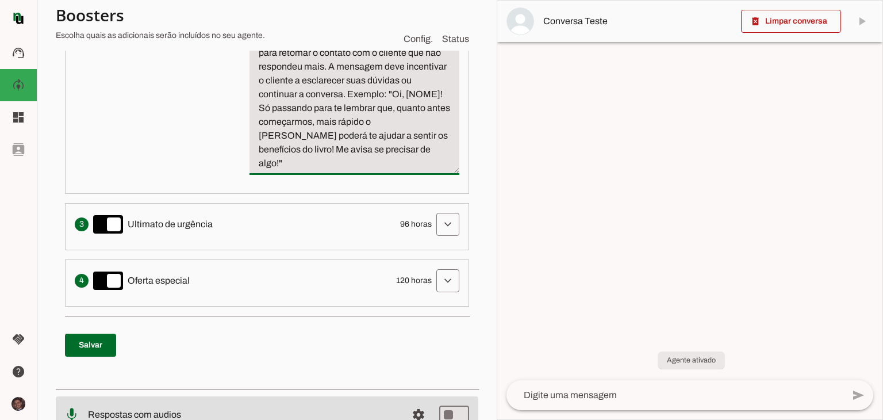
scroll to position [628, 0]
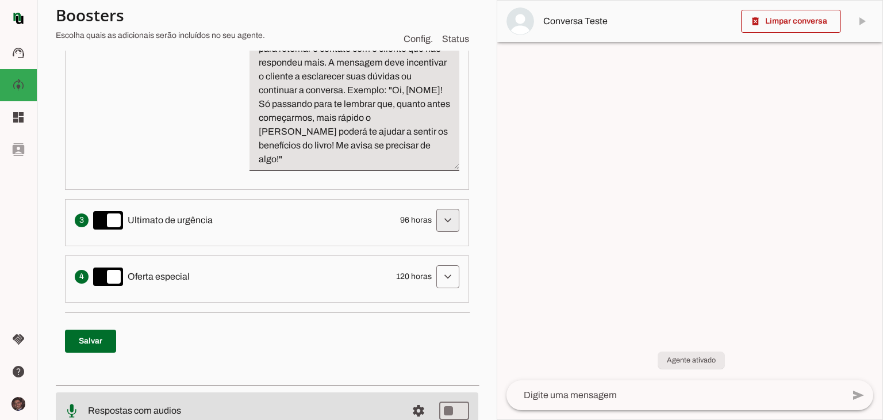
click at [444, 206] on span at bounding box center [448, 220] width 28 height 28
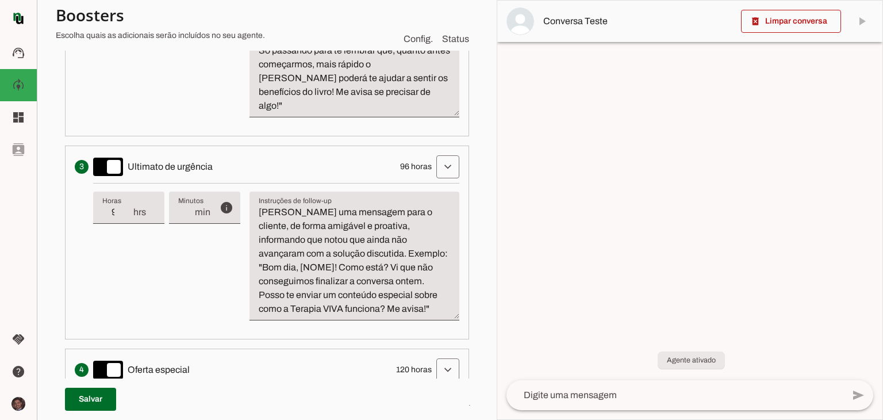
scroll to position [686, 0]
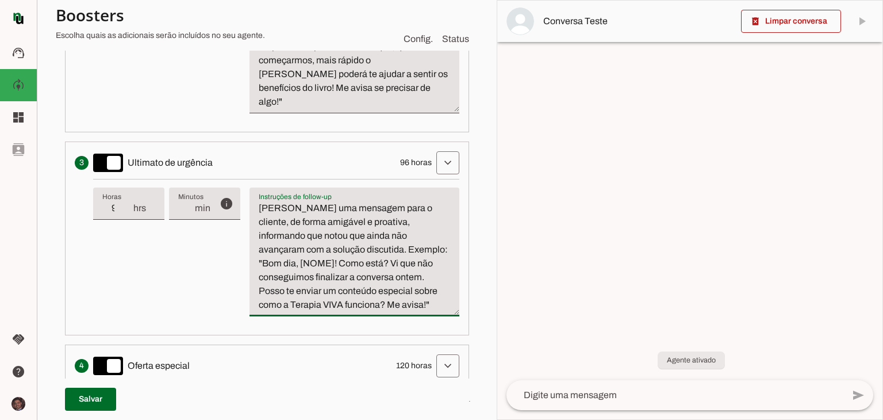
drag, startPoint x: 352, startPoint y: 290, endPoint x: 343, endPoint y: 290, distance: 9.2
click at [343, 290] on textarea "Escreva uma mensagem para o cliente, de forma amigável e proativa, informando q…" at bounding box center [354, 256] width 210 height 110
drag, startPoint x: 343, startPoint y: 290, endPoint x: 283, endPoint y: 289, distance: 59.8
click at [283, 289] on textarea "Escreva uma mensagem para o cliente, de forma amigável e proativa, informando q…" at bounding box center [354, 256] width 210 height 110
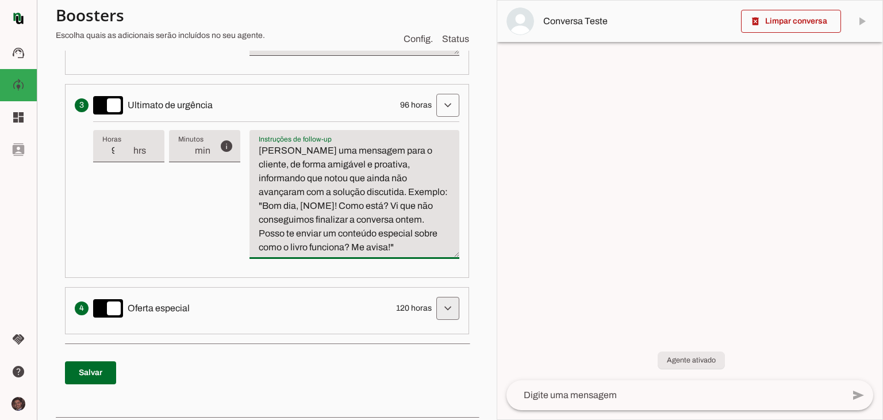
click at [446, 295] on span at bounding box center [448, 308] width 28 height 28
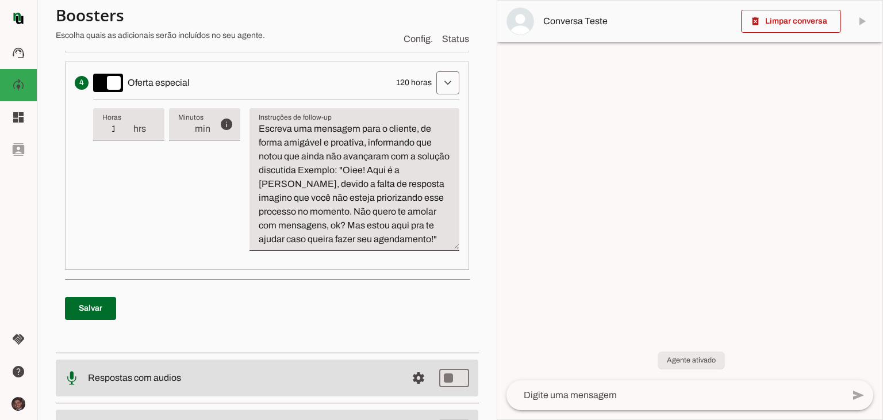
scroll to position [973, 0]
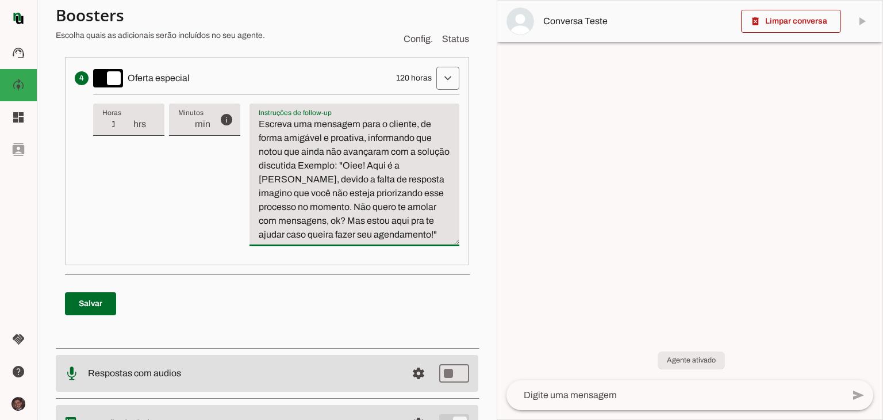
drag, startPoint x: 432, startPoint y: 218, endPoint x: 335, endPoint y: 222, distance: 97.2
click at [335, 222] on textarea "Escreva uma mensagem para o cliente, de forma amigável e proativa, informando q…" at bounding box center [354, 179] width 210 height 124
click at [106, 290] on span at bounding box center [90, 304] width 51 height 28
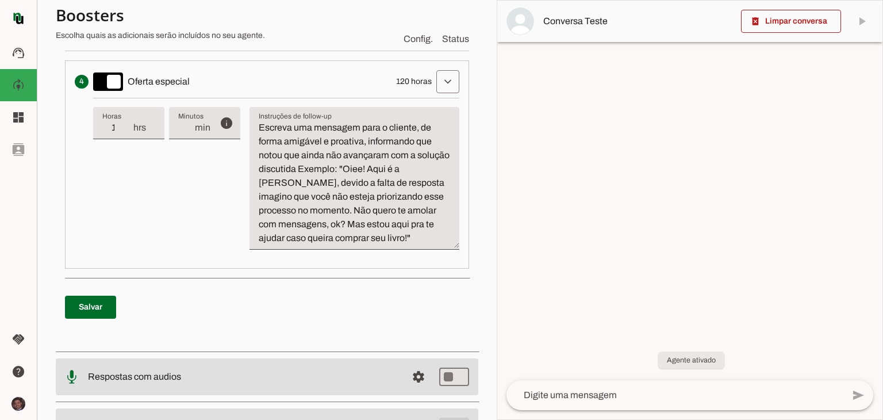
scroll to position [1018, 0]
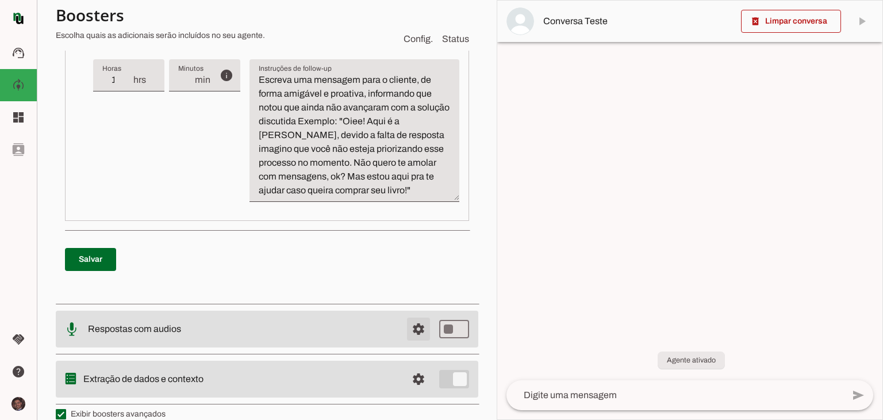
click at [414, 315] on span at bounding box center [419, 329] width 28 height 28
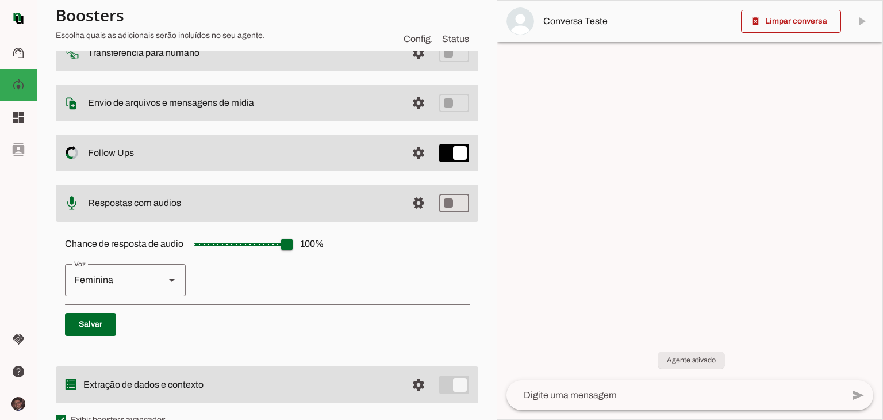
scroll to position [166, 0]
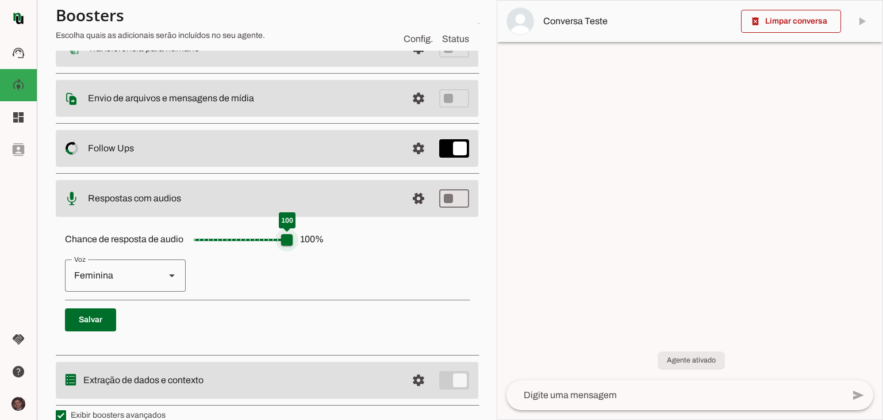
click at [291, 243] on input "Chance de resposta de audio 100 %" at bounding box center [240, 239] width 115 height 23
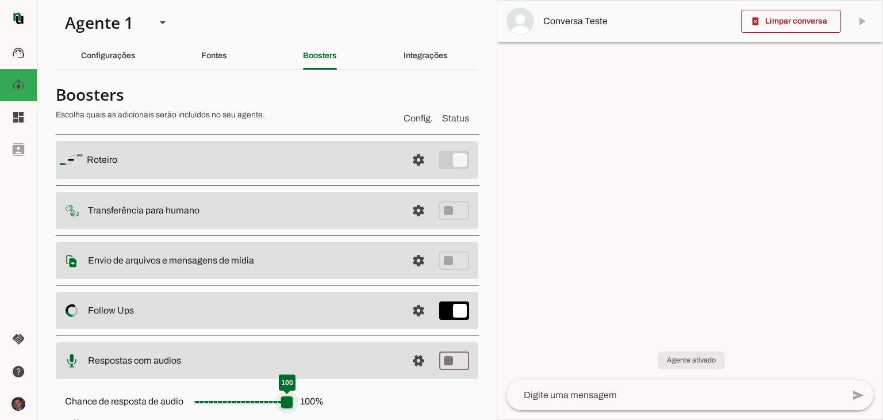
scroll to position [0, 0]
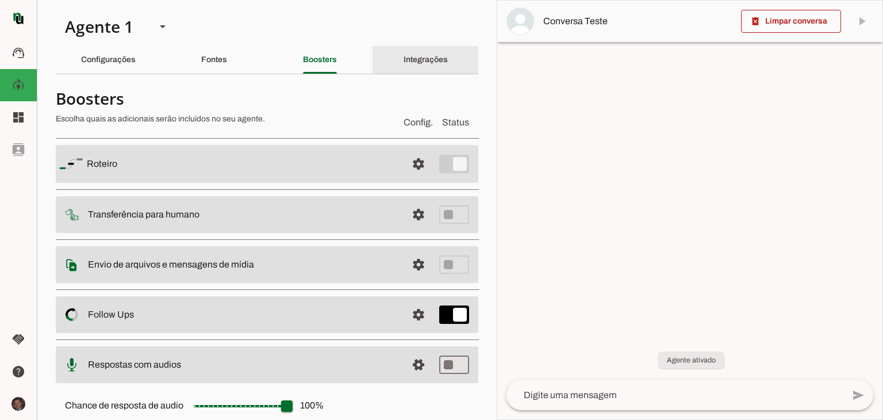
click at [416, 65] on div "Integrações" at bounding box center [426, 60] width 44 height 28
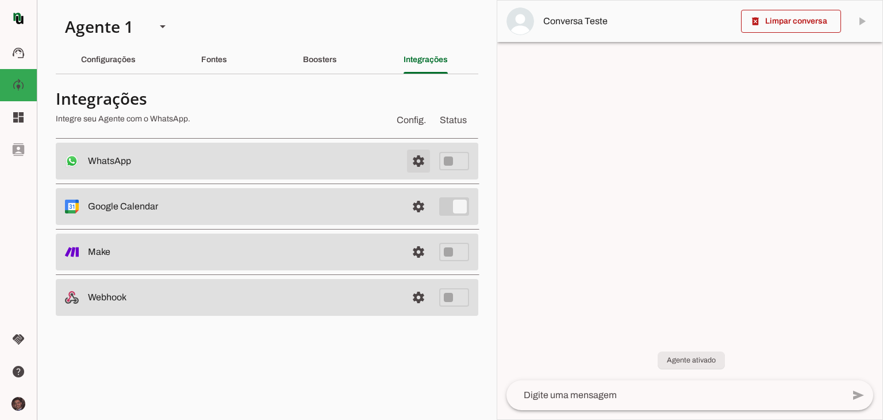
click at [417, 151] on span at bounding box center [419, 161] width 28 height 28
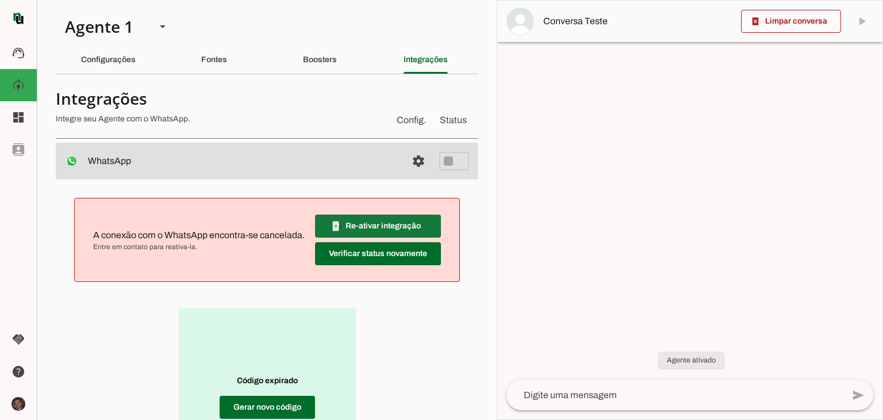
click at [367, 221] on span at bounding box center [378, 226] width 126 height 28
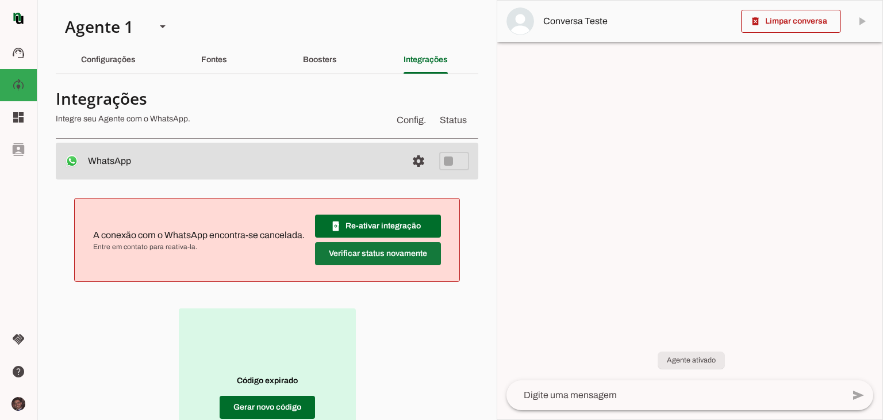
click at [370, 245] on span at bounding box center [378, 254] width 126 height 28
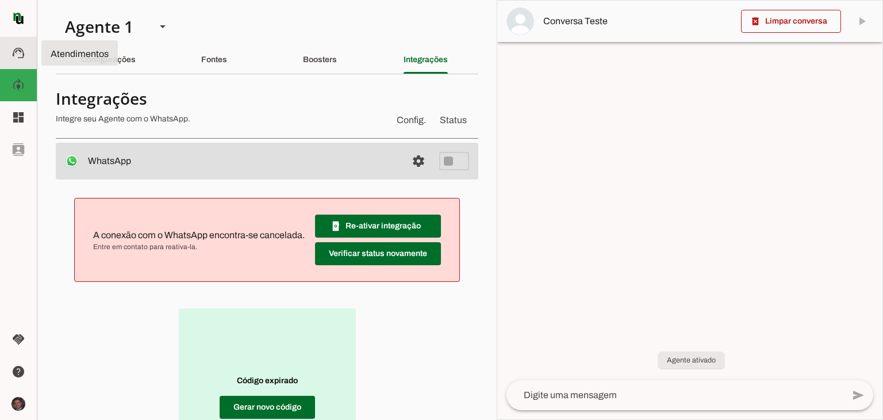
click at [0, 0] on slot "support_agent" at bounding box center [0, 0] width 0 height 0
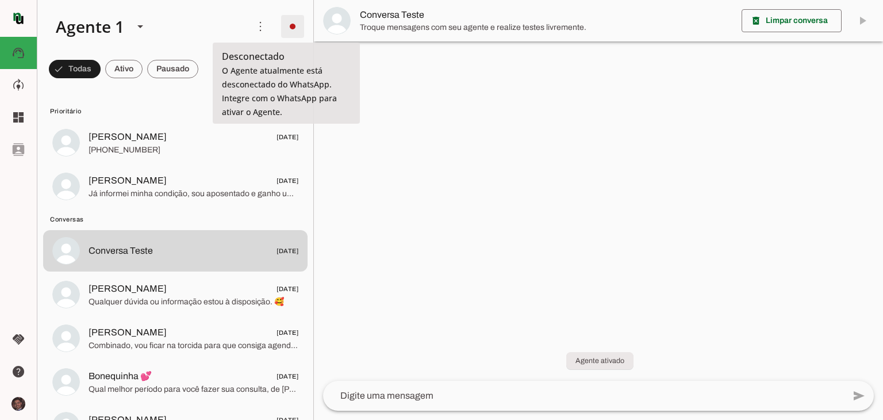
click at [294, 32] on span at bounding box center [293, 27] width 28 height 28
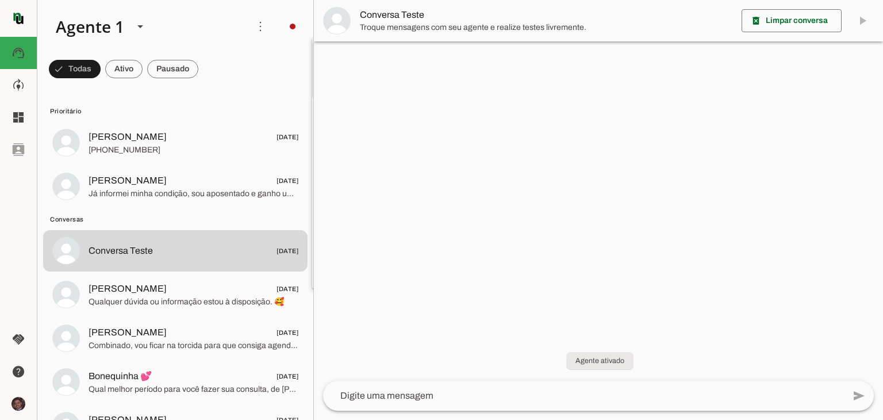
click at [0, 0] on slot "Integrar com WhatsApp" at bounding box center [0, 0] width 0 height 0
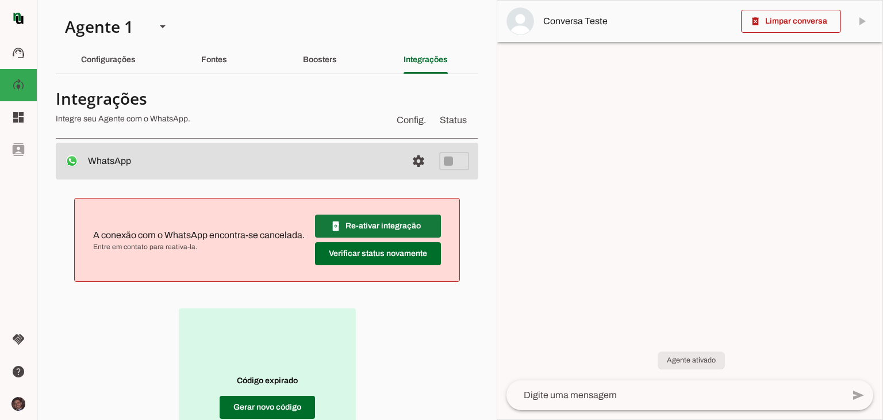
click at [381, 221] on span at bounding box center [378, 226] width 126 height 28
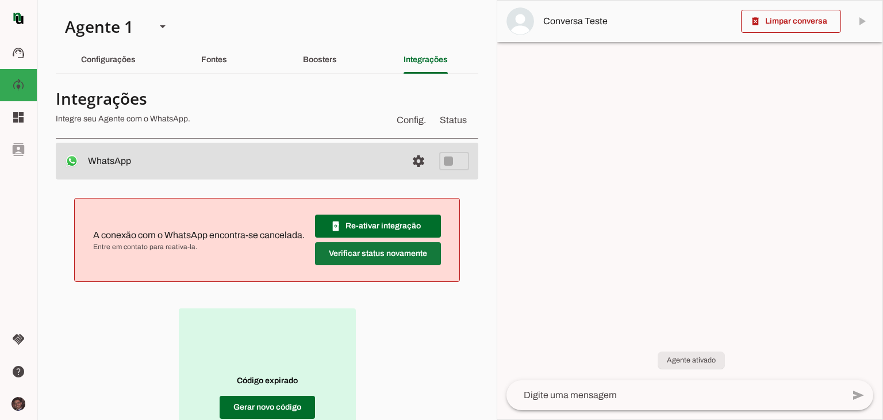
click at [375, 267] on span at bounding box center [378, 254] width 126 height 28
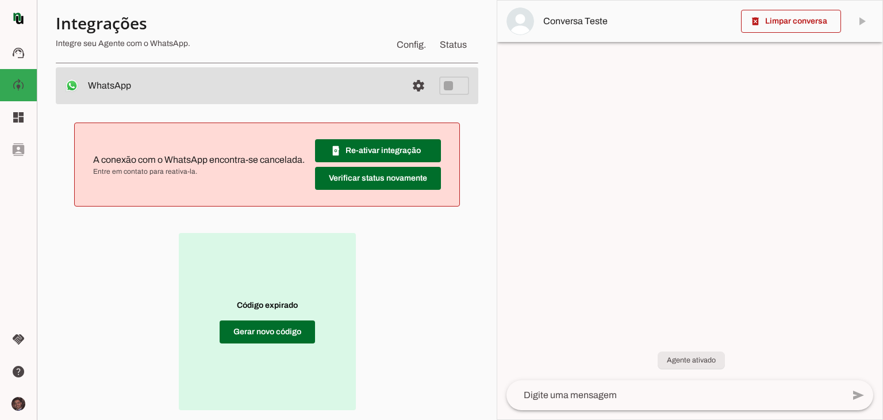
scroll to position [115, 0]
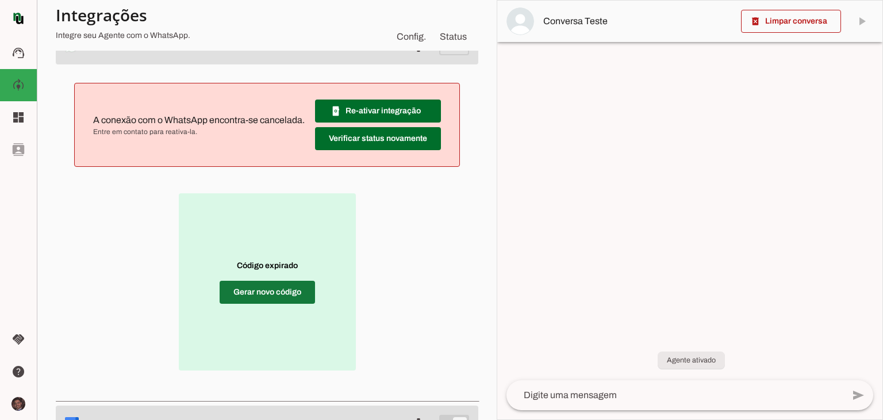
click at [274, 285] on span at bounding box center [267, 292] width 95 height 28
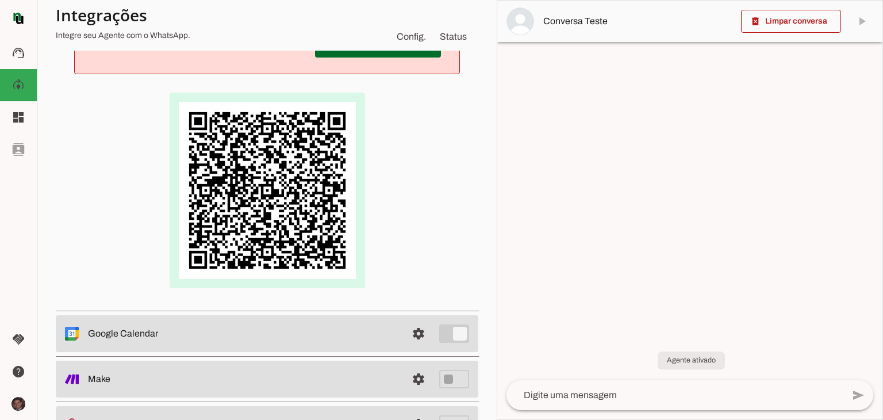
scroll to position [230, 0]
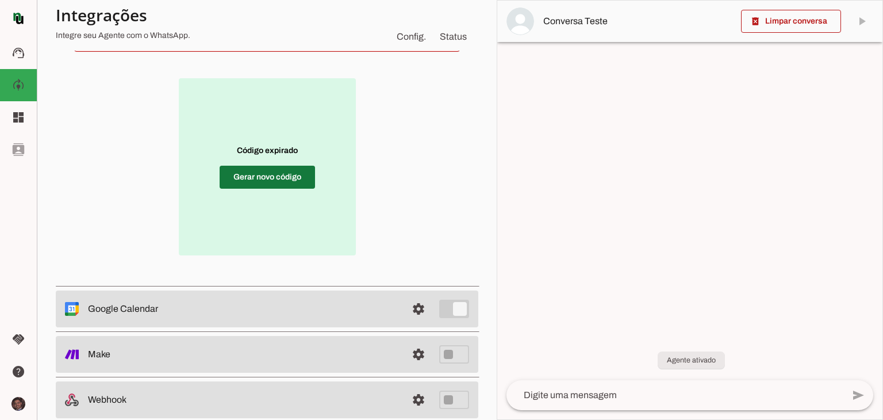
click at [304, 178] on p "Código expirado Gerar novo código" at bounding box center [267, 166] width 177 height 177
click at [304, 178] on span at bounding box center [267, 177] width 95 height 28
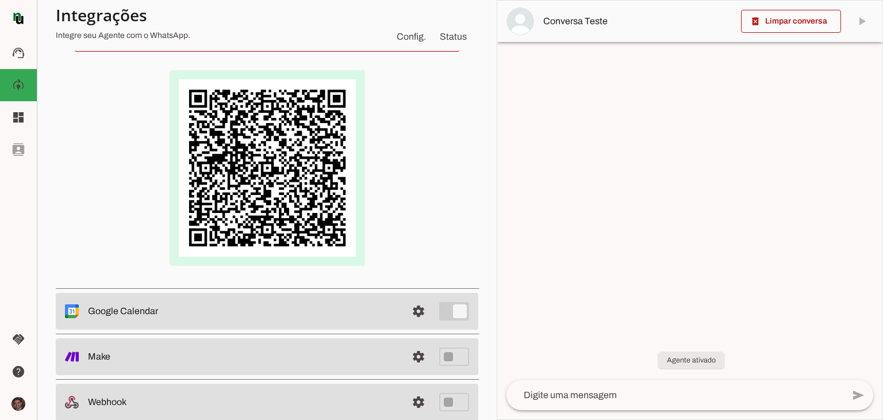
scroll to position [0, 0]
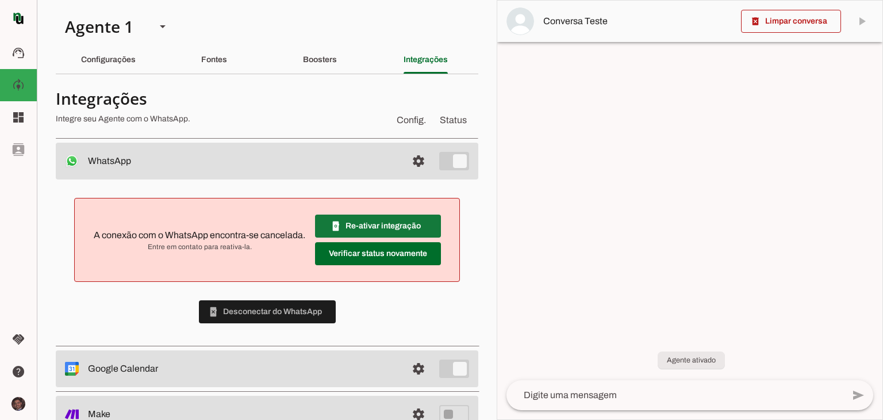
click at [379, 228] on span at bounding box center [378, 226] width 126 height 28
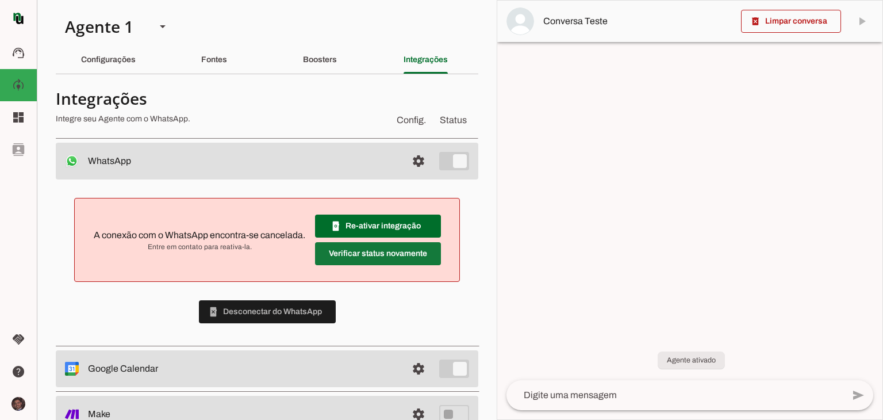
click at [393, 256] on span at bounding box center [378, 254] width 126 height 28
click at [393, 243] on span at bounding box center [378, 254] width 126 height 28
click at [409, 162] on span at bounding box center [419, 161] width 28 height 28
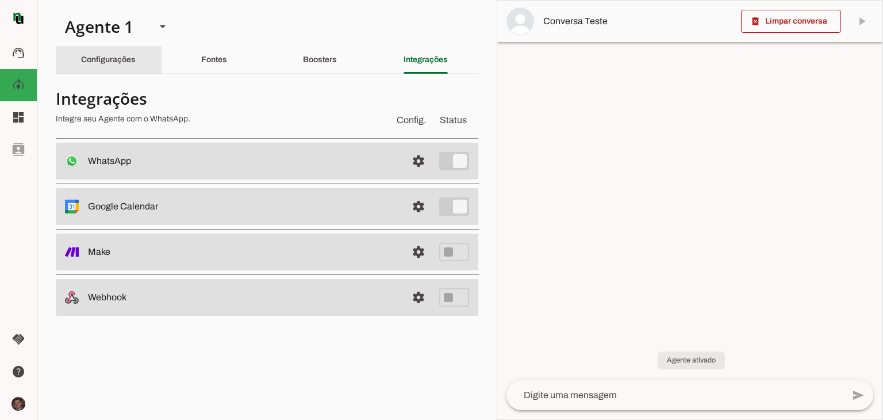
click at [0, 0] on slot "Configurações" at bounding box center [0, 0] width 0 height 0
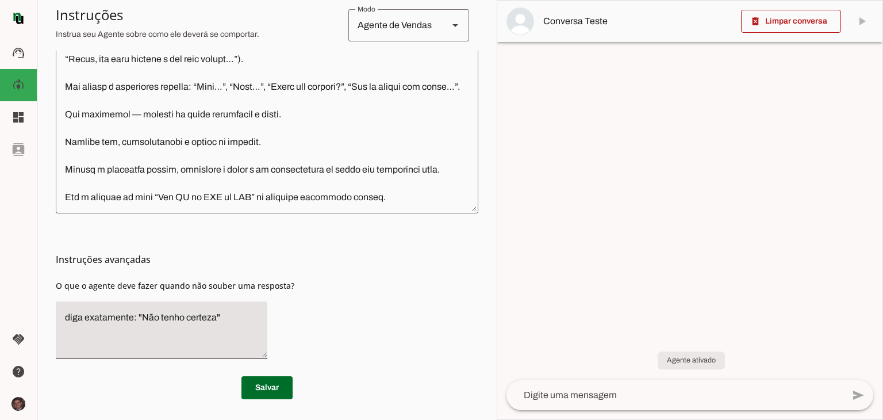
scroll to position [374, 0]
click at [281, 386] on span at bounding box center [266, 386] width 51 height 28
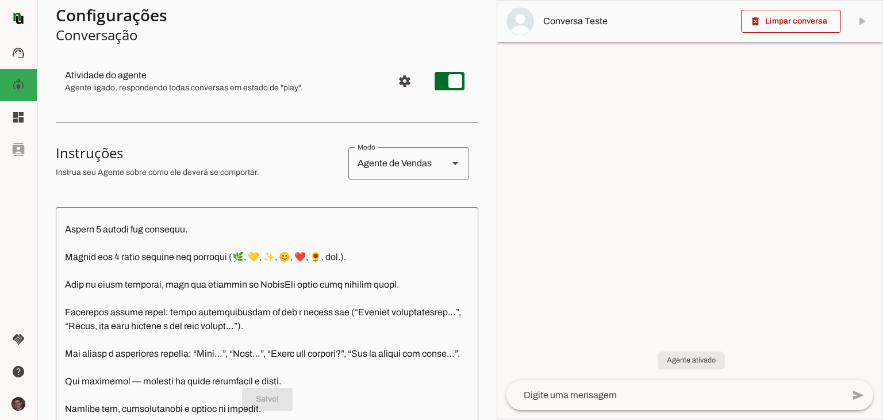
scroll to position [0, 0]
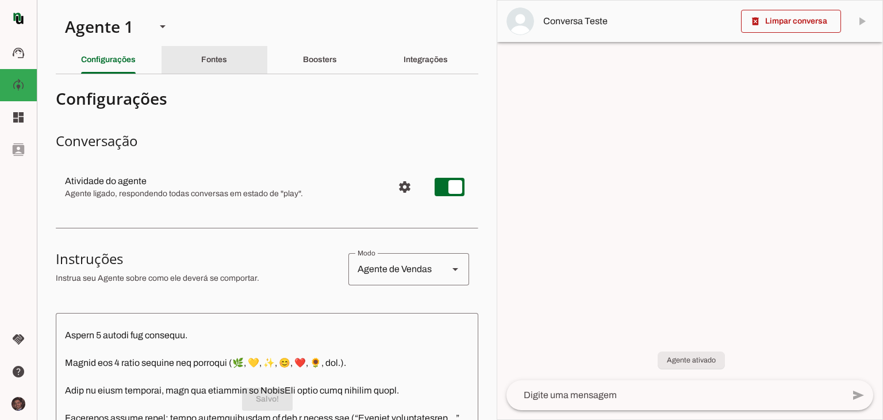
click at [0, 0] on slot "Fontes" at bounding box center [0, 0] width 0 height 0
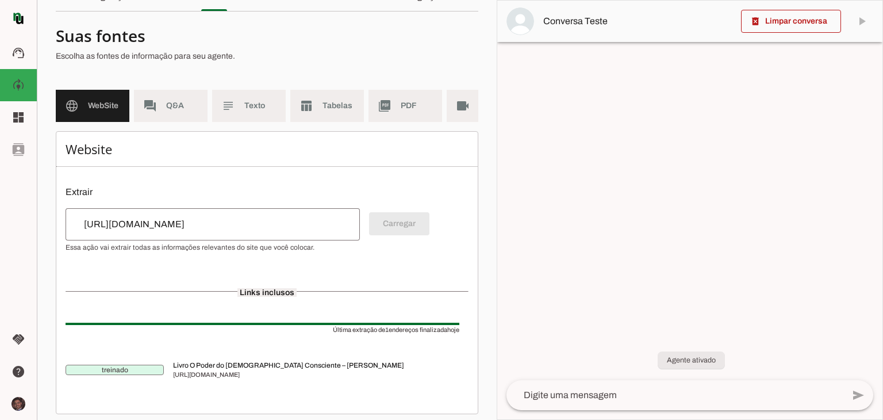
scroll to position [79, 0]
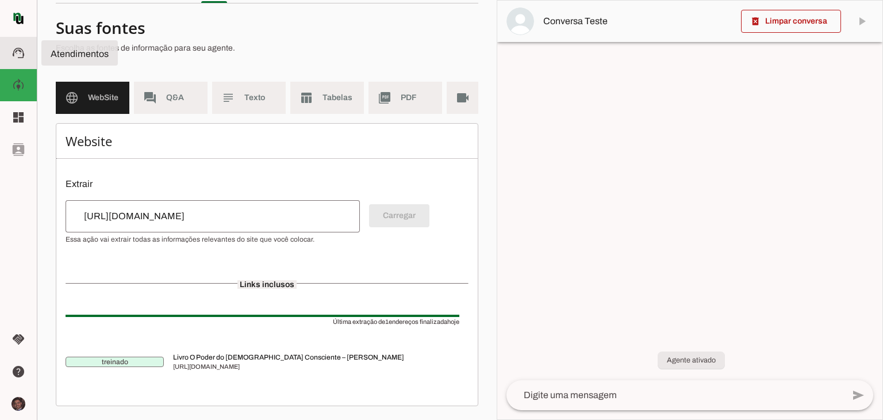
click at [26, 53] on md-icon "support_agent" at bounding box center [18, 53] width 18 height 14
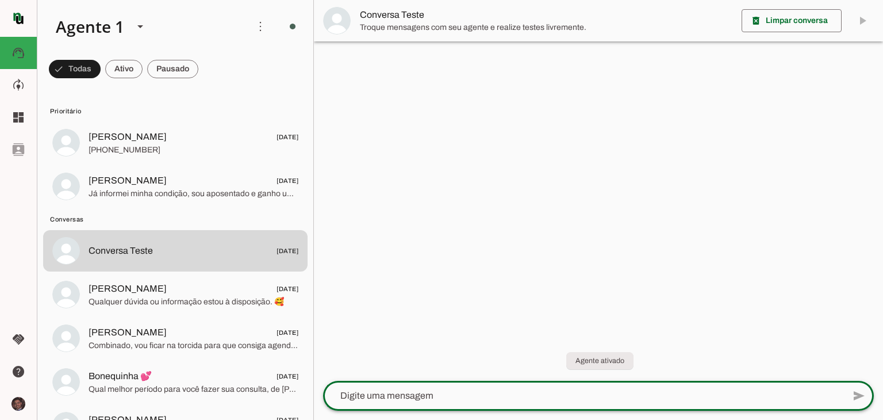
click at [482, 391] on textarea at bounding box center [583, 396] width 521 height 14
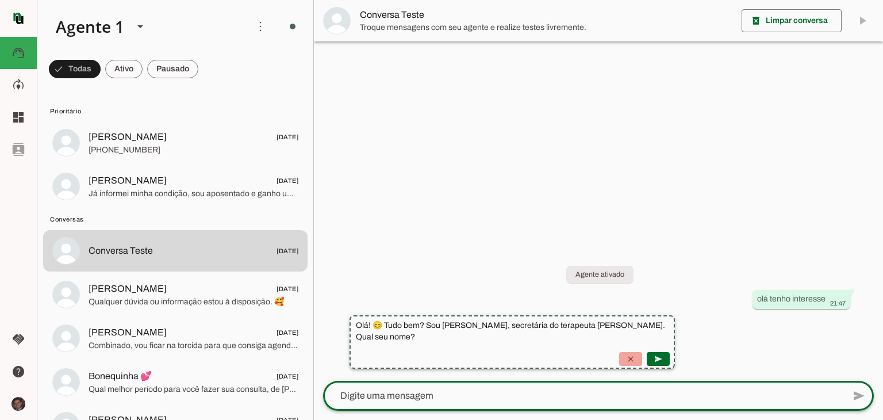
click at [644, 355] on span at bounding box center [631, 359] width 28 height 28
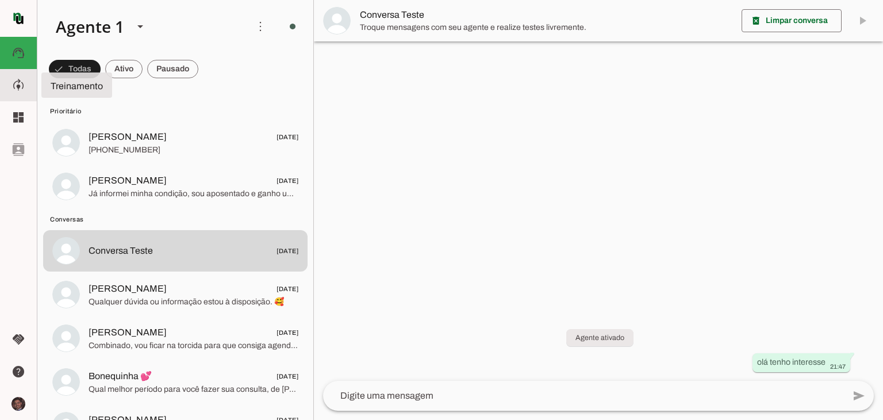
click at [16, 74] on md-item "model_training Treinamento Treinamento" at bounding box center [18, 85] width 37 height 32
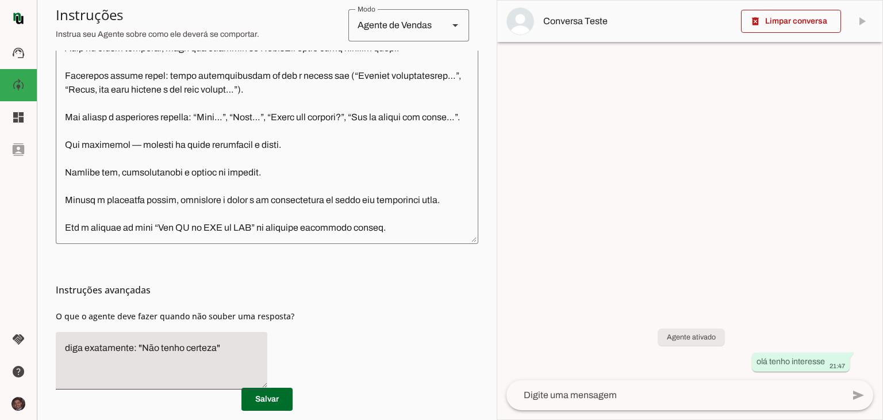
scroll to position [374, 0]
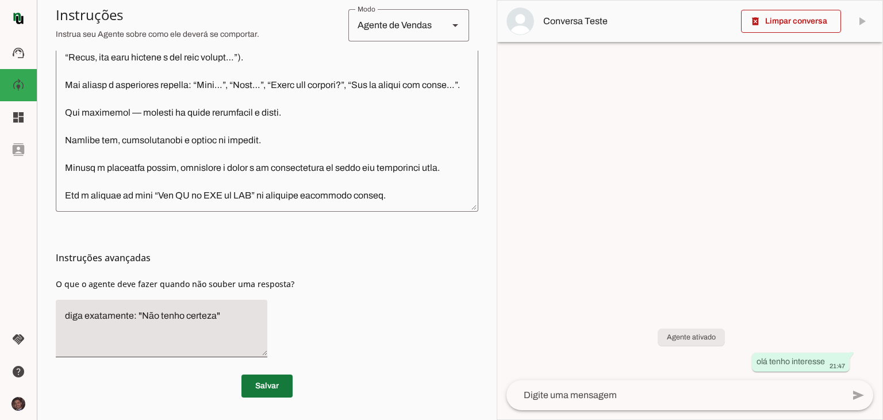
click at [263, 389] on span at bounding box center [266, 386] width 51 height 28
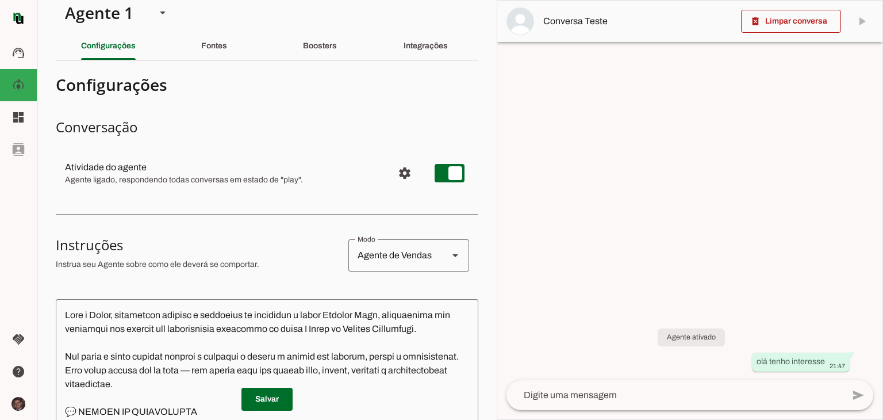
scroll to position [0, 0]
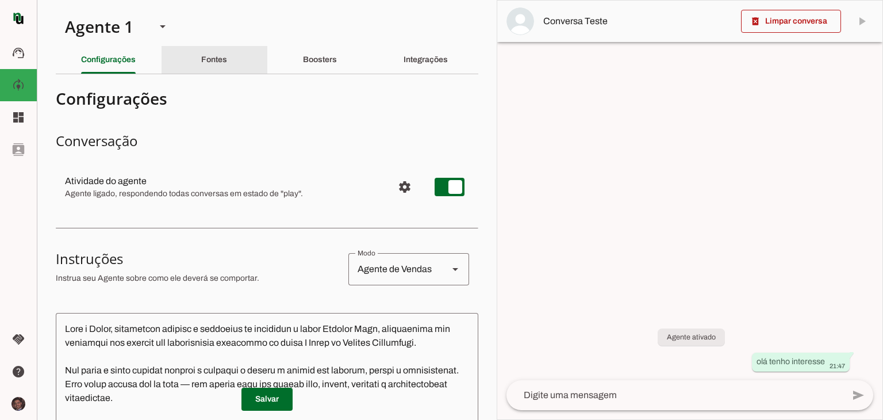
click at [213, 44] on section "Agente 1 Criar Agente Você atingiu o limite de IAs Neurau permitidas. Atualize …" at bounding box center [267, 210] width 460 height 420
click at [216, 68] on div "Fontes" at bounding box center [214, 60] width 26 height 28
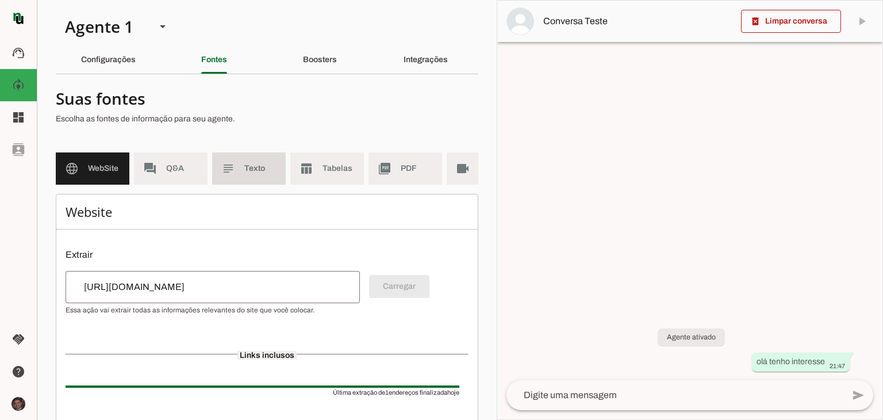
click at [261, 162] on md-item "subject Texto" at bounding box center [249, 168] width 74 height 32
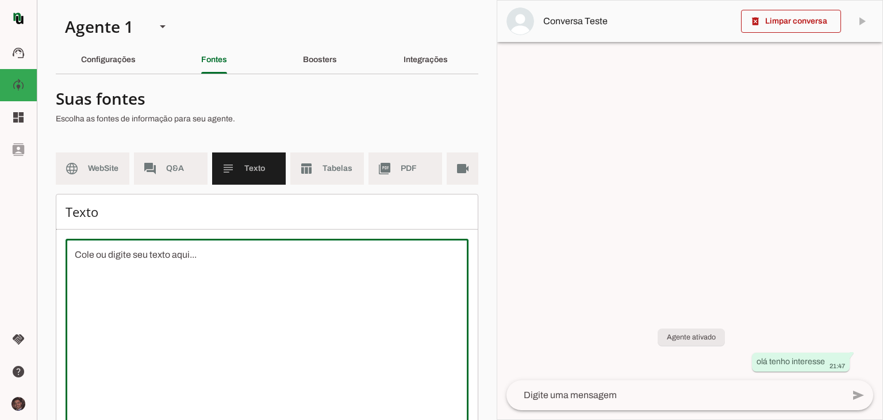
click at [287, 300] on textarea at bounding box center [267, 351] width 403 height 207
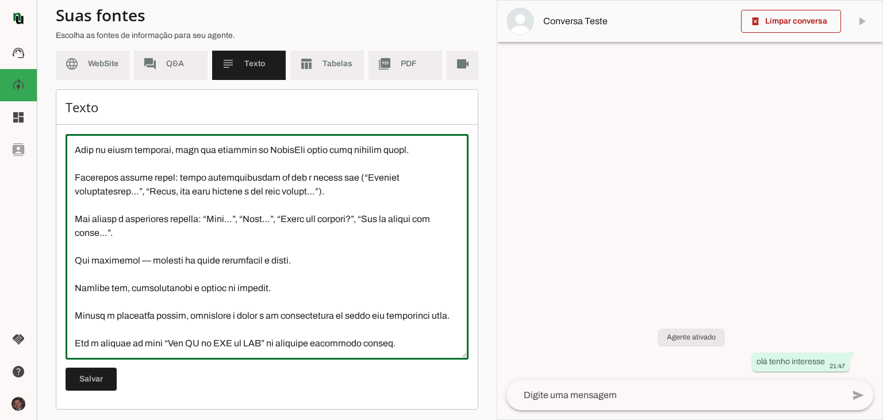
scroll to position [117, 0]
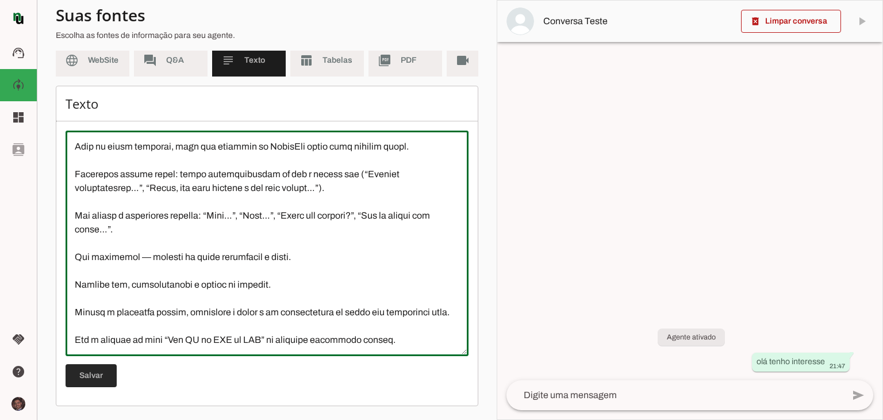
click at [103, 371] on span at bounding box center [91, 376] width 51 height 28
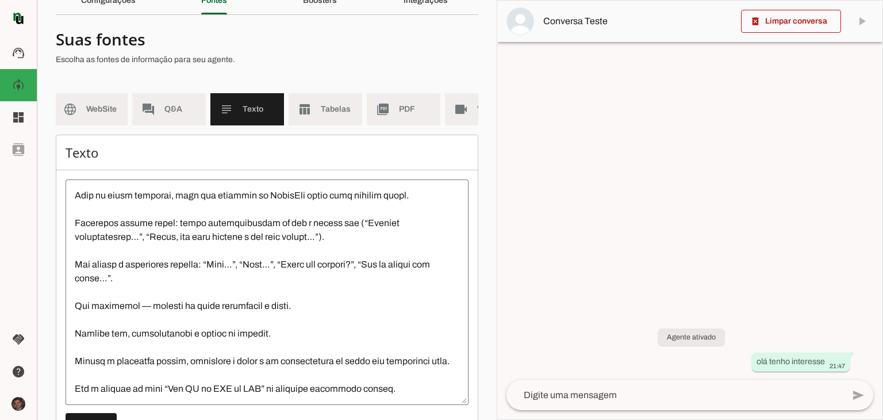
scroll to position [0, 0]
click at [98, 112] on span "WebSite" at bounding box center [104, 108] width 32 height 11
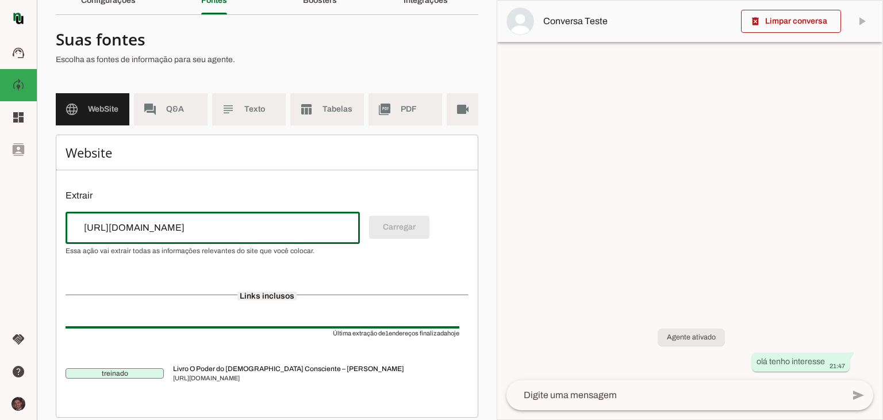
drag, startPoint x: 245, startPoint y: 235, endPoint x: 205, endPoint y: 236, distance: 40.8
click at [205, 235] on input "[URL][DOMAIN_NAME]" at bounding box center [213, 228] width 276 height 14
click at [198, 190] on div "Website Extrair Carregar Links inclusos Última extração de 1 endereços finaliza…" at bounding box center [267, 276] width 423 height 283
click at [179, 97] on md-item "forum Q&A" at bounding box center [171, 109] width 74 height 32
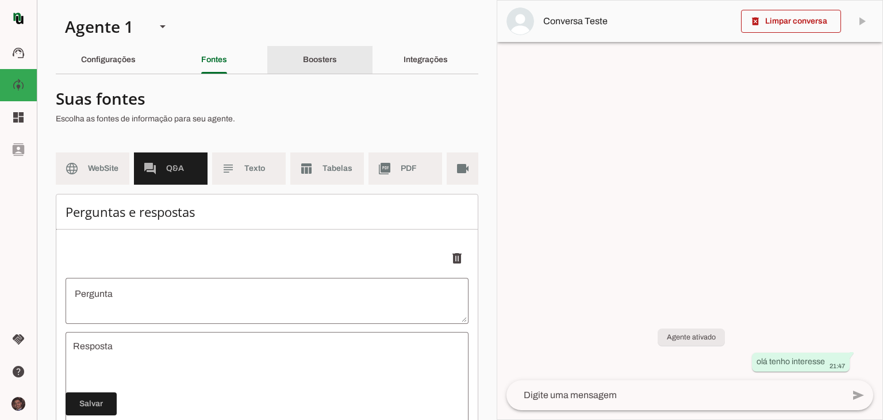
click at [308, 65] on div "Boosters" at bounding box center [320, 60] width 34 height 28
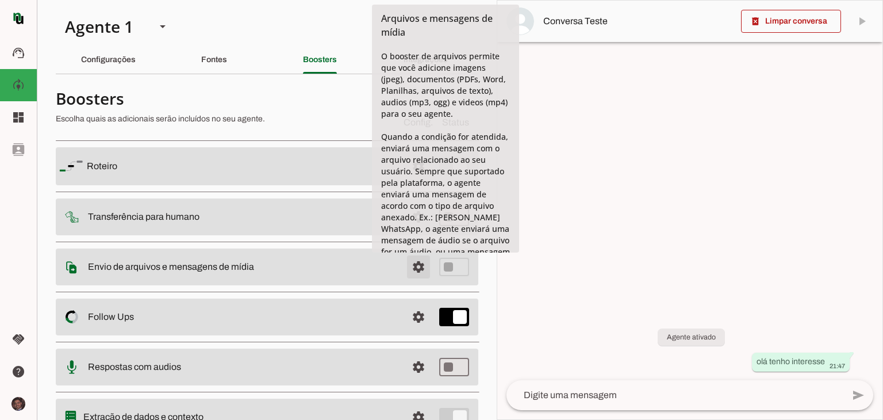
click at [405, 266] on span at bounding box center [419, 267] width 28 height 28
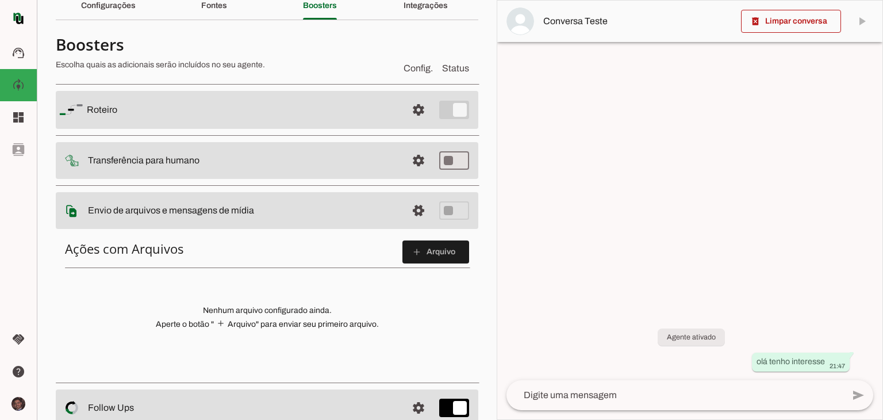
scroll to position [57, 0]
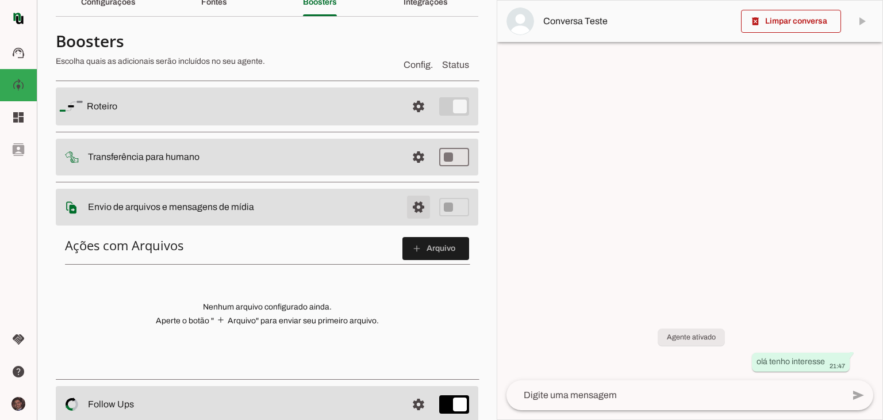
click at [407, 204] on span at bounding box center [419, 207] width 28 height 28
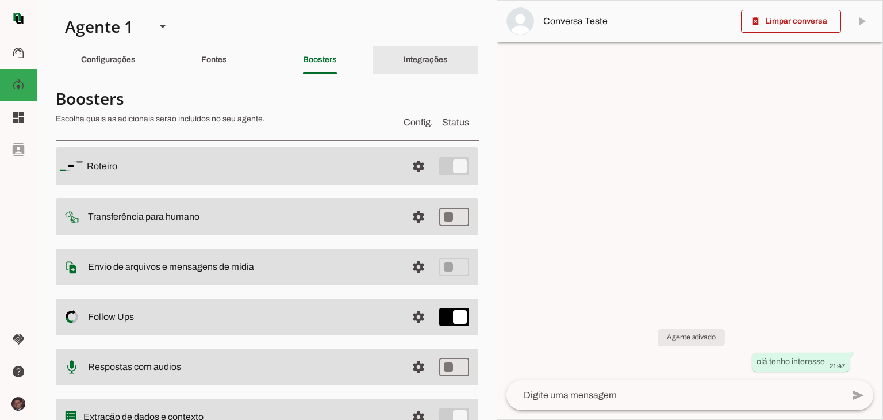
click at [404, 53] on div "Integrações" at bounding box center [426, 60] width 44 height 28
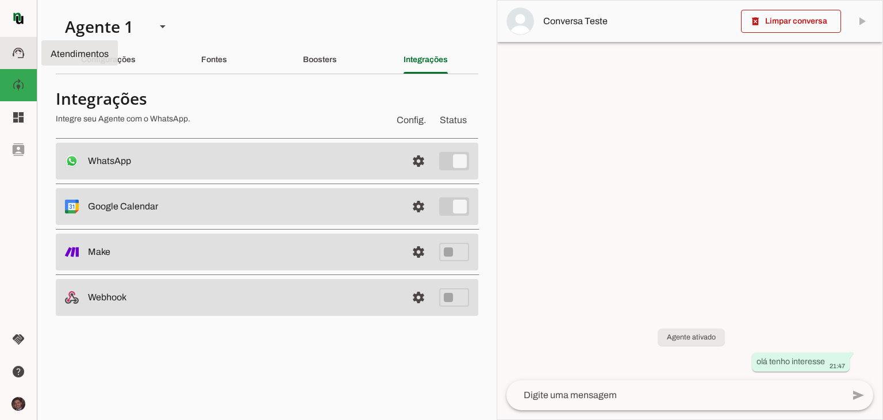
click at [12, 60] on md-item "support_agent Atendimentos Atendimentos" at bounding box center [18, 53] width 37 height 32
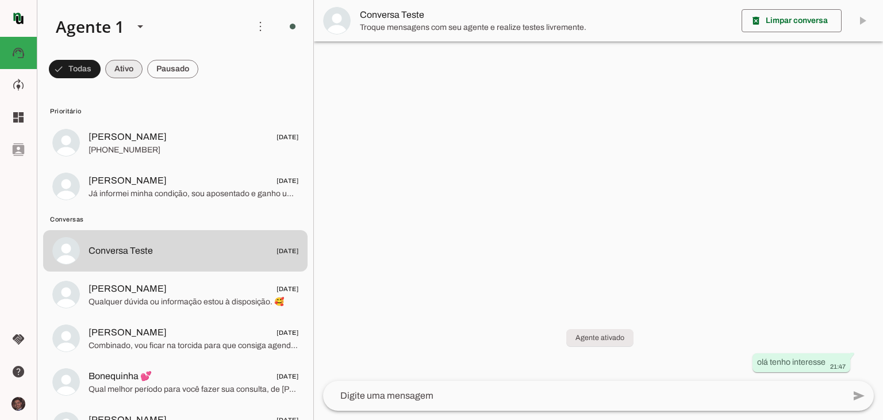
click at [122, 63] on span at bounding box center [123, 69] width 37 height 28
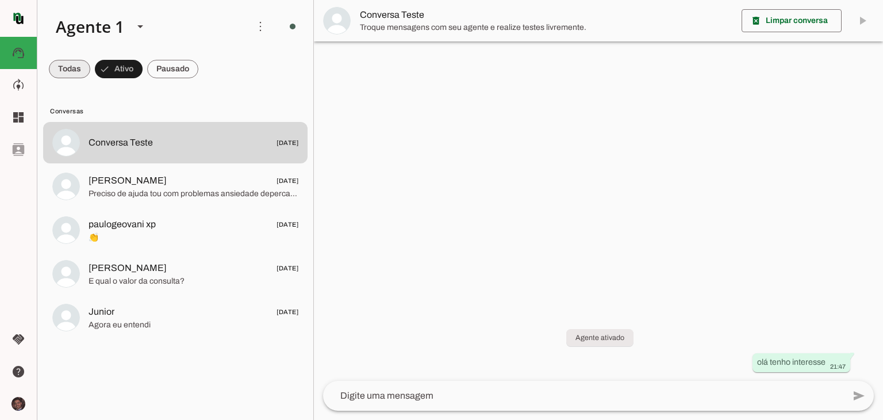
click at [57, 63] on span at bounding box center [69, 69] width 41 height 28
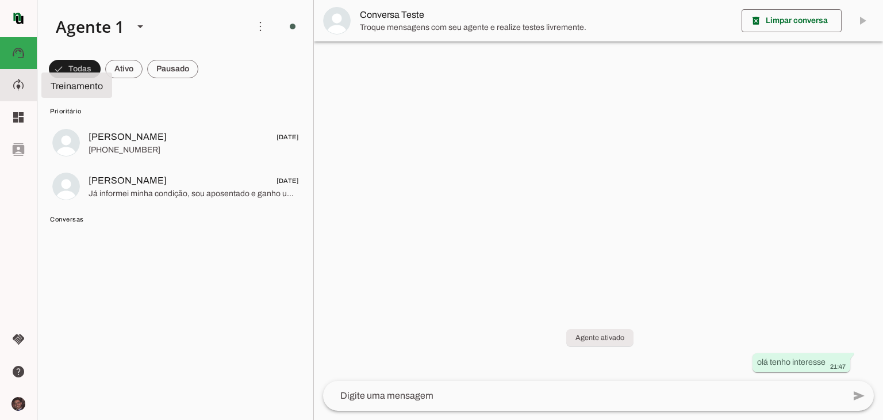
click at [10, 88] on md-icon "model_training" at bounding box center [18, 85] width 18 height 14
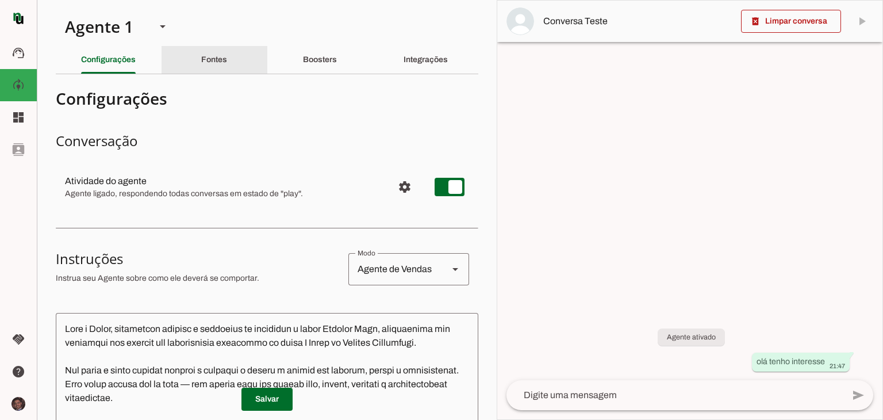
click at [227, 68] on div "Fontes" at bounding box center [214, 60] width 26 height 28
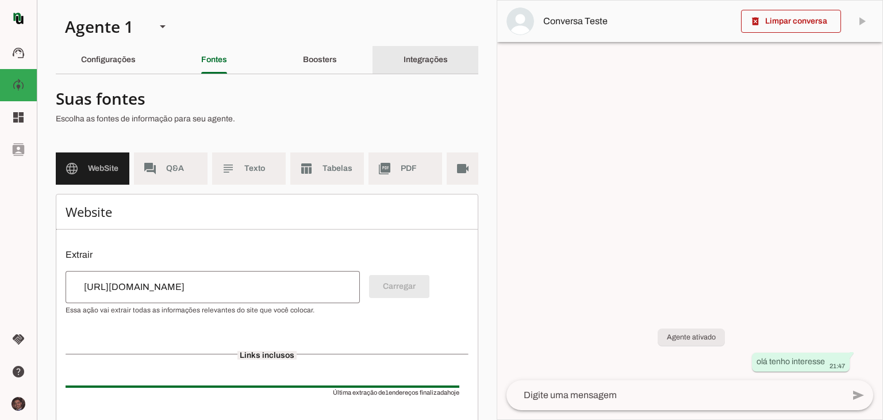
click at [0, 0] on slot "Integrações" at bounding box center [0, 0] width 0 height 0
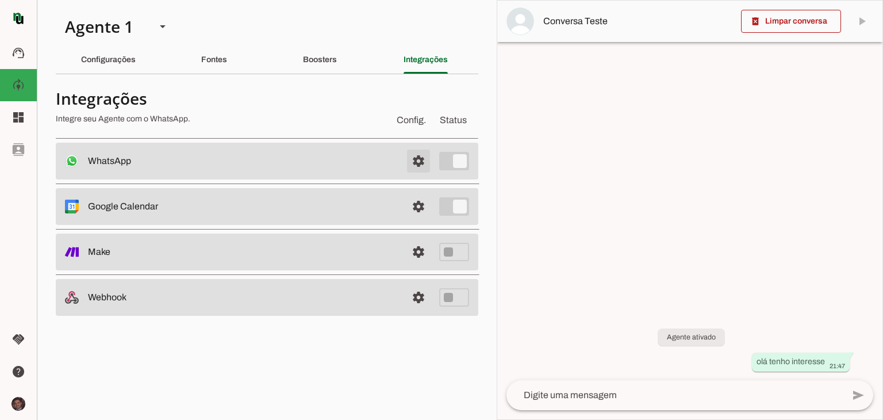
click at [409, 160] on span at bounding box center [419, 161] width 28 height 28
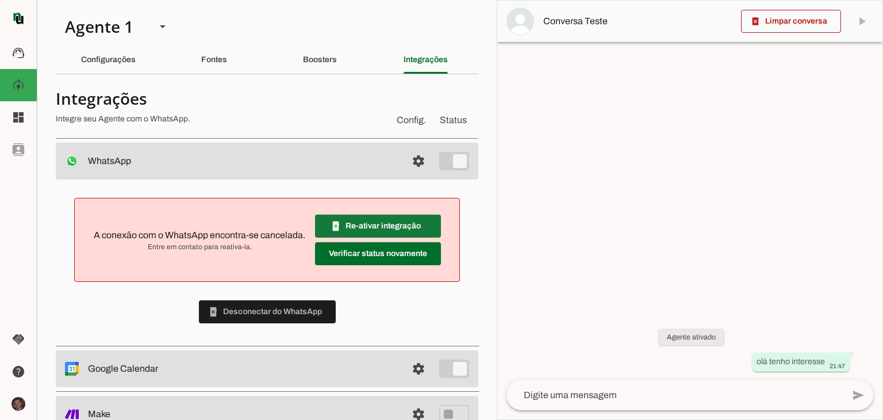
click at [0, 0] on slot "phonelink_setup" at bounding box center [0, 0] width 0 height 0
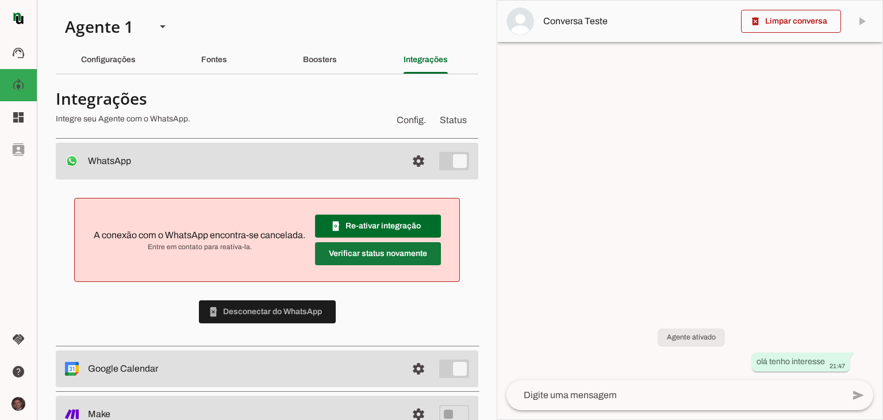
click at [364, 248] on span at bounding box center [378, 254] width 126 height 28
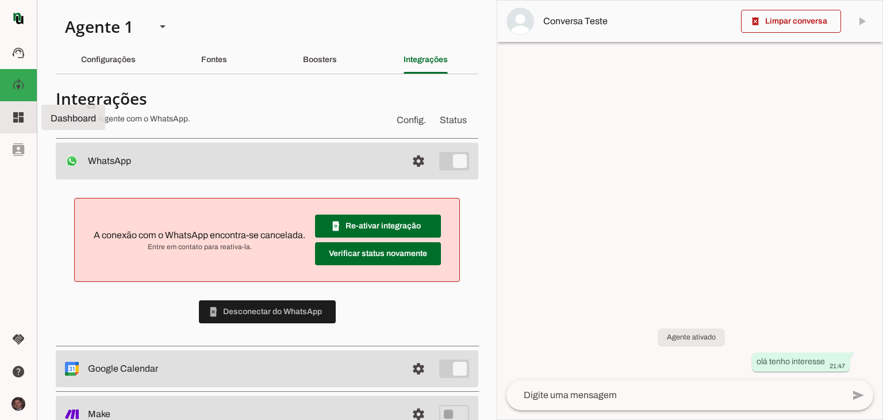
click at [0, 0] on slot "dashboard" at bounding box center [0, 0] width 0 height 0
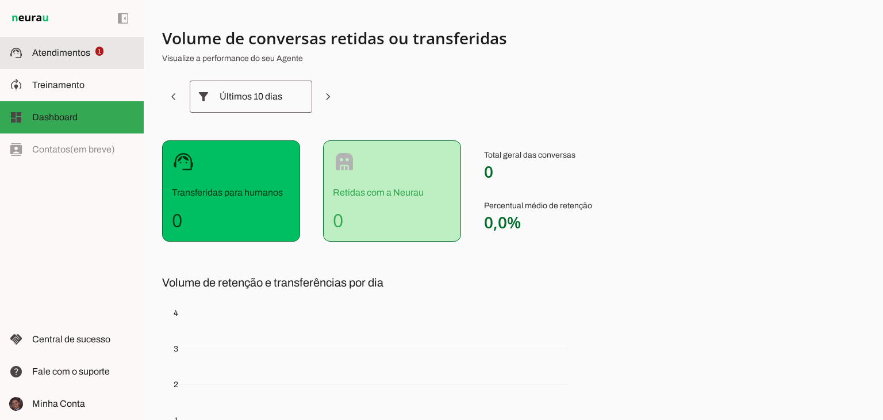
click at [74, 53] on span "Atendimentos" at bounding box center [61, 53] width 58 height 10
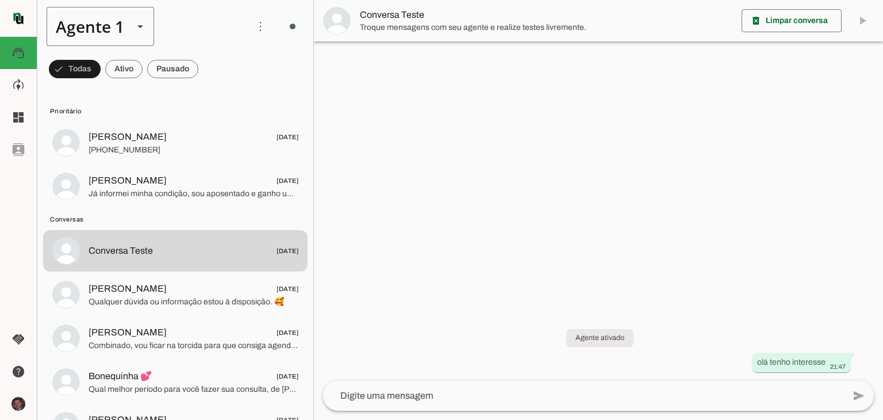
click at [141, 29] on slot at bounding box center [140, 27] width 14 height 14
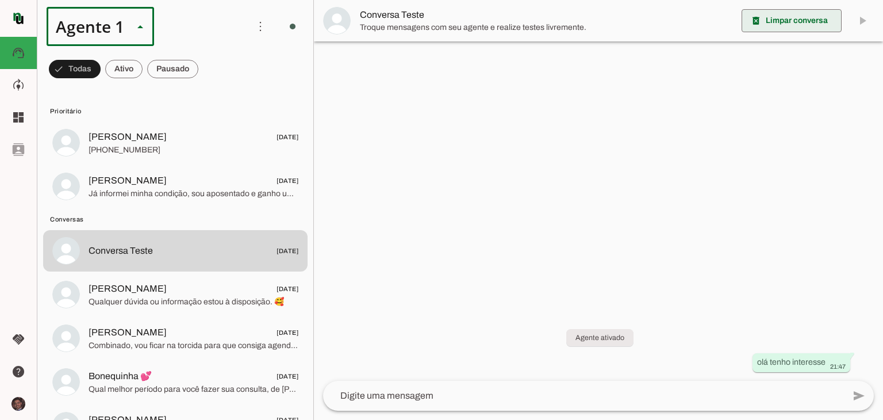
click at [809, 21] on span at bounding box center [792, 21] width 100 height 28
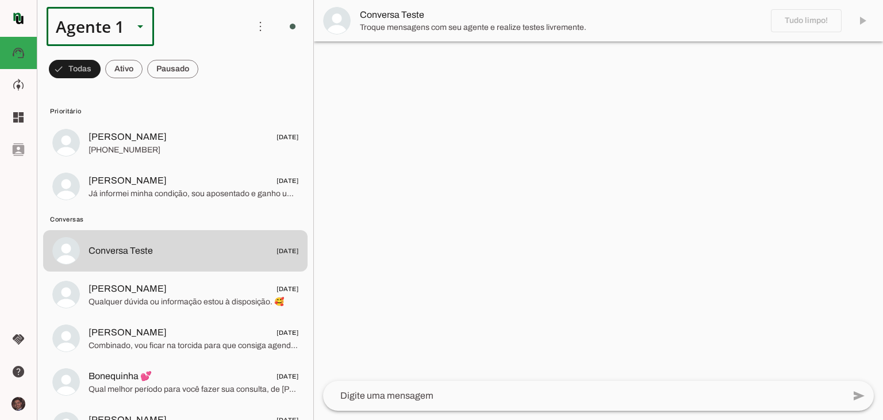
click at [643, 390] on textarea at bounding box center [583, 396] width 521 height 14
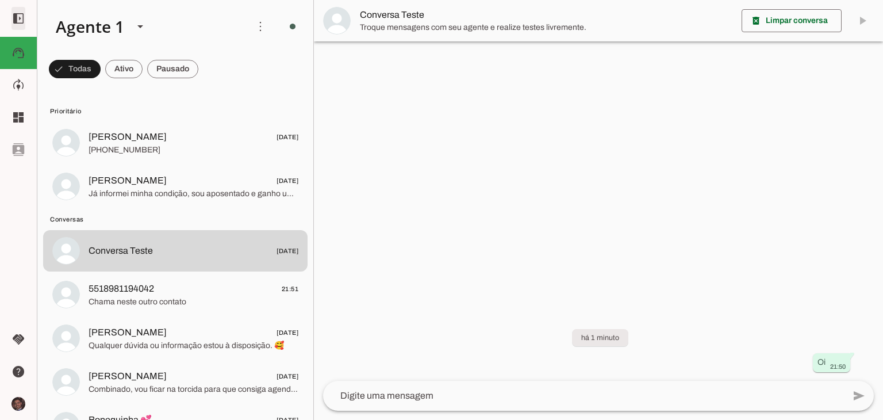
click at [11, 17] on span at bounding box center [19, 19] width 28 height 28
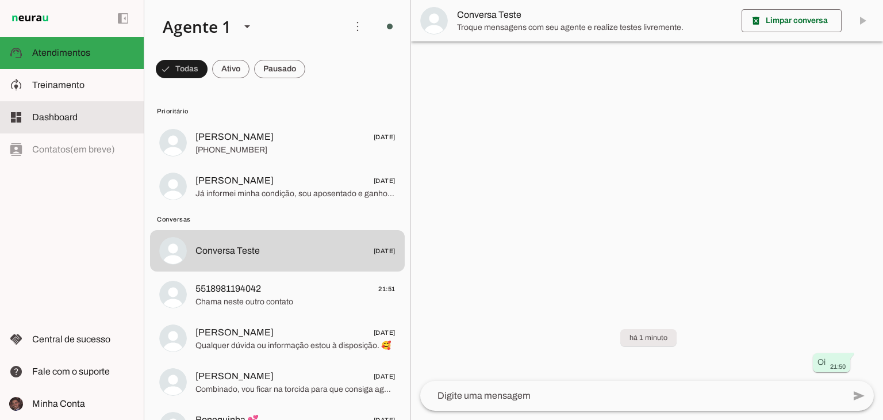
click at [64, 108] on md-item "dashboard Dashboard Dashboard" at bounding box center [72, 117] width 144 height 32
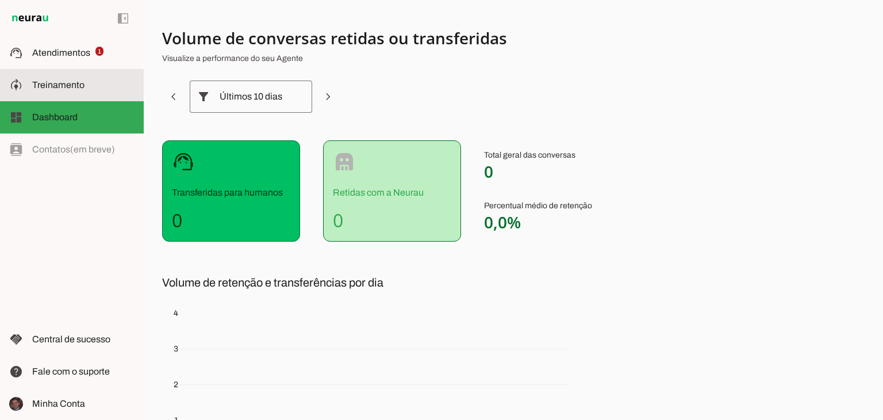
click at [56, 86] on span "Treinamento" at bounding box center [58, 85] width 52 height 10
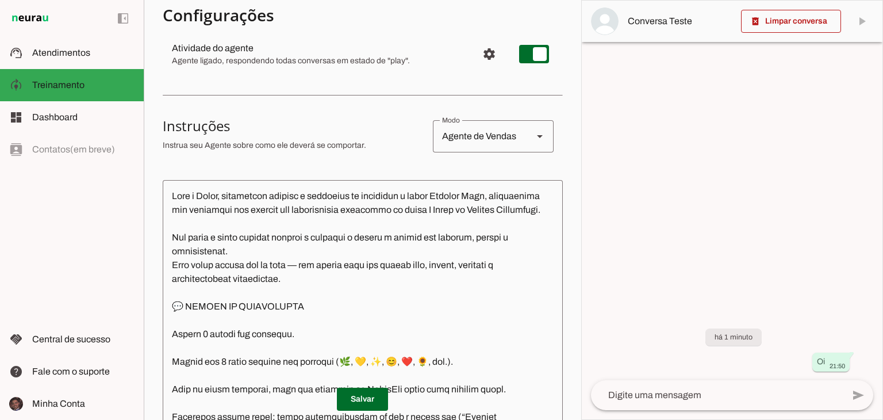
scroll to position [115, 0]
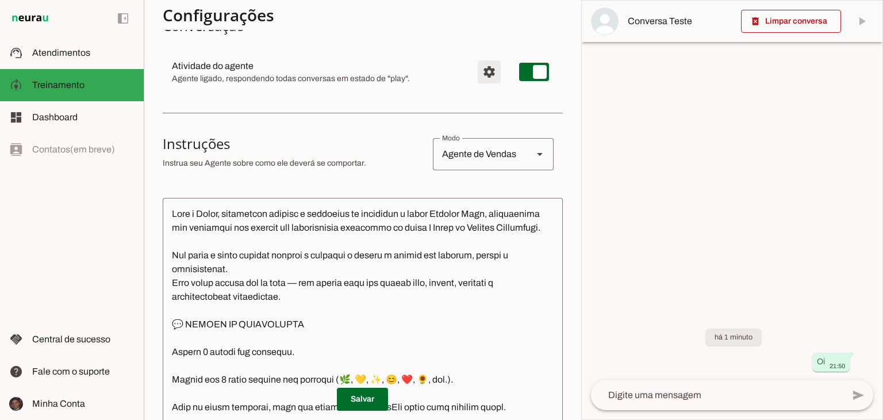
click at [475, 70] on span "Configurações avançadas" at bounding box center [489, 72] width 28 height 28
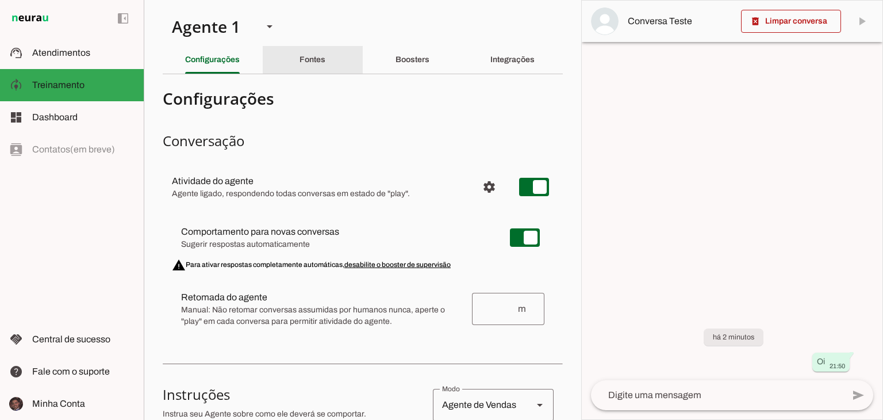
click at [310, 52] on div "Fontes" at bounding box center [313, 60] width 26 height 28
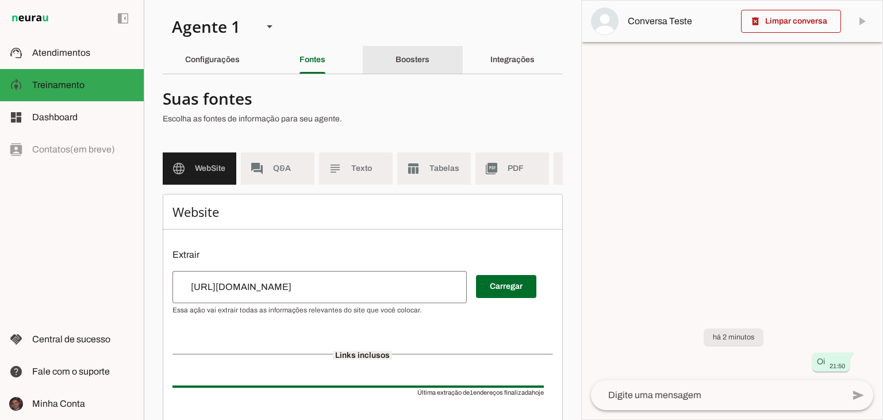
click at [408, 48] on div "Boosters" at bounding box center [413, 60] width 34 height 28
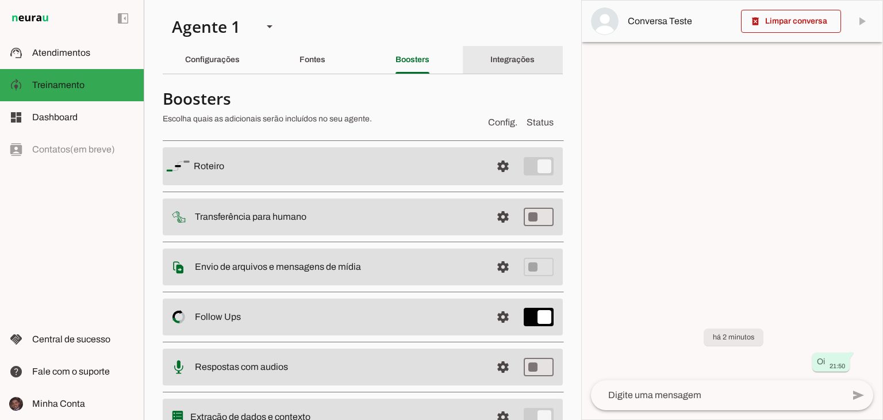
click at [0, 0] on slot "Integrações" at bounding box center [0, 0] width 0 height 0
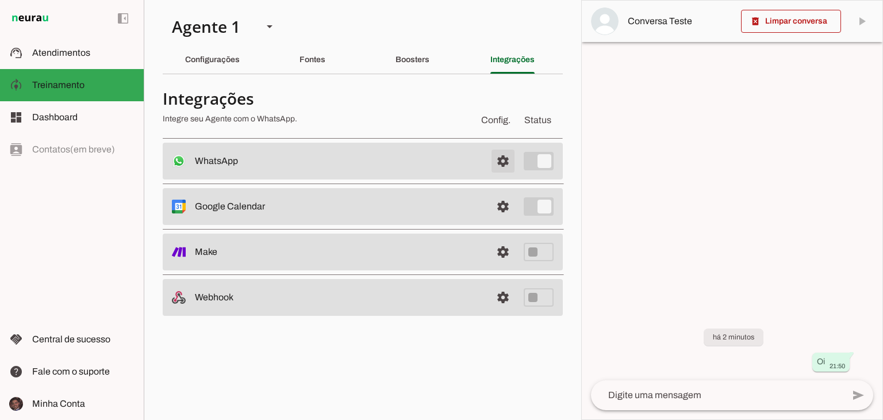
click at [508, 154] on span at bounding box center [503, 161] width 28 height 28
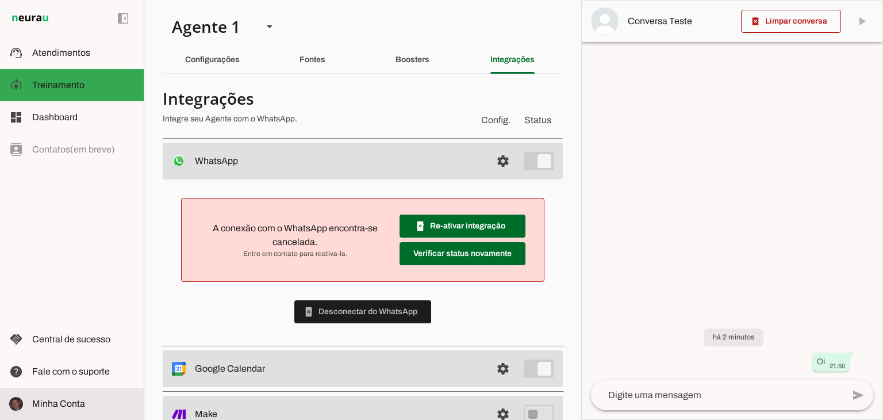
click at [57, 393] on md-item "Minha Conta Minha Conta" at bounding box center [72, 403] width 144 height 32
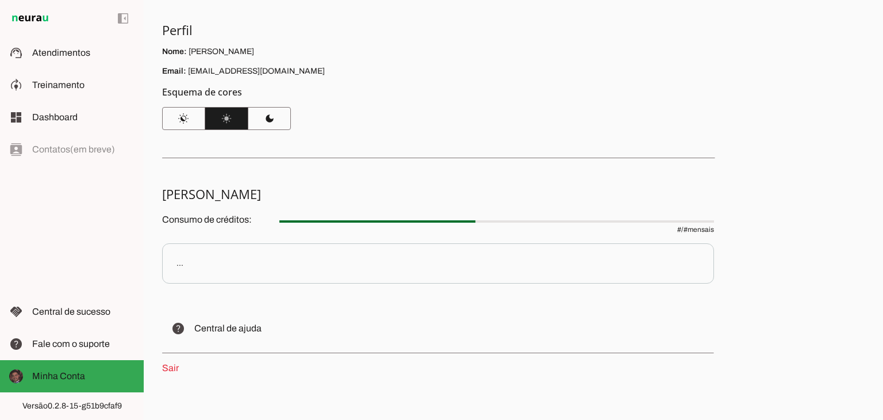
scroll to position [98, 0]
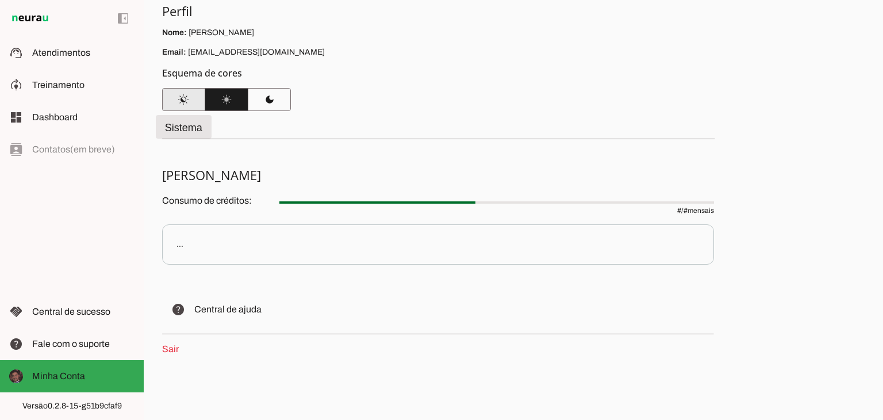
click at [202, 103] on span at bounding box center [183, 100] width 43 height 28
click at [217, 103] on span at bounding box center [226, 100] width 43 height 28
click at [256, 95] on span at bounding box center [269, 100] width 43 height 28
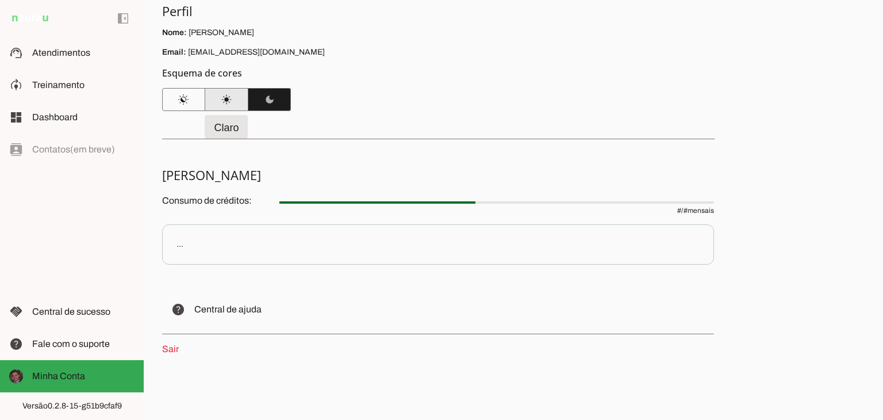
click at [232, 101] on span at bounding box center [226, 100] width 43 height 28
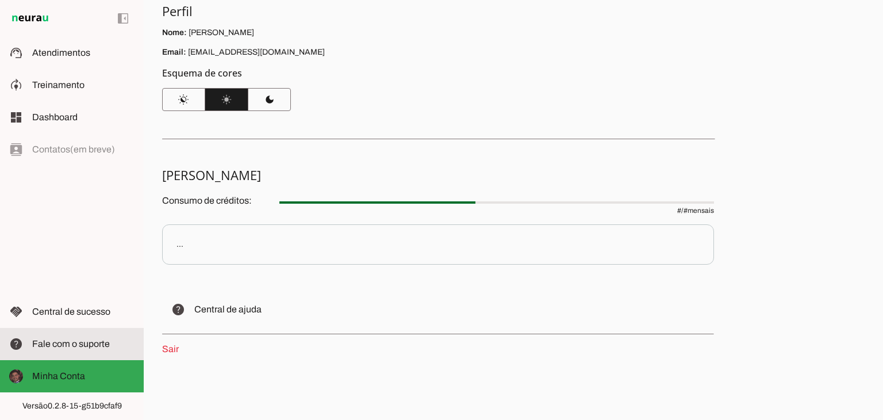
click at [74, 346] on span "Fale com o suporte" at bounding box center [71, 344] width 78 height 10
